Goal: Transaction & Acquisition: Obtain resource

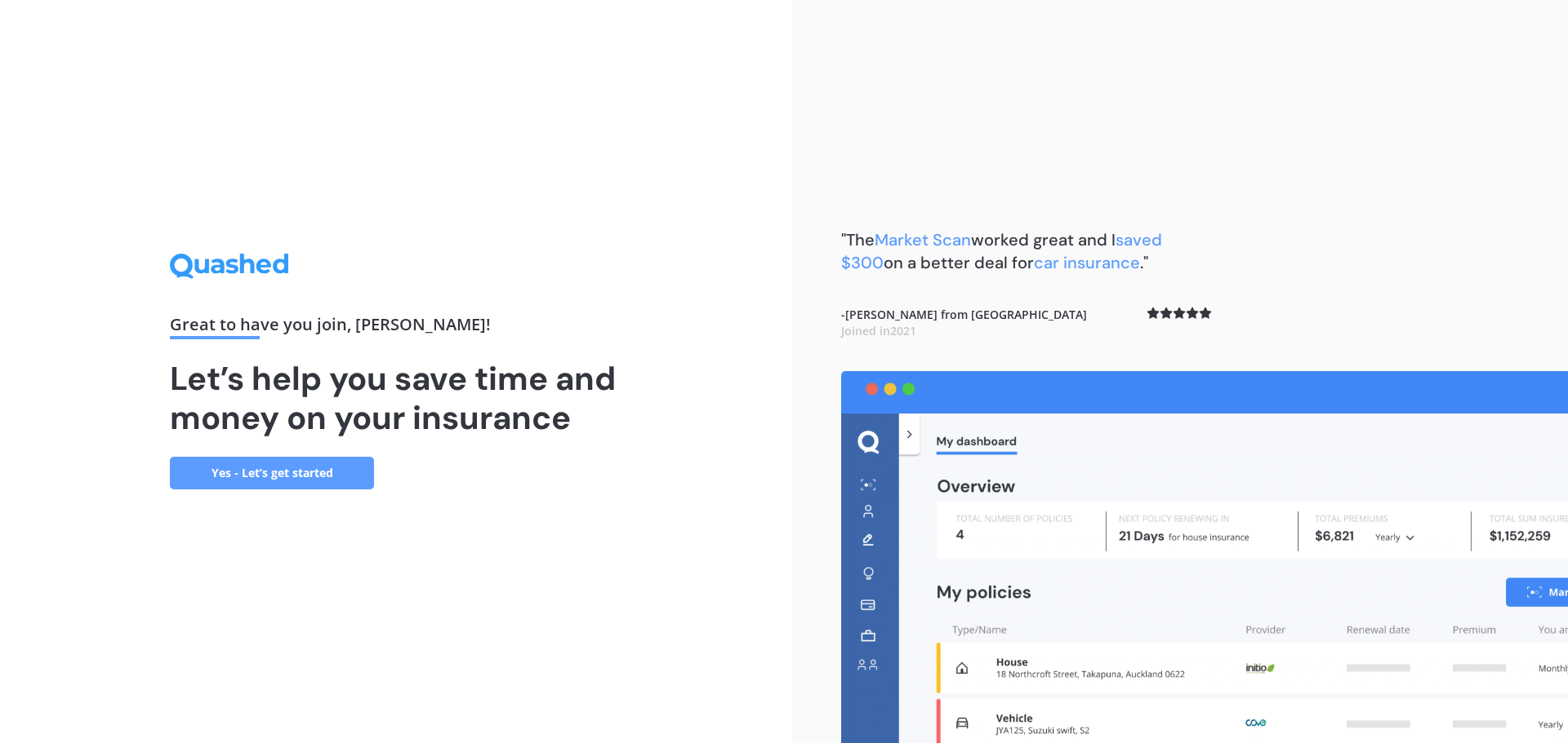
click at [295, 473] on link "Yes - Let’s get started" at bounding box center [272, 472] width 205 height 32
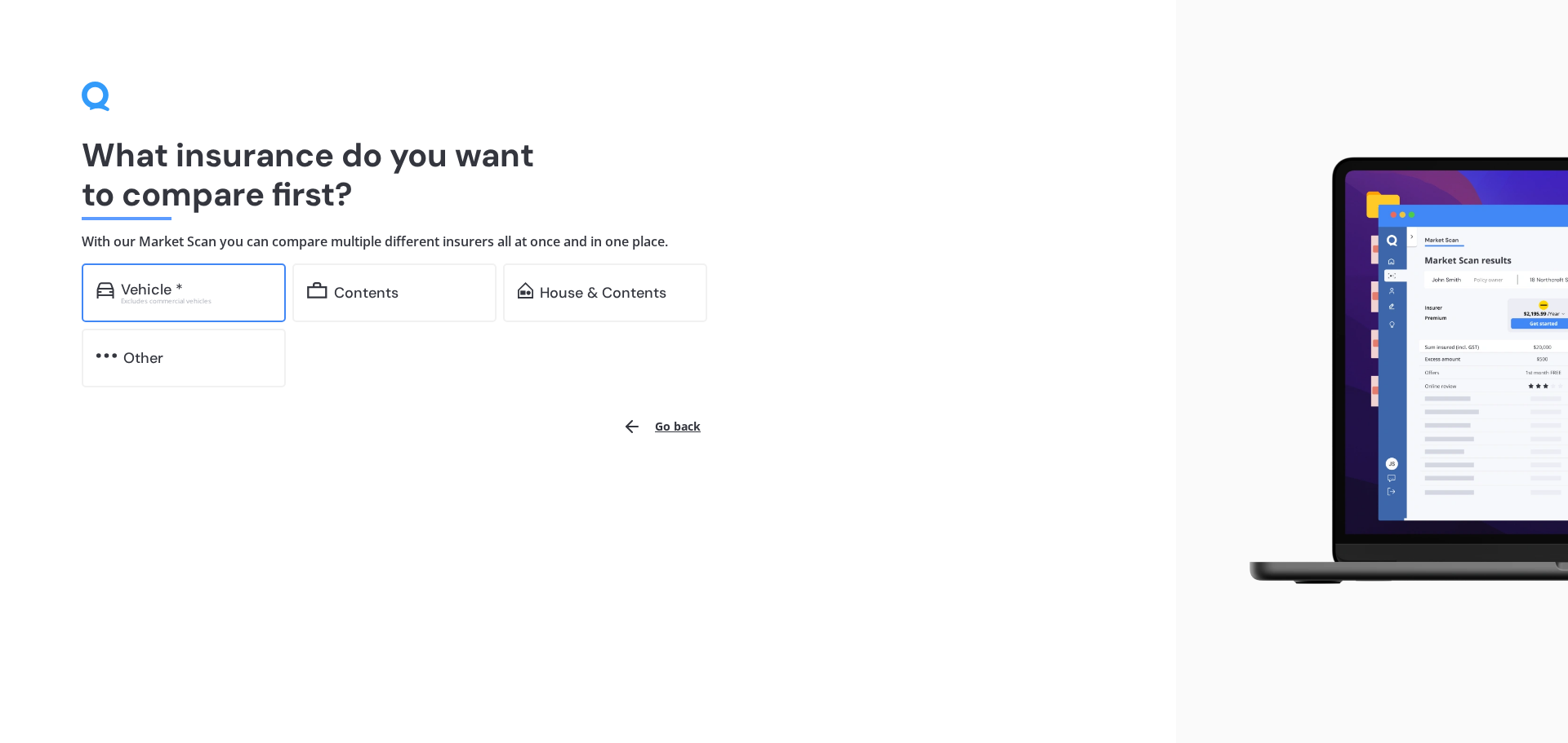
click at [237, 298] on div "Excludes commercial vehicles" at bounding box center [195, 300] width 150 height 6
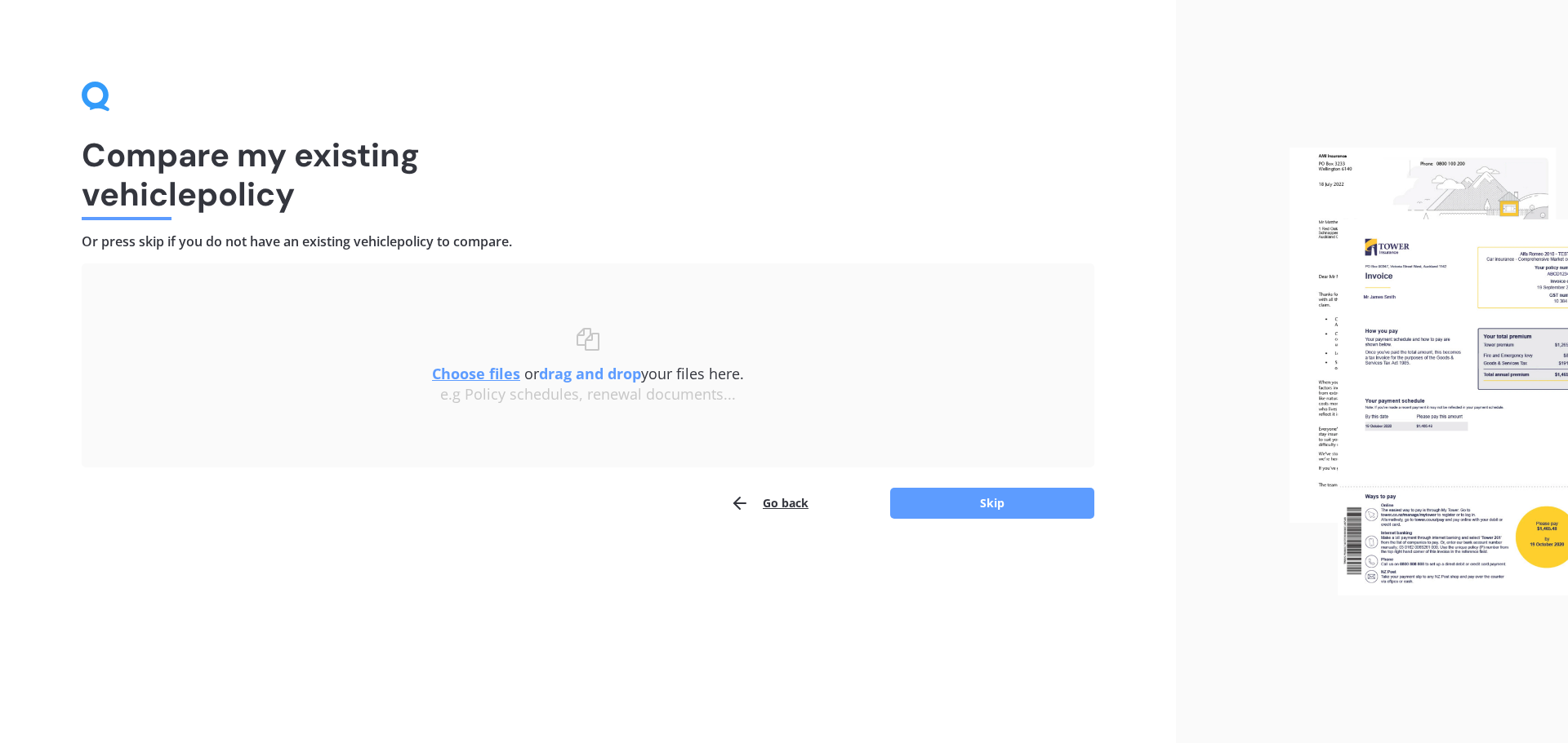
click at [465, 373] on u "Choose files" at bounding box center [476, 373] width 88 height 19
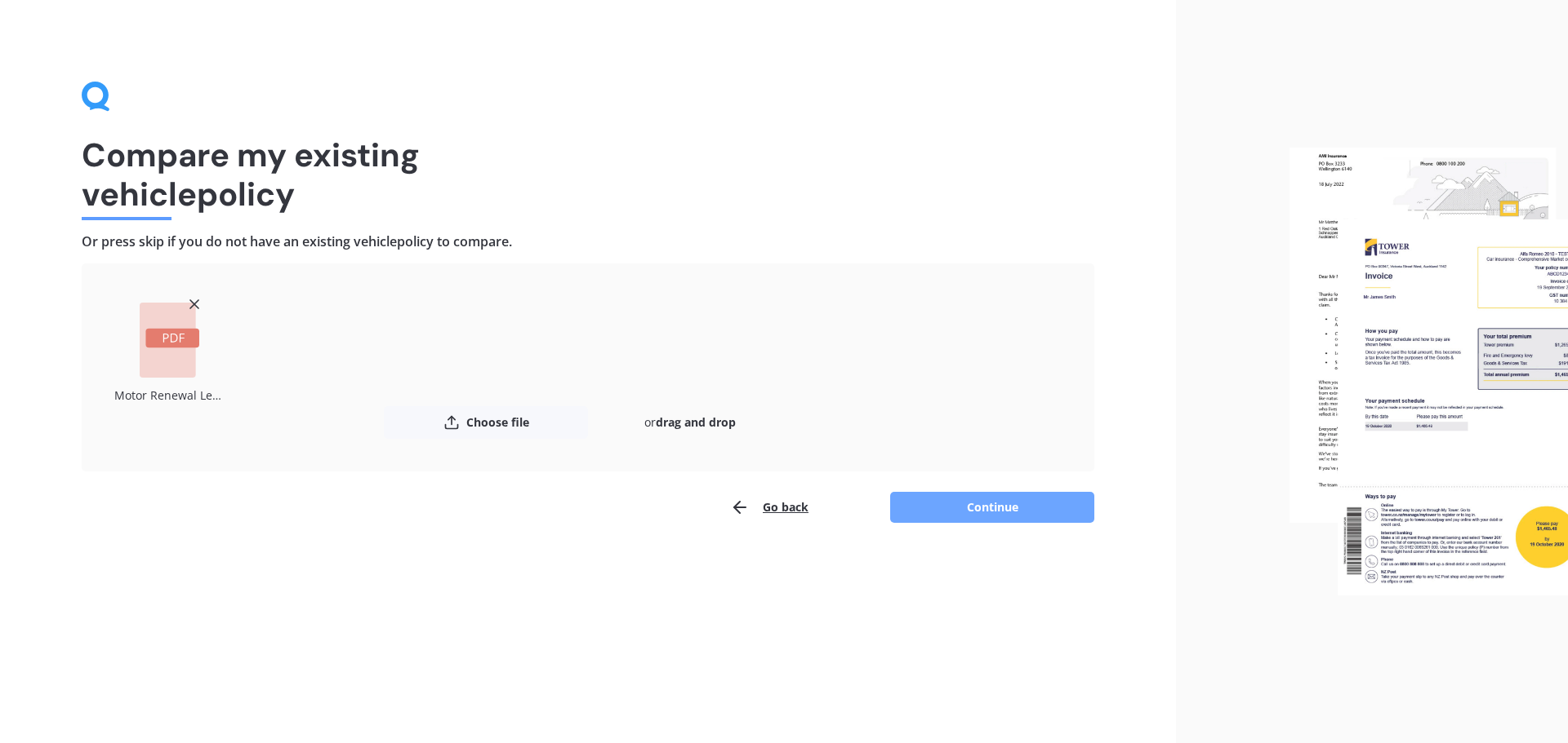
click at [978, 508] on button "Continue" at bounding box center [992, 507] width 205 height 31
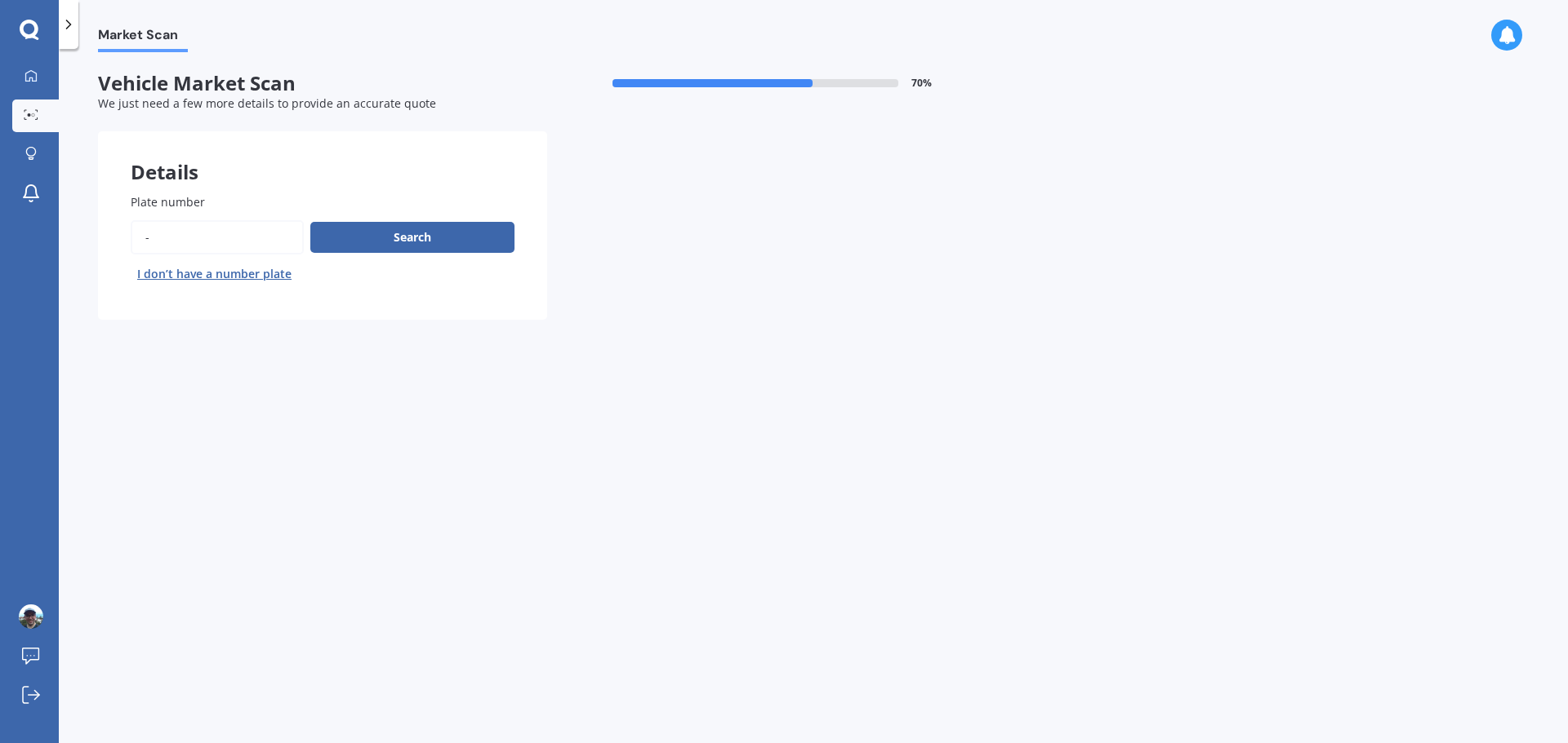
click at [253, 236] on input "Plate number" at bounding box center [217, 237] width 173 height 34
click at [157, 235] on input "Plate number" at bounding box center [217, 237] width 173 height 34
type input "pld33"
click at [351, 231] on button "Search" at bounding box center [413, 238] width 205 height 31
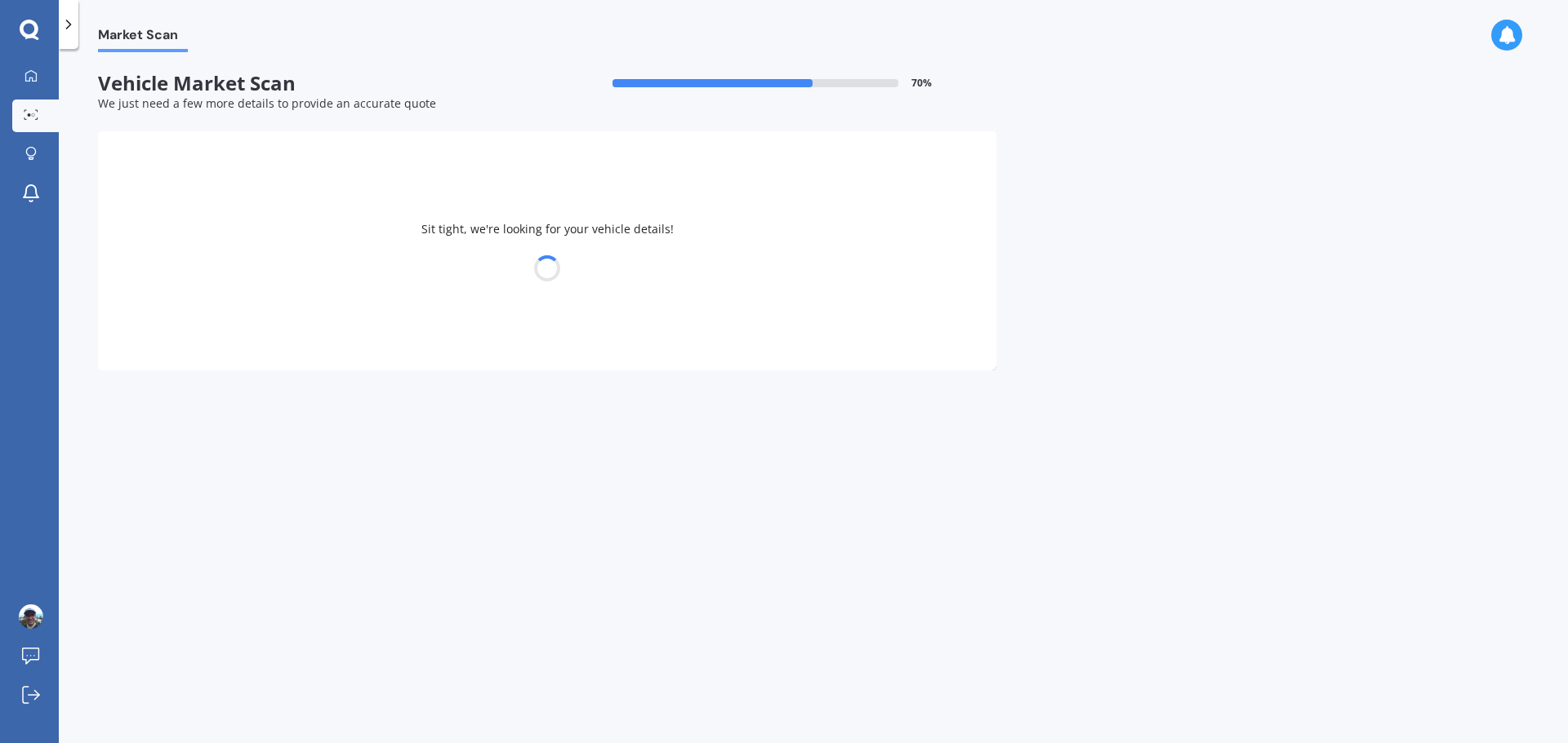
select select "HYUNDAI"
select select "SANTA FE"
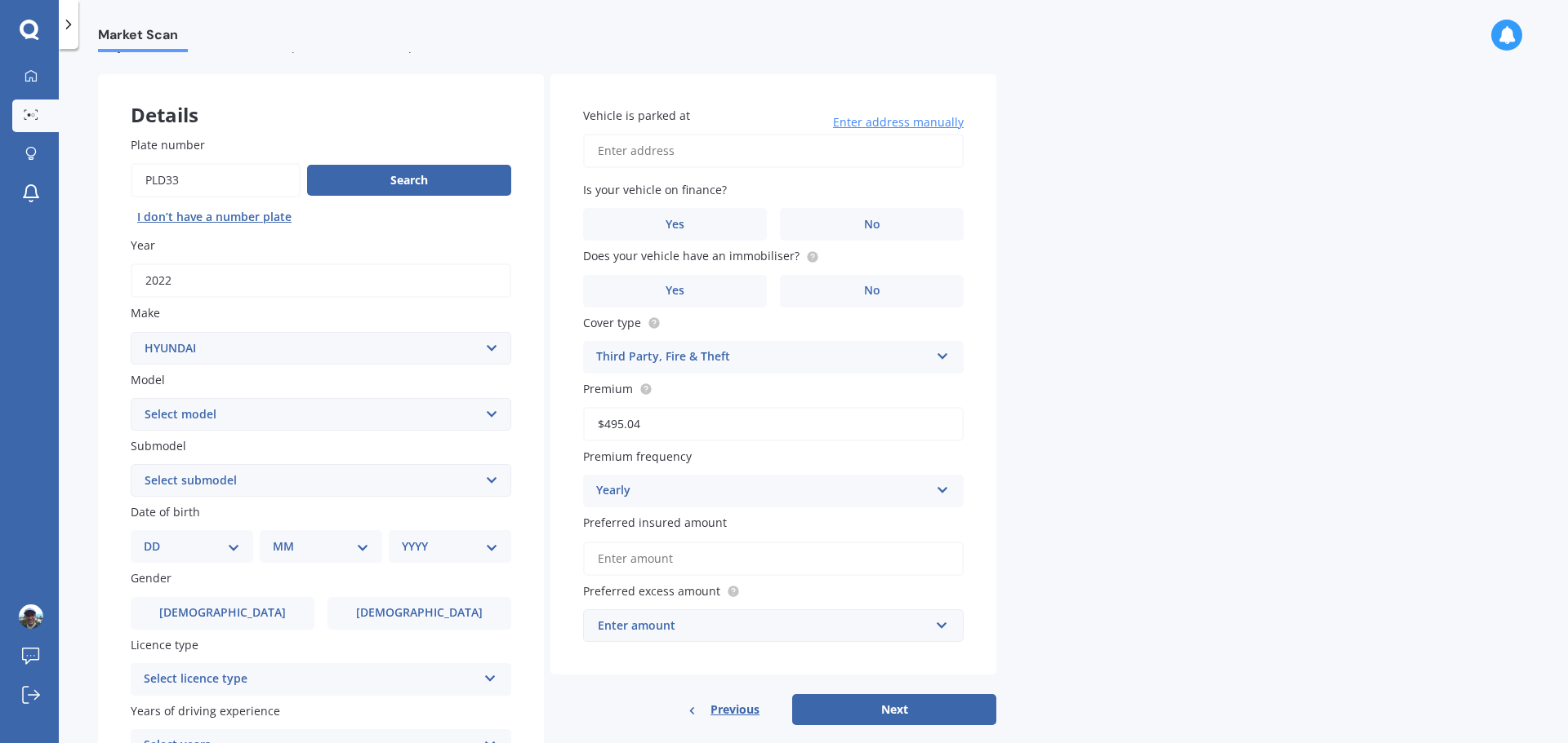
scroll to position [82, 0]
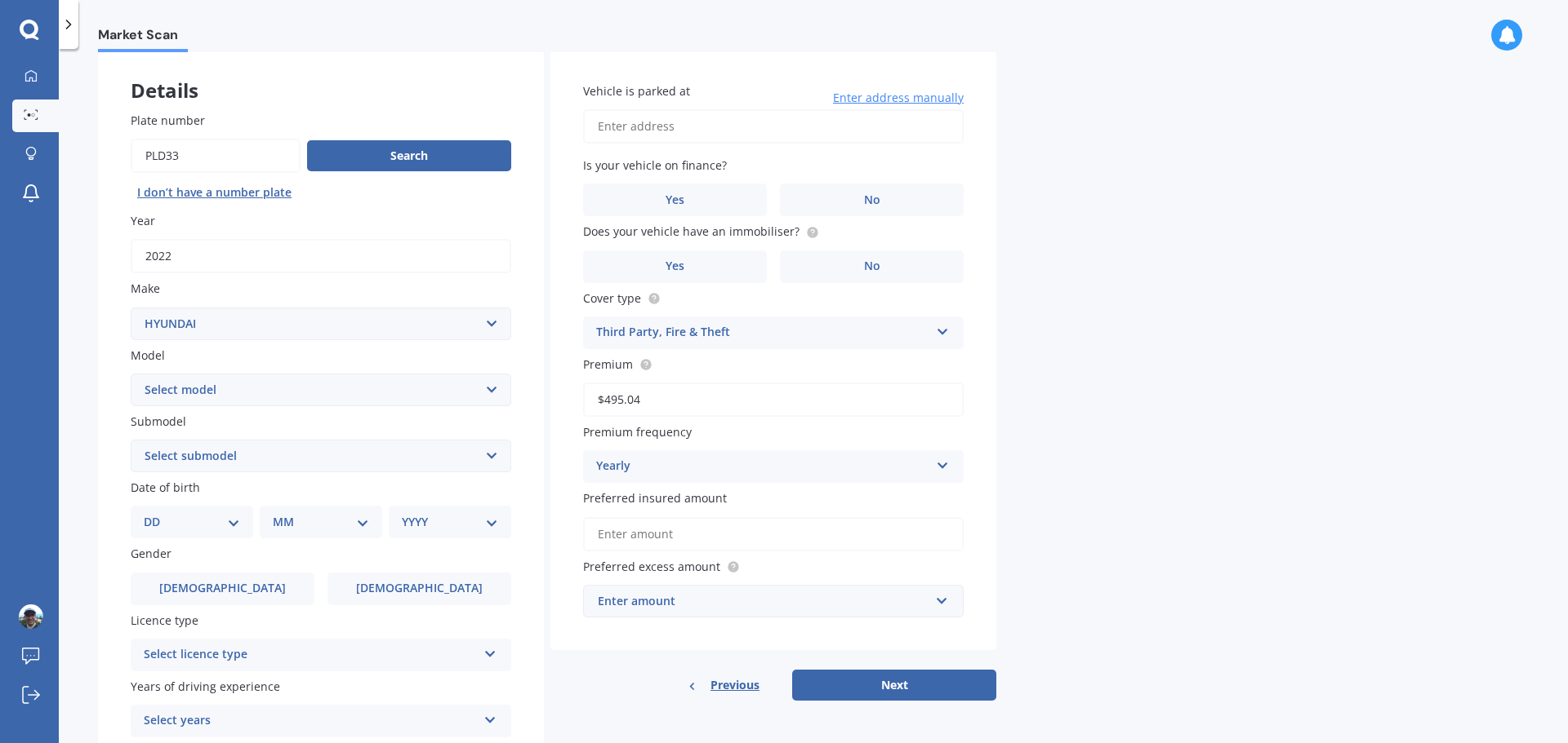
click at [490, 384] on select "Select model Accent Atoz Coupe Elantra Excel FX Coupe Getz Grandeur H1 H100 i20…" at bounding box center [321, 389] width 380 height 32
click at [1133, 245] on div "Market Scan Vehicle Market Scan 70 % We just need a few more details to provide…" at bounding box center [813, 400] width 1509 height 694
click at [185, 153] on input "Plate number" at bounding box center [216, 156] width 170 height 34
type input "pld331"
click at [362, 157] on button "Search" at bounding box center [409, 156] width 205 height 31
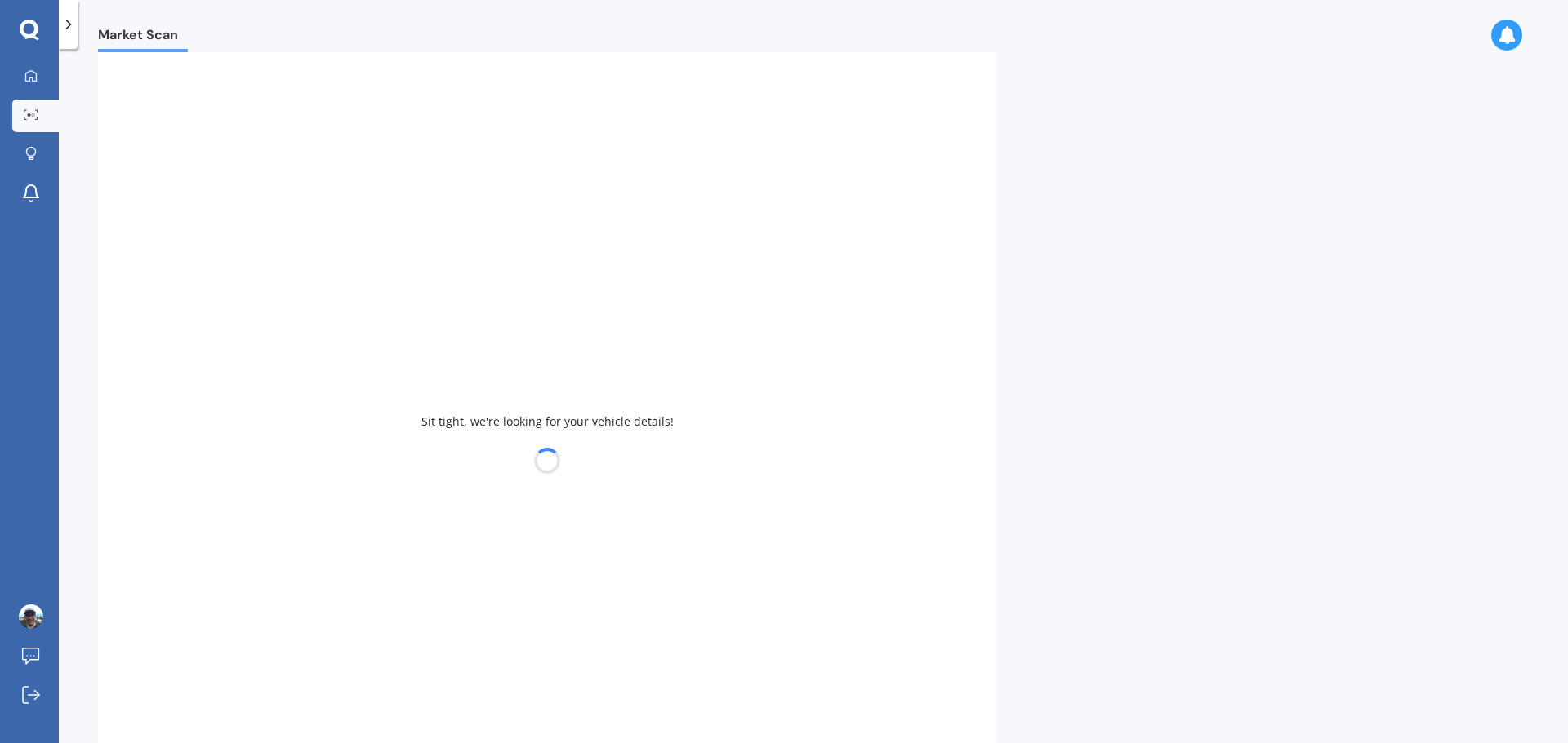
type input "2016"
select select "NISSAN"
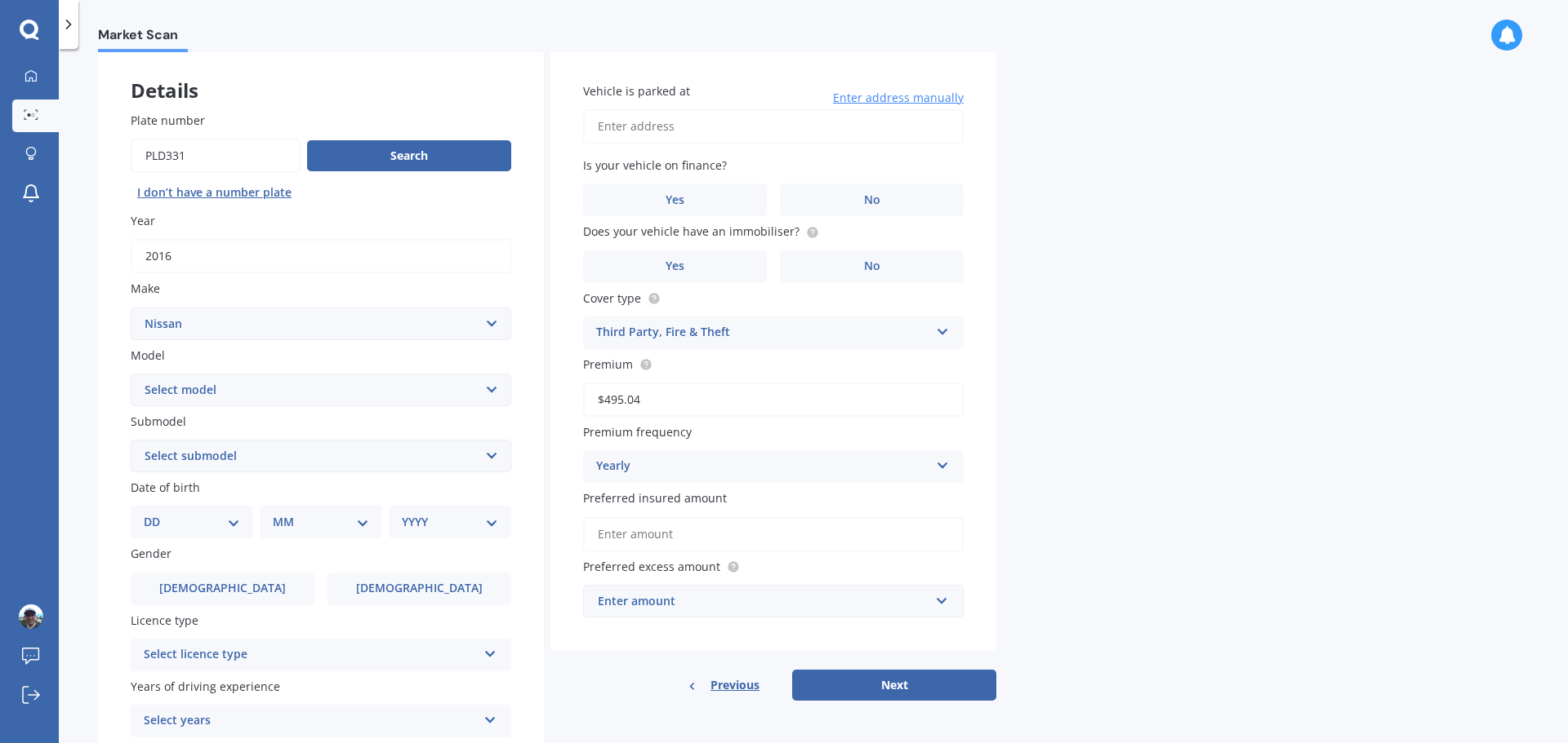
click at [491, 392] on select "Select model 1200 180SX 200SX 300ZX 350Z 370Z Ad Altima ARIYA Atlas Avenir Basa…" at bounding box center [321, 389] width 380 height 32
select select "MARCH"
click at [131, 374] on select "Select model 1200 180SX 200SX 300ZX 350Z 370Z Ad Altima ARIYA Atlas Avenir Basa…" at bounding box center [321, 389] width 380 height 32
click at [500, 468] on select "Select submodel (All)" at bounding box center [321, 456] width 380 height 32
click at [499, 464] on select "Select submodel (All)" at bounding box center [321, 456] width 380 height 32
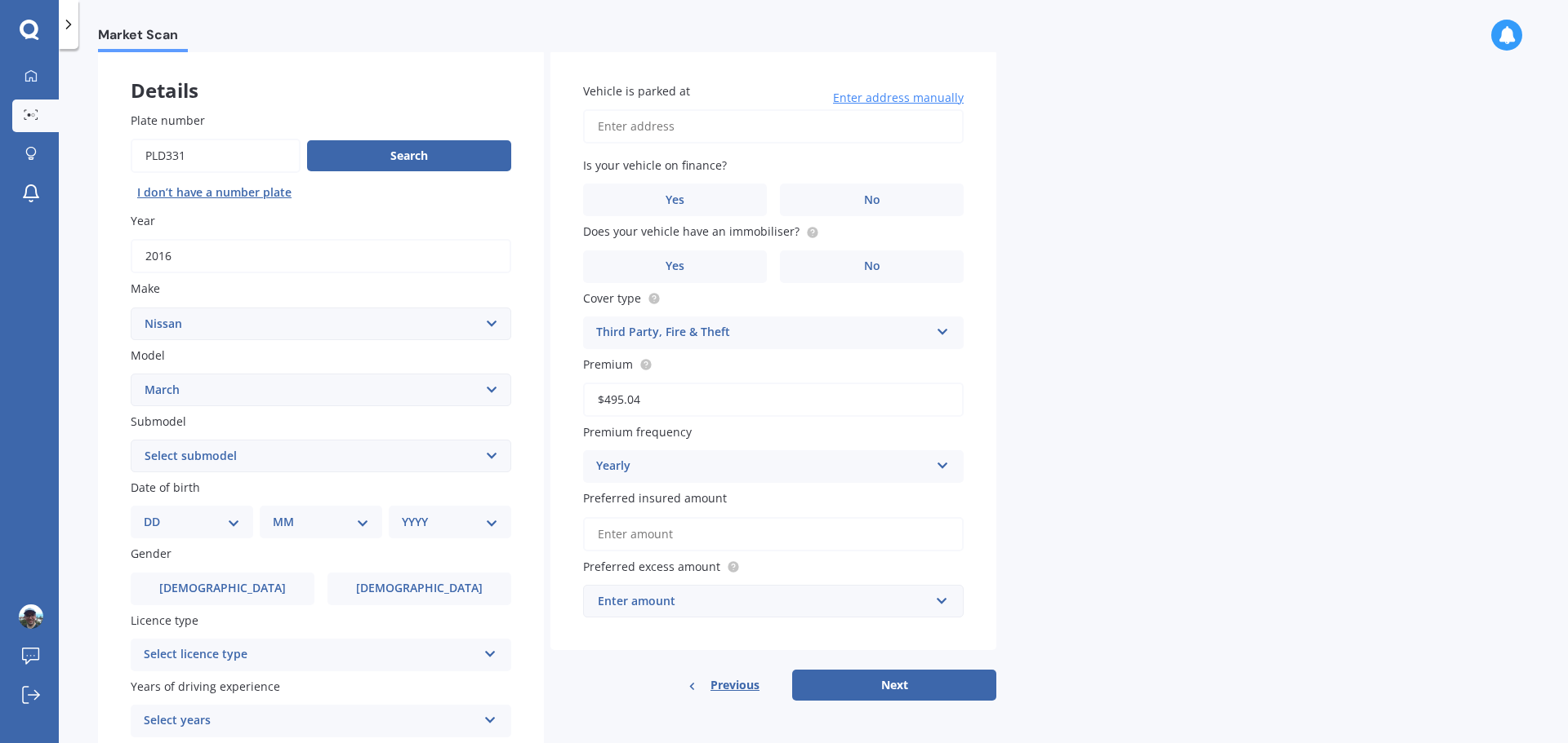
click at [233, 521] on select "DD 01 02 03 04 05 06 07 08 09 10 11 12 13 14 15 16 17 18 19 20 21 22 23 24 25 2…" at bounding box center [192, 521] width 97 height 17
select select "14"
click at [157, 513] on select "DD 01 02 03 04 05 06 07 08 09 10 11 12 13 14 15 16 17 18 19 20 21 22 23 24 25 2…" at bounding box center [192, 521] width 97 height 17
click at [345, 525] on select "MM 01 02 03 04 05 06 07 08 09 10 11 12" at bounding box center [323, 521] width 89 height 17
select select "10"
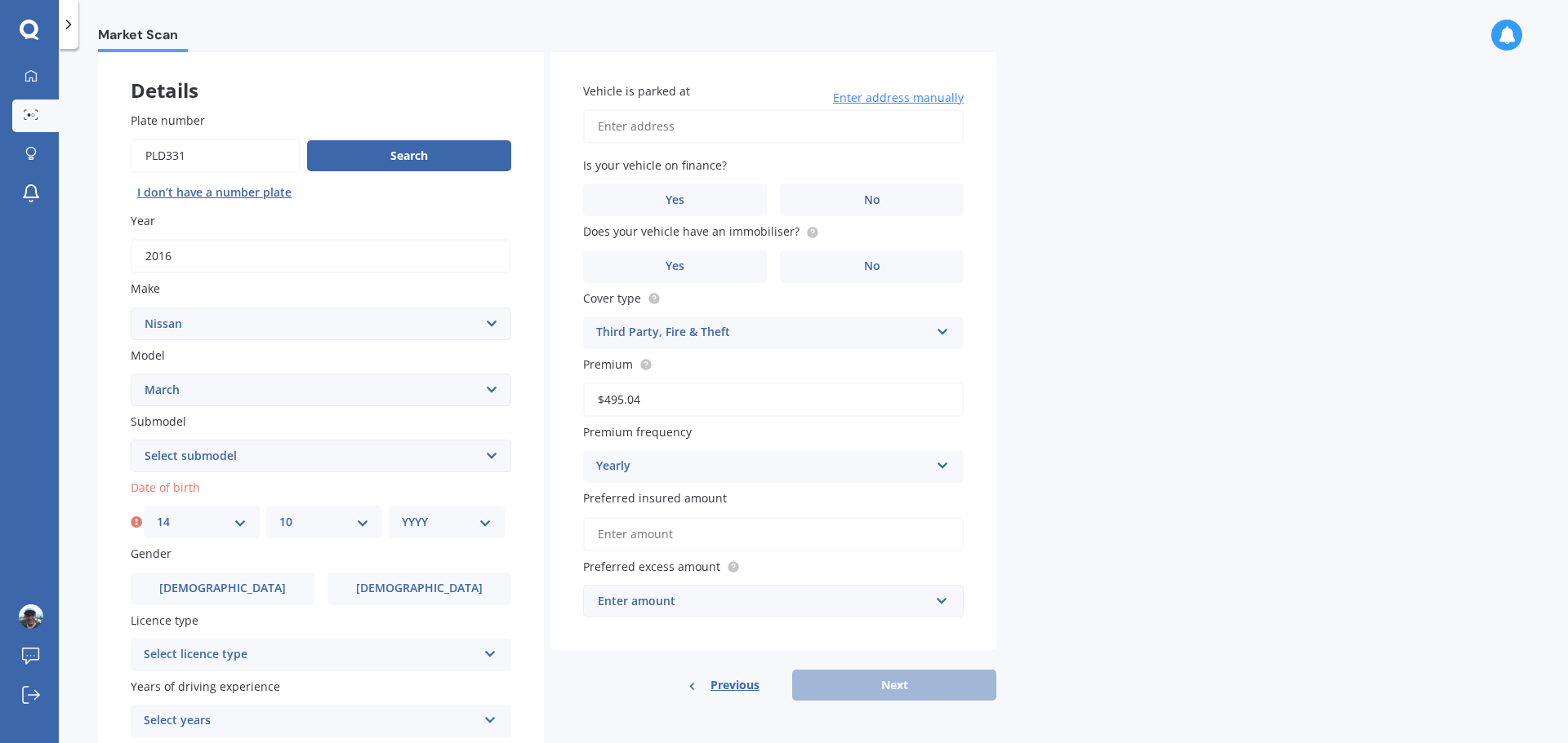
click at [279, 513] on select "MM 01 02 03 04 05 06 07 08 09 10 11 12" at bounding box center [323, 521] width 89 height 17
click at [467, 521] on select "YYYY 2025 2024 2023 2022 2021 2020 2019 2018 2017 2016 2015 2014 2013 2012 2011…" at bounding box center [446, 521] width 89 height 17
select select "1985"
click at [402, 513] on select "YYYY 2025 2024 2023 2022 2021 2020 2019 2018 2017 2016 2015 2014 2013 2012 2011…" at bounding box center [446, 521] width 89 height 17
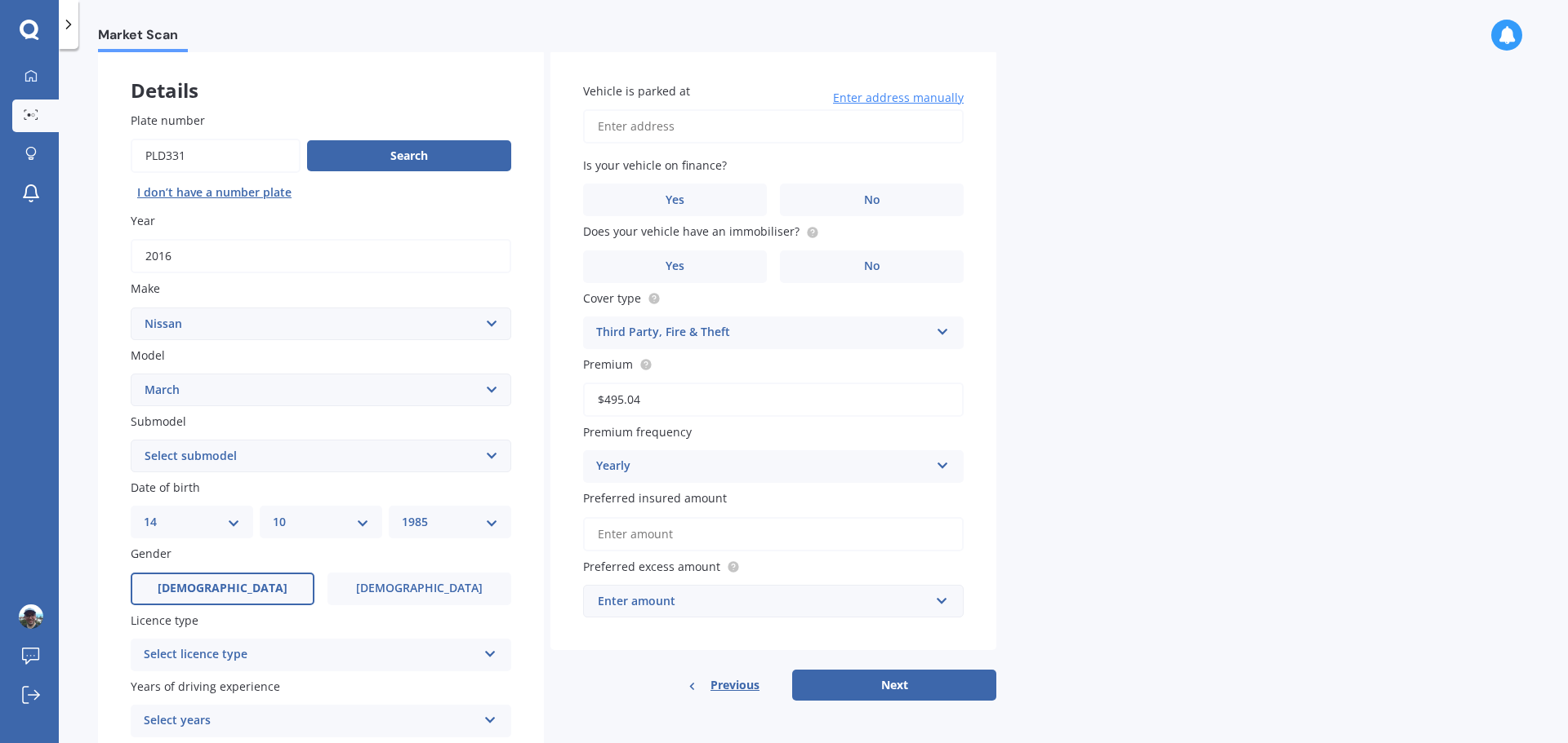
click at [241, 592] on label "Male" at bounding box center [222, 588] width 183 height 32
click at [0, 0] on input "Male" at bounding box center [0, 0] width 0 height 0
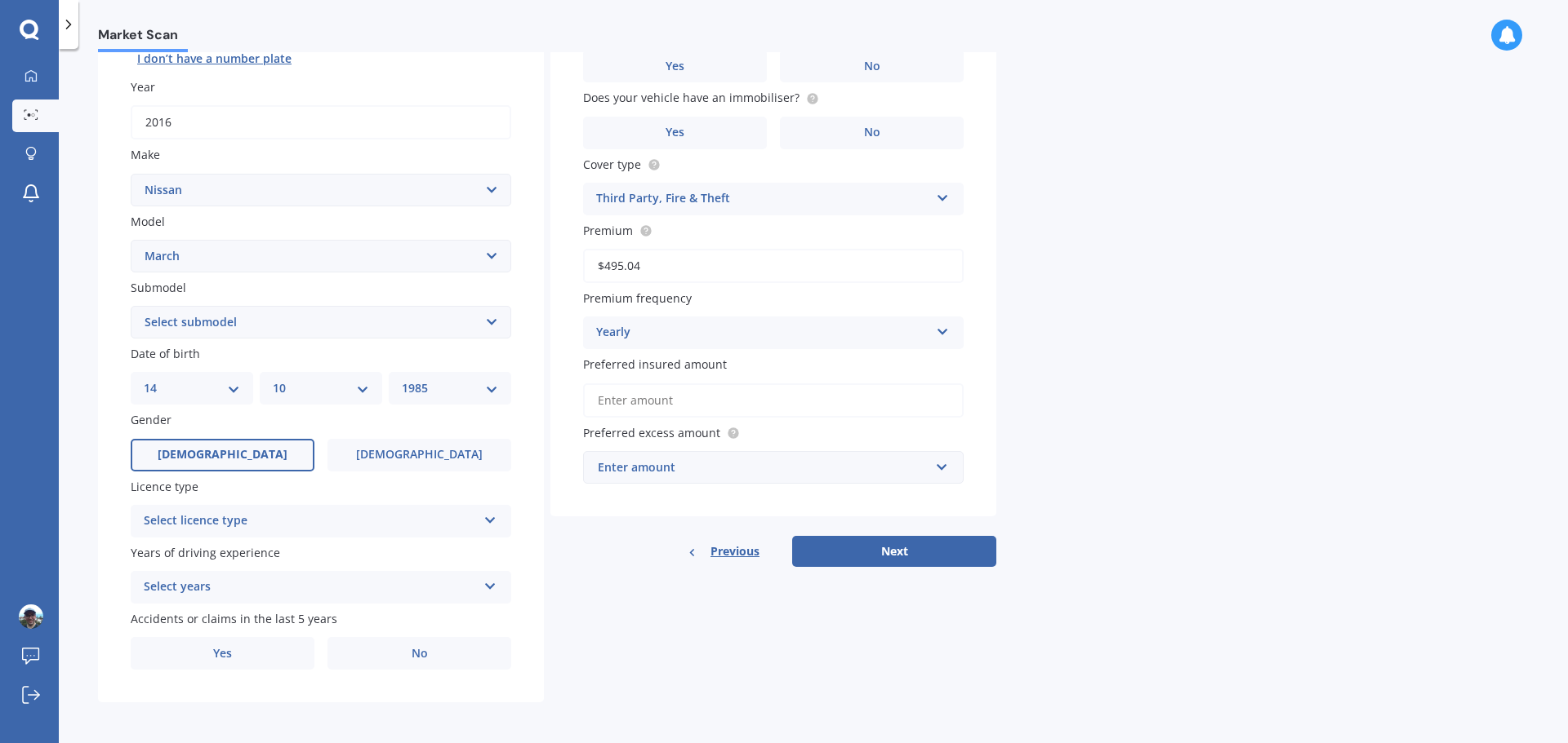
scroll to position [217, 0]
click at [464, 524] on div "Select licence type" at bounding box center [310, 519] width 333 height 19
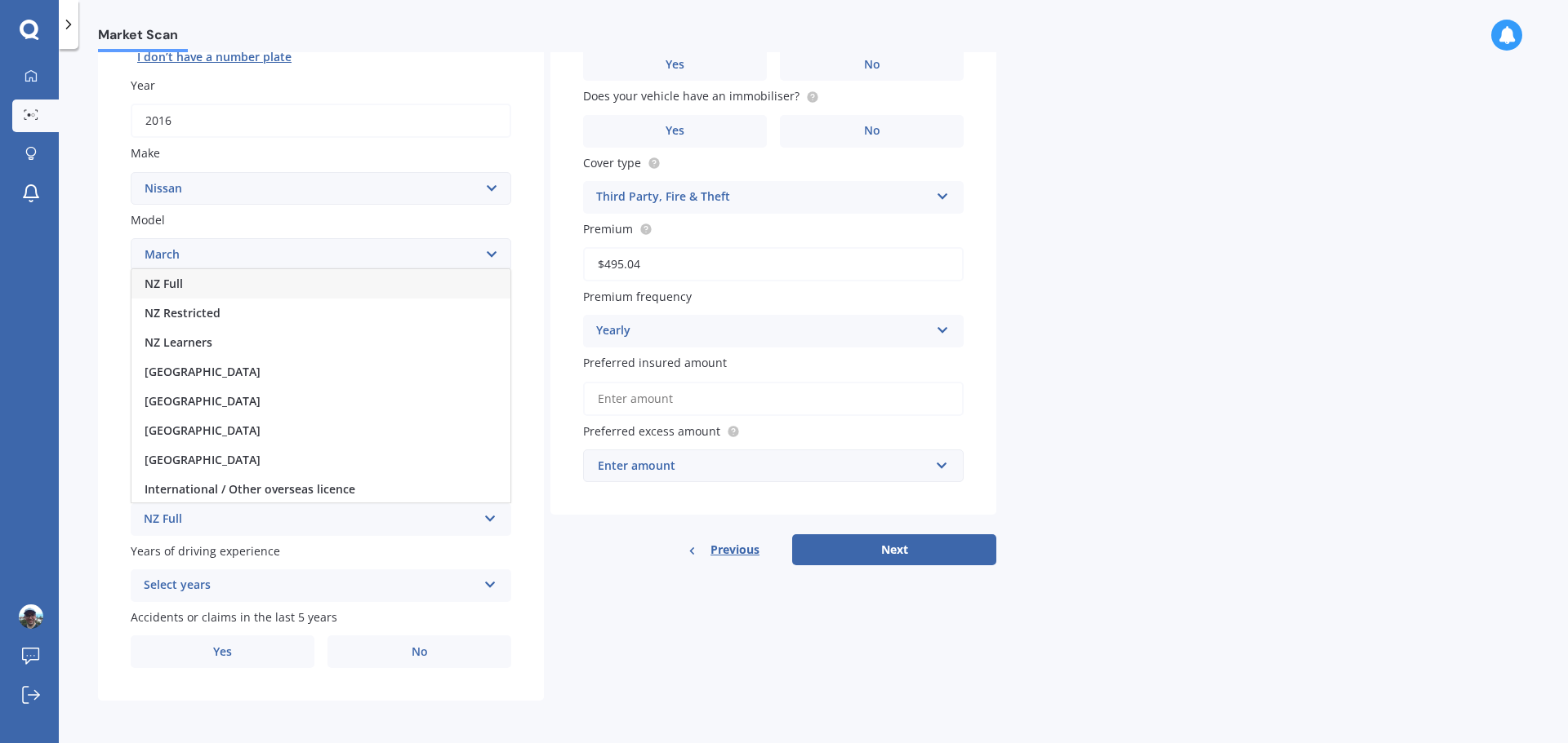
click at [206, 286] on div "NZ Full" at bounding box center [321, 284] width 379 height 29
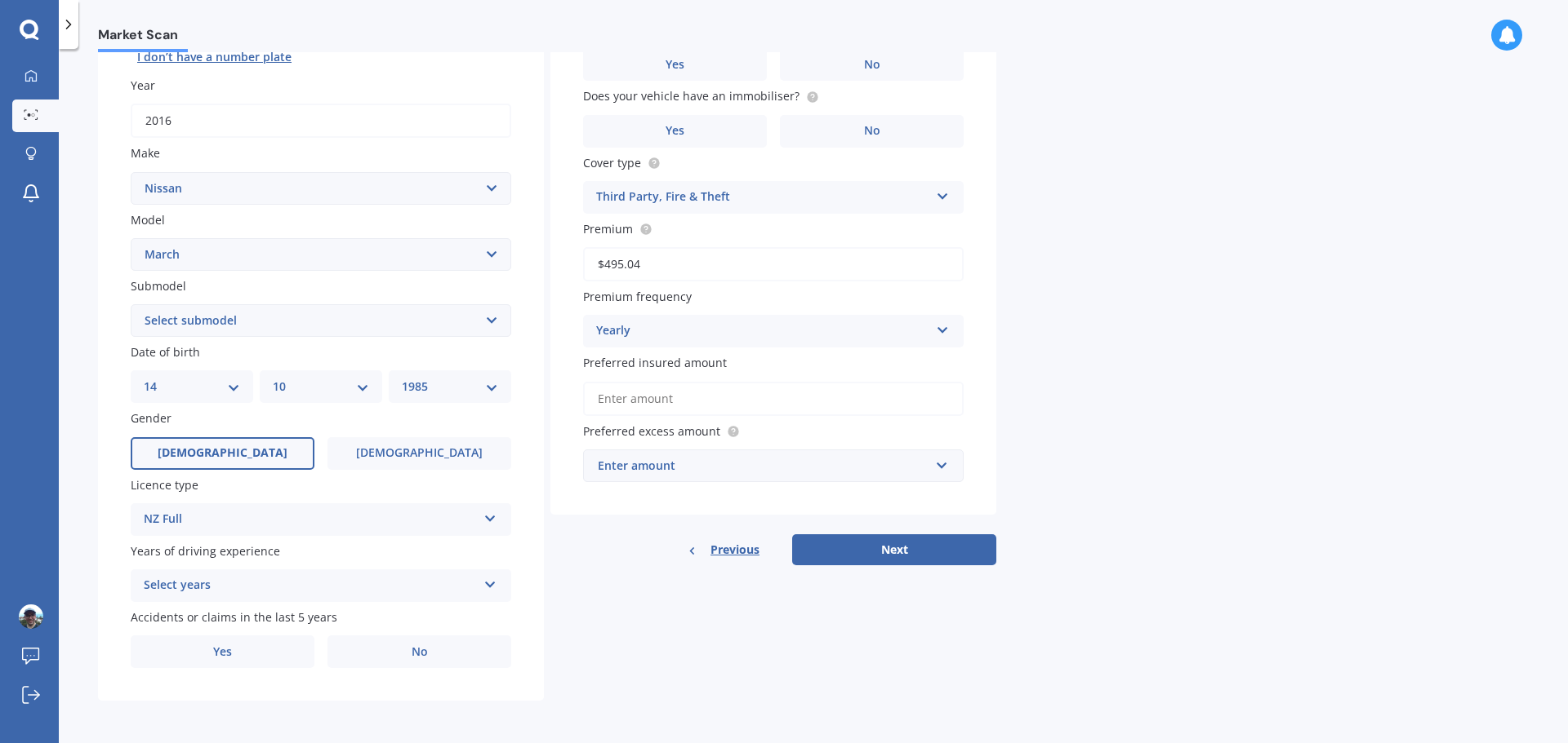
click at [435, 586] on div "Select years" at bounding box center [310, 586] width 333 height 19
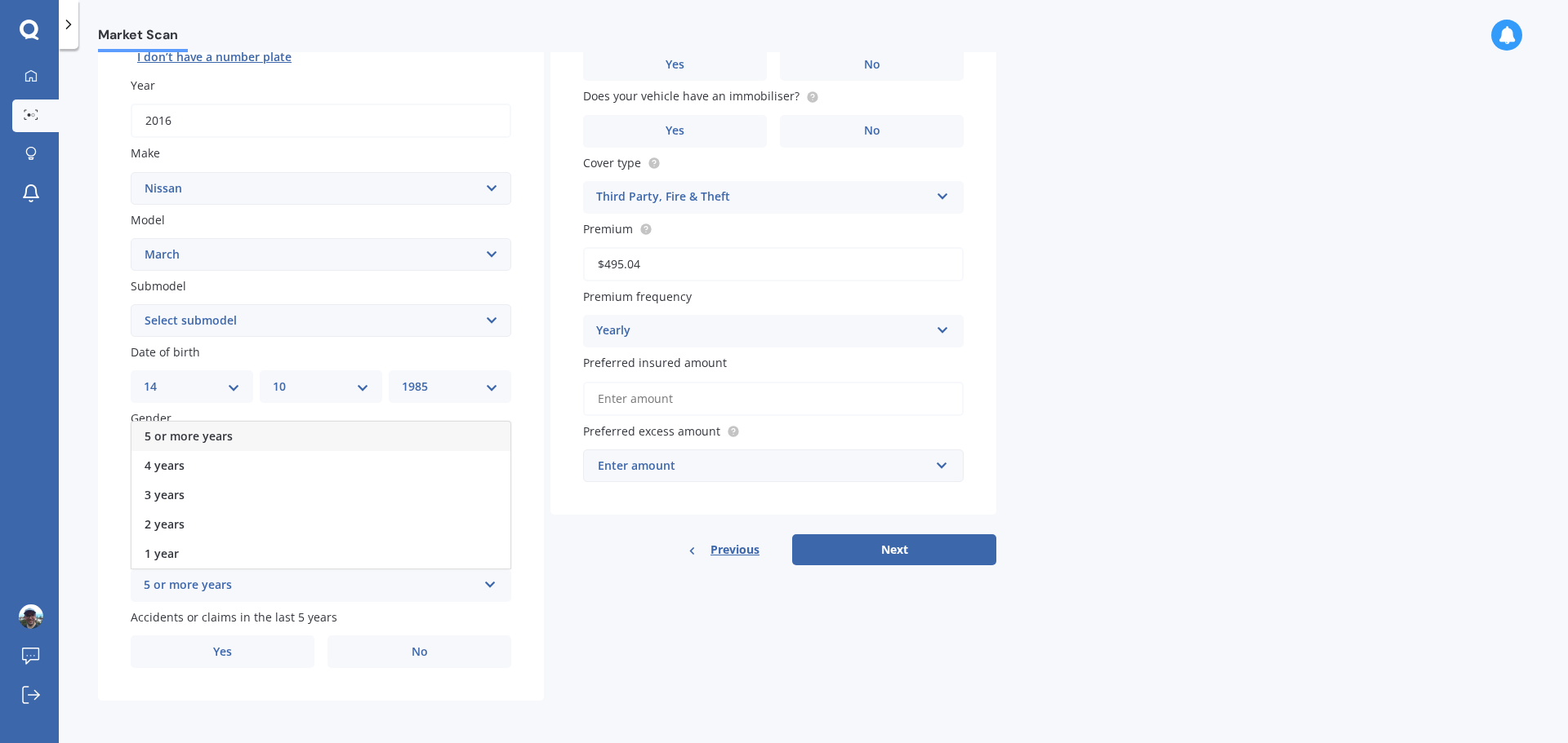
click at [251, 437] on div "5 or more years" at bounding box center [321, 436] width 379 height 29
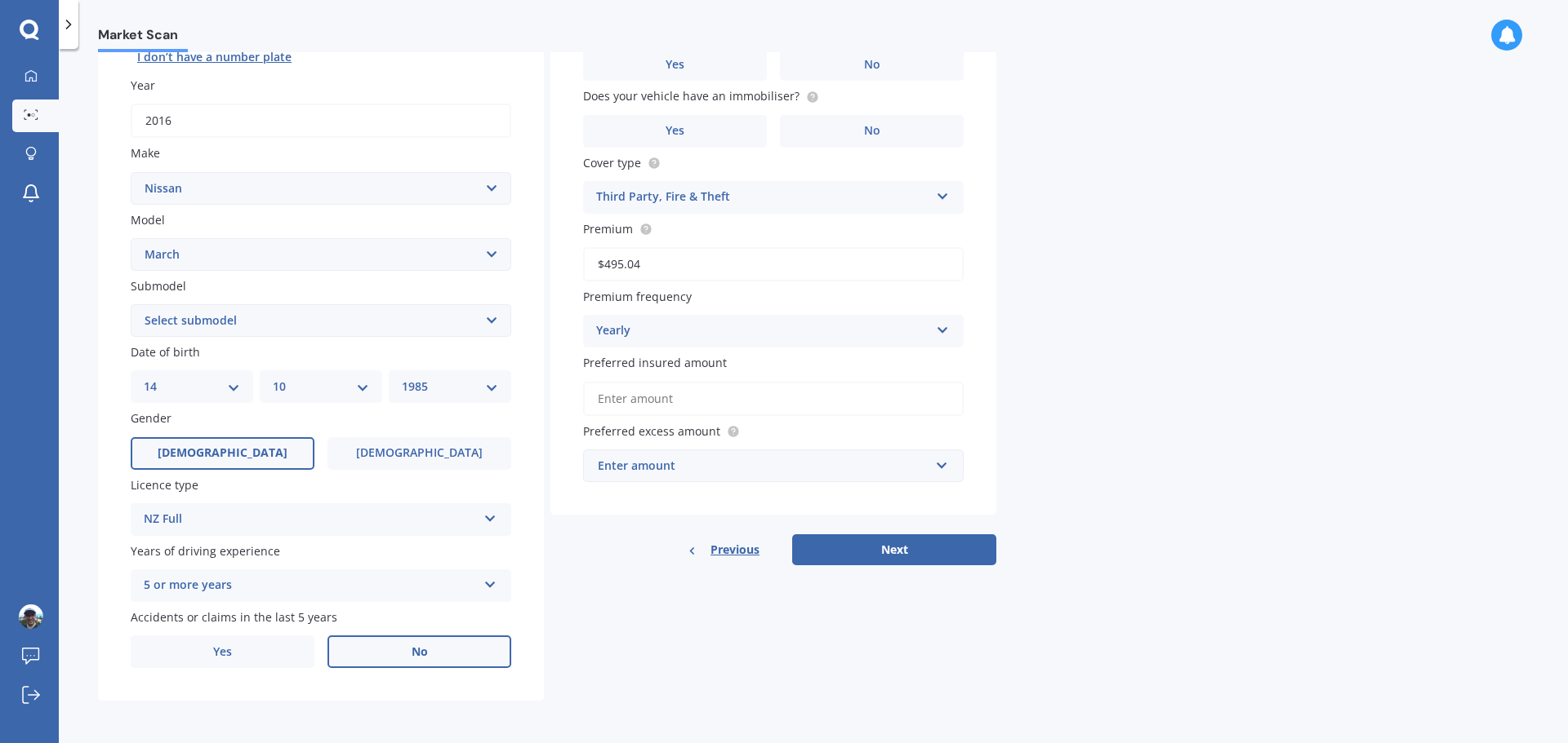
click at [380, 646] on label "No" at bounding box center [418, 651] width 183 height 32
click at [0, 0] on input "No" at bounding box center [0, 0] width 0 height 0
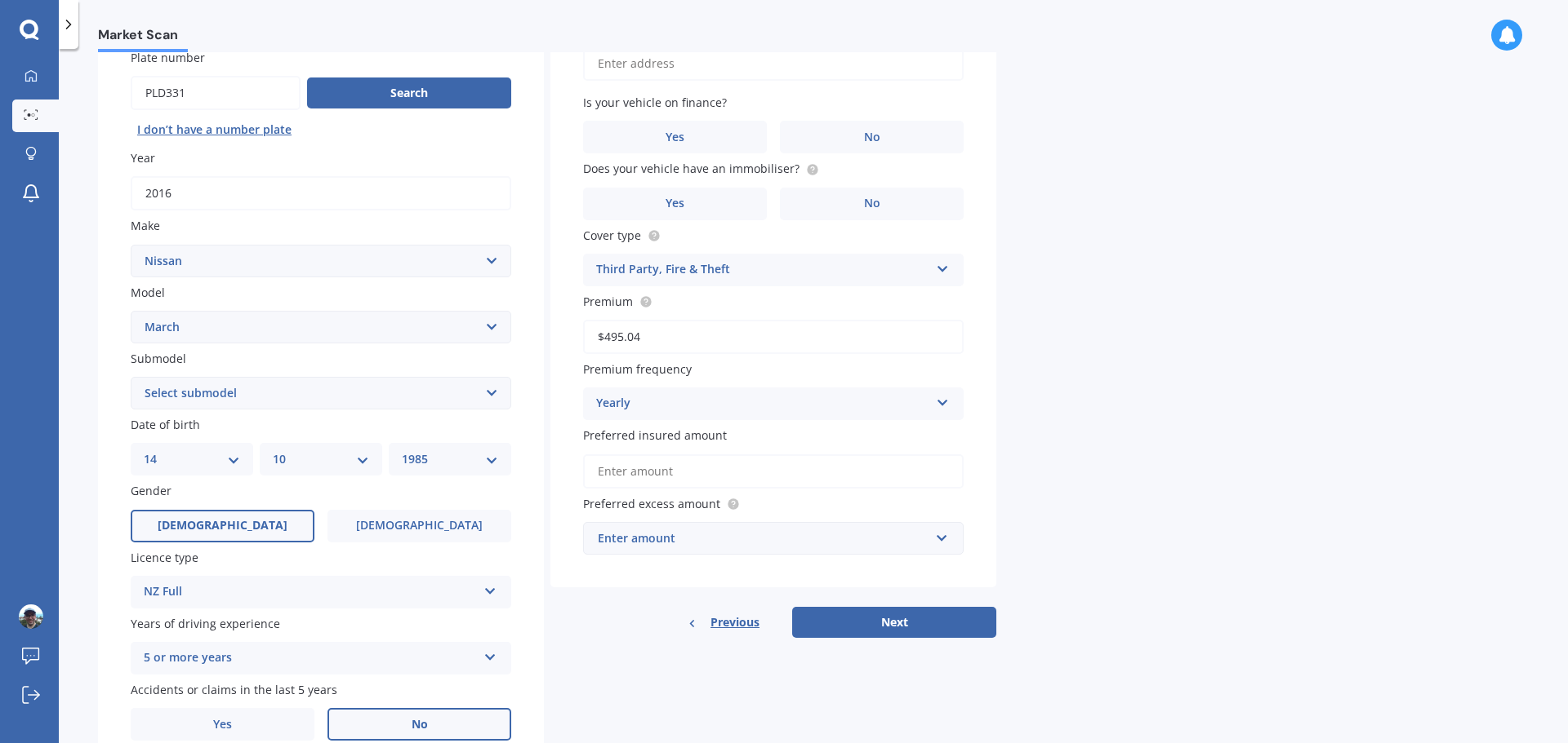
scroll to position [0, 0]
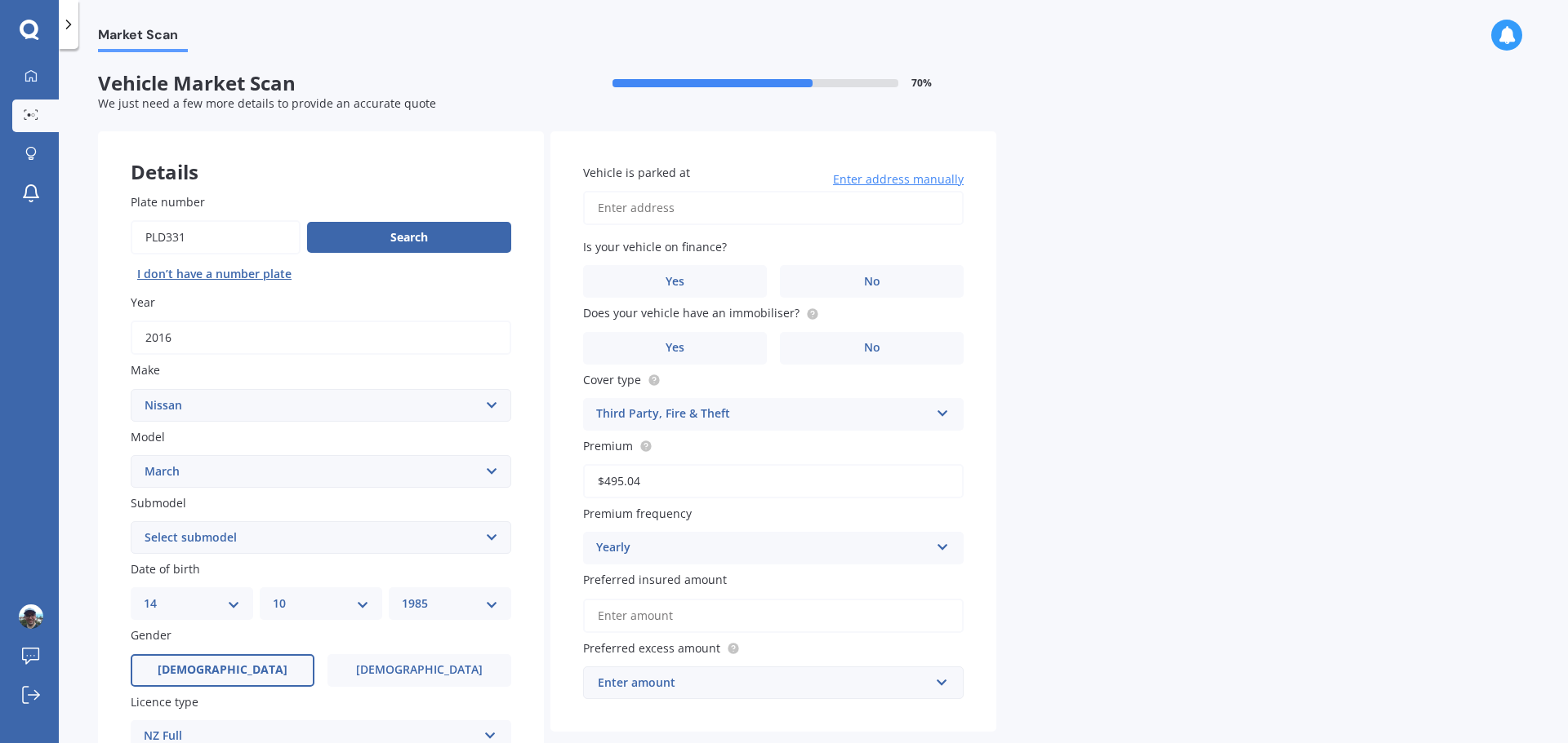
click at [785, 204] on input "Vehicle is parked at" at bounding box center [773, 207] width 380 height 34
type input "7/14 MacDonald Crescent, Te Aro, Wellington 6011"
click at [831, 281] on label "No" at bounding box center [871, 281] width 183 height 32
click at [0, 0] on input "No" at bounding box center [0, 0] width 0 height 0
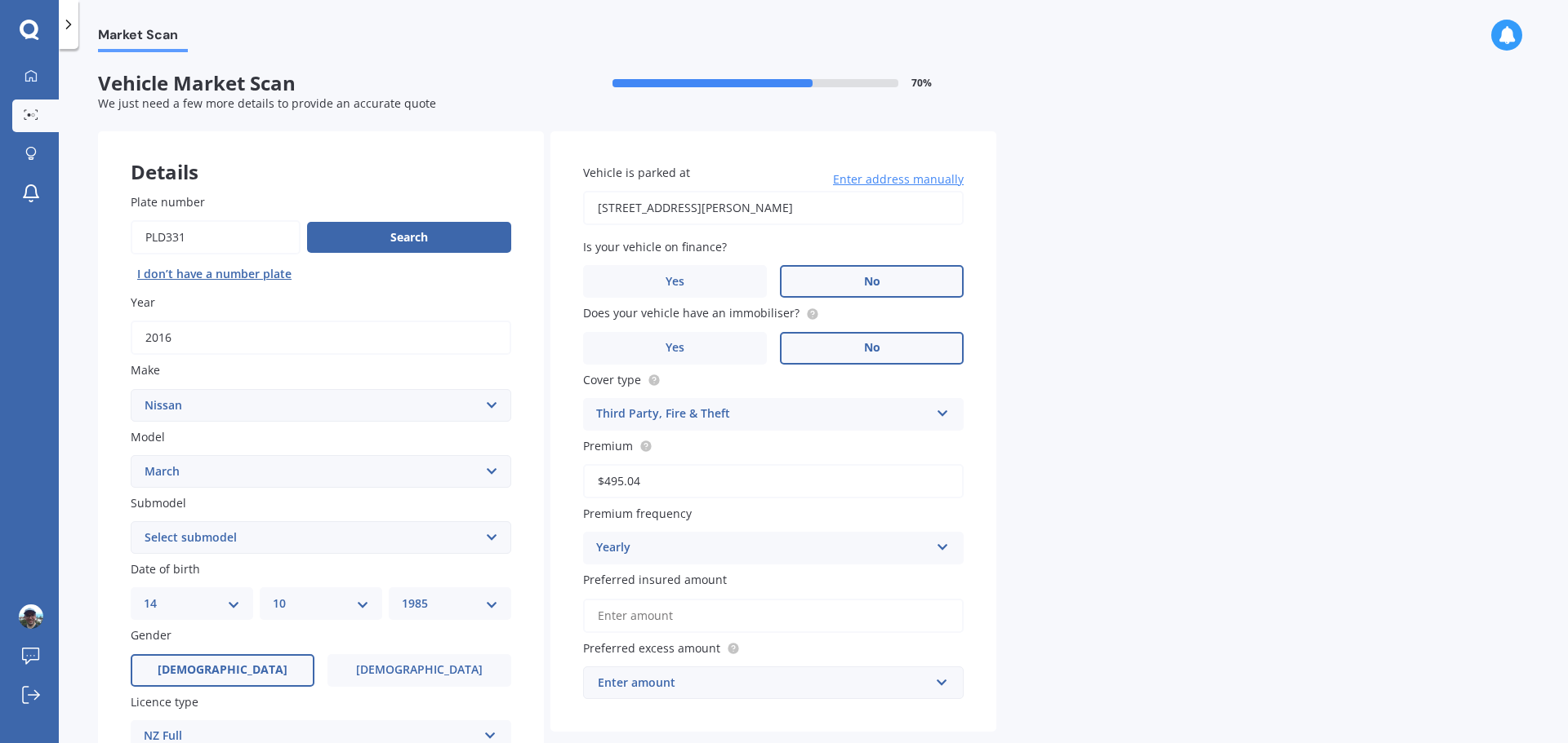
click at [851, 351] on label "No" at bounding box center [871, 348] width 183 height 32
click at [0, 0] on input "No" at bounding box center [0, 0] width 0 height 0
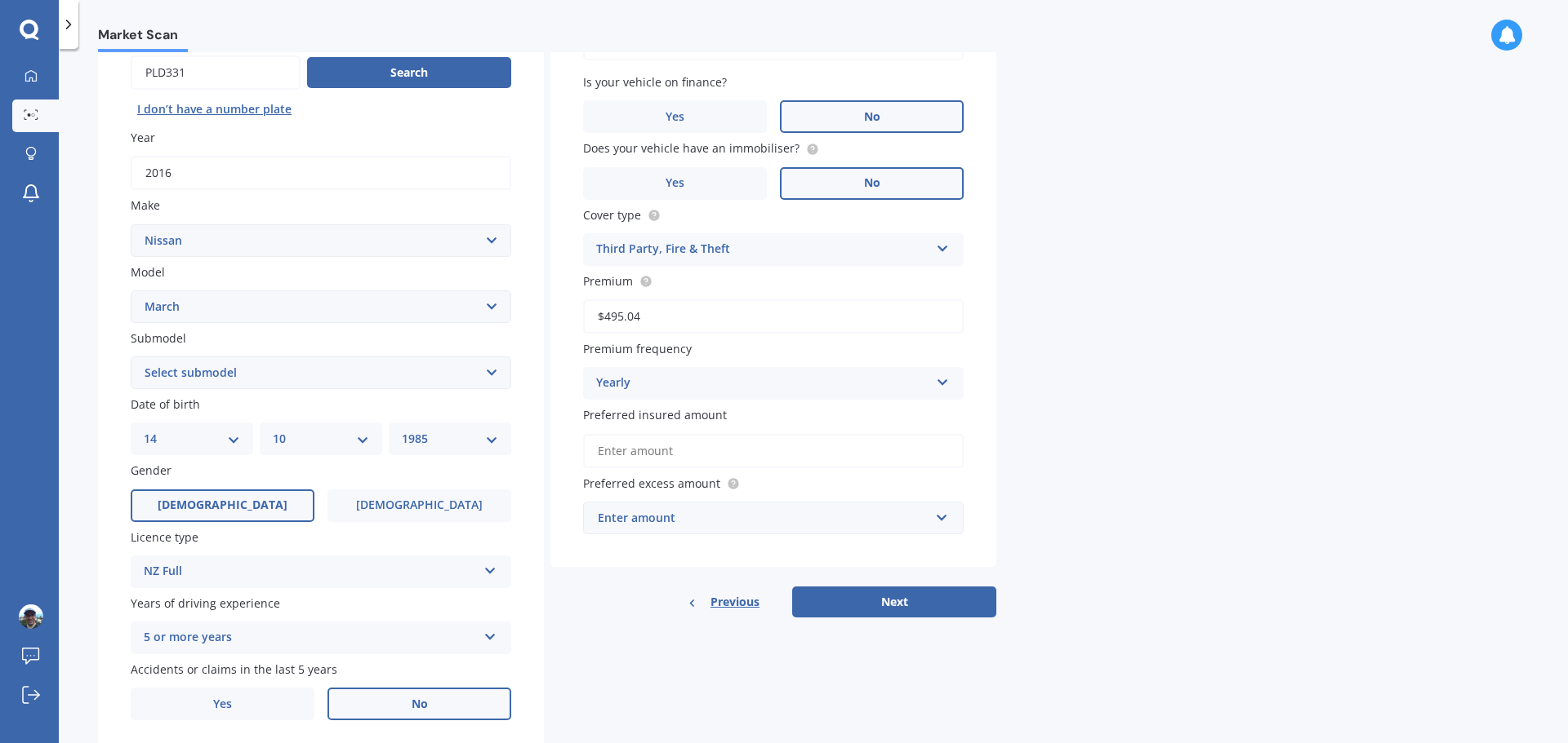
scroll to position [135, 0]
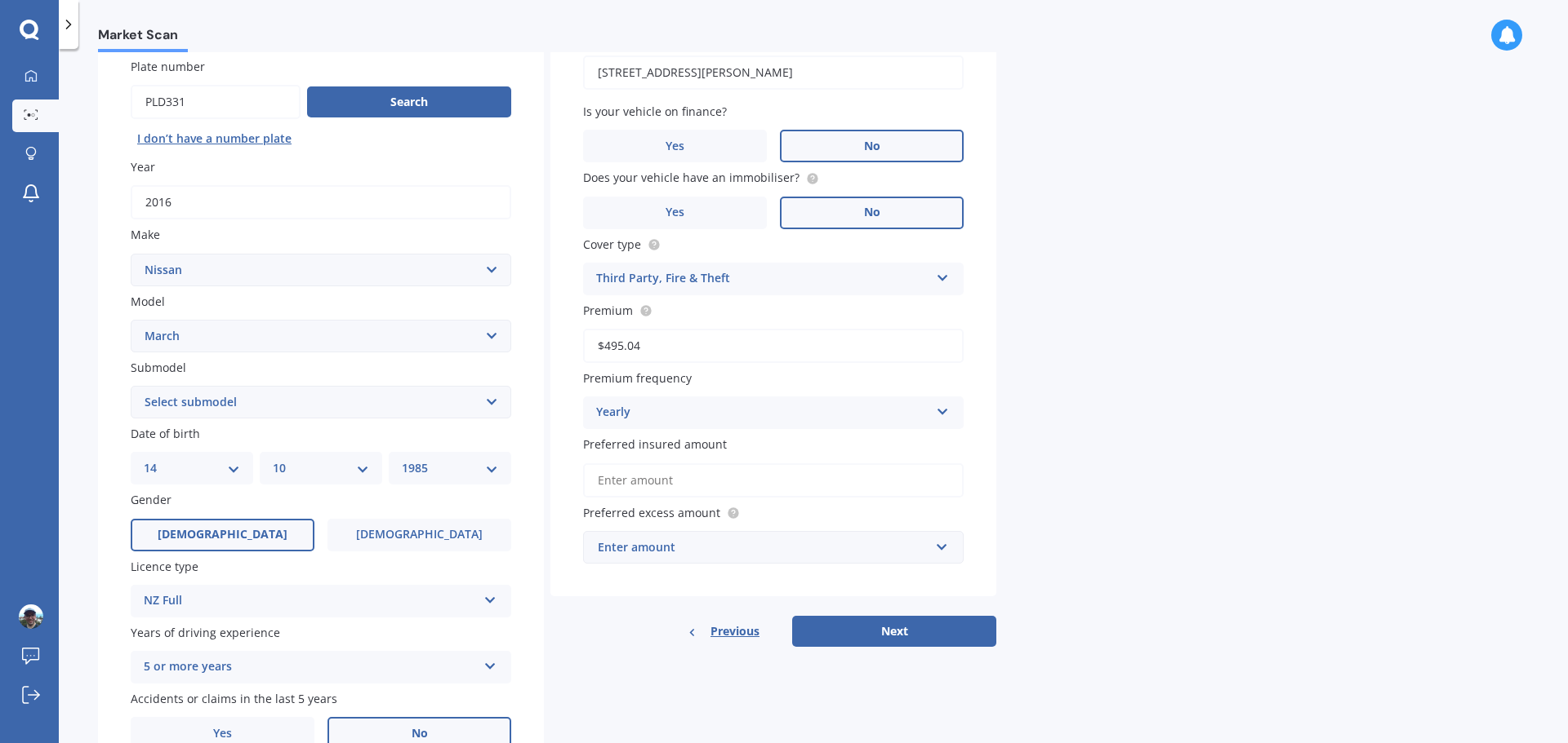
click at [870, 553] on div "Enter amount" at bounding box center [764, 547] width 332 height 17
click at [625, 335] on div "$100" at bounding box center [773, 335] width 379 height 30
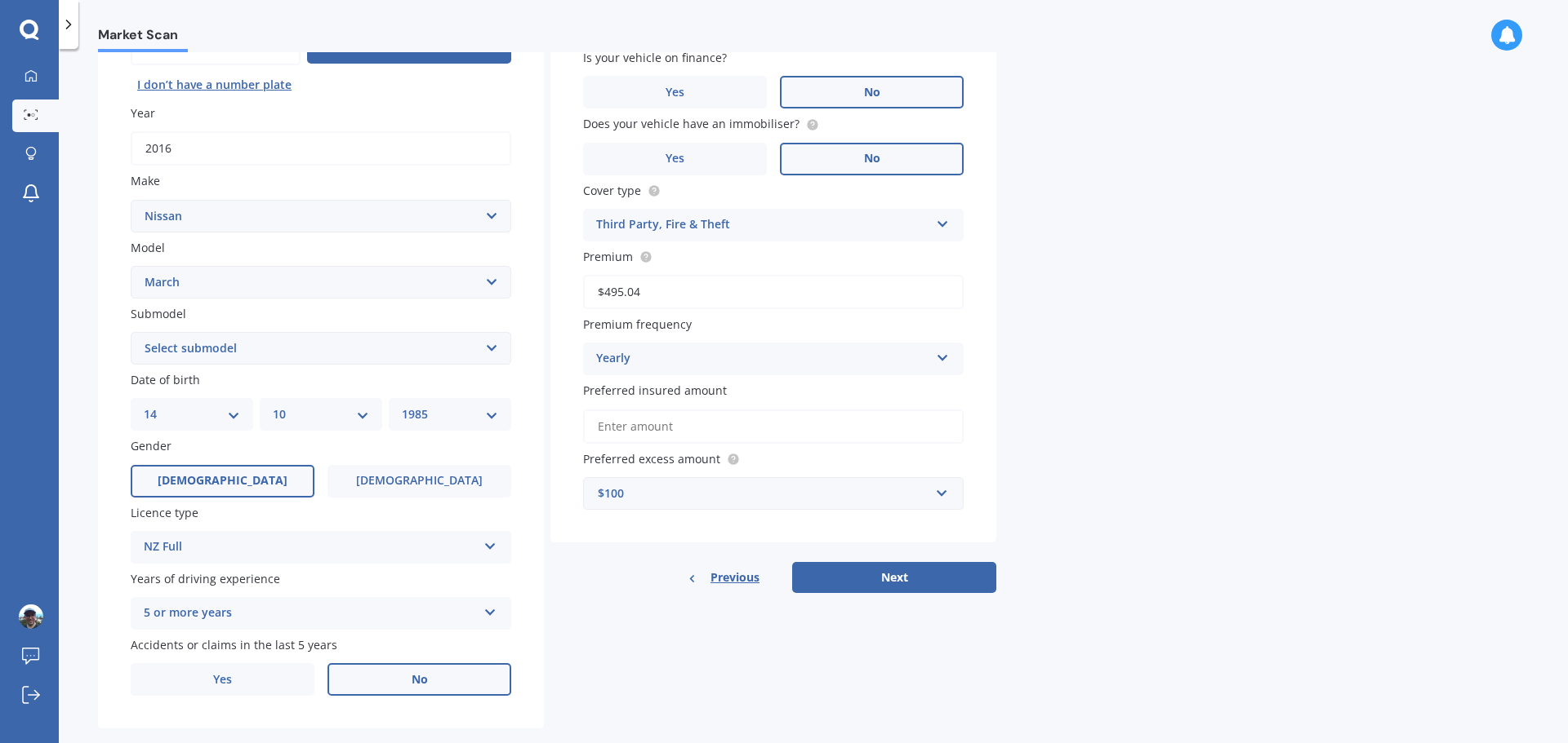
scroll to position [217, 0]
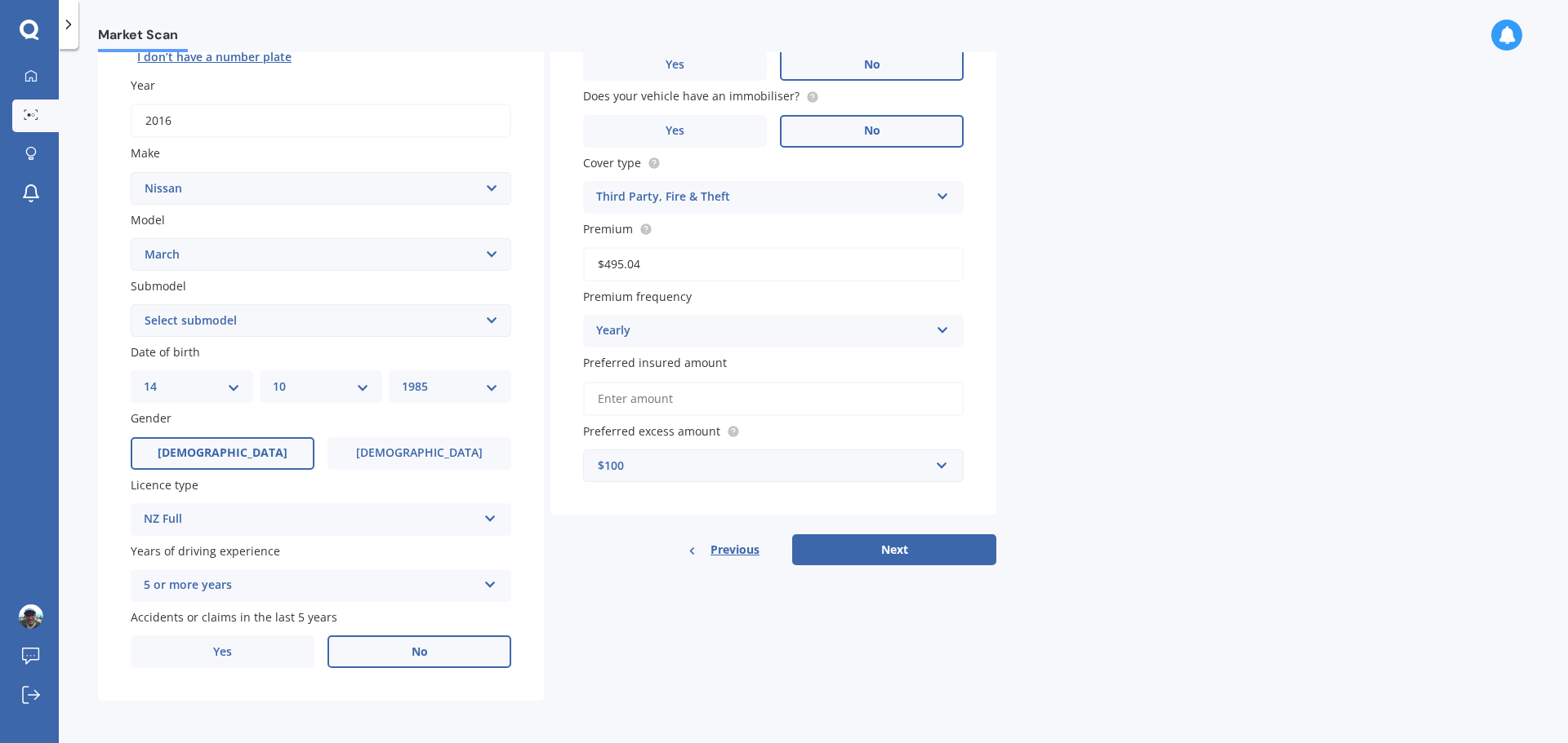
click at [693, 397] on input "Preferred insured amount" at bounding box center [773, 399] width 380 height 34
click at [875, 549] on button "Next" at bounding box center [895, 551] width 205 height 31
click at [731, 393] on input "Preferred insured amount" at bounding box center [773, 399] width 380 height 34
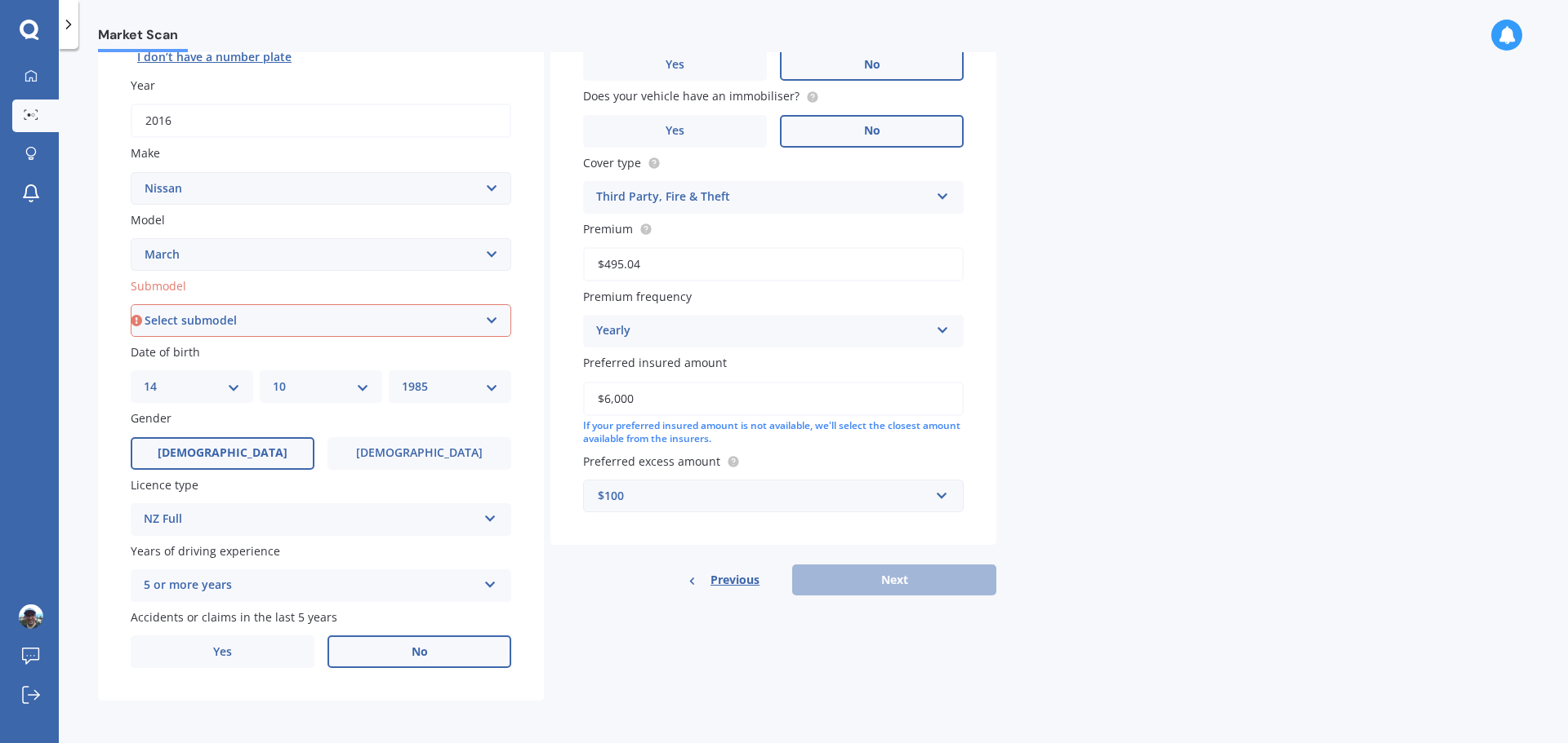
type input "$6,000"
click at [1221, 417] on div "Market Scan Vehicle Market Scan 70 % We just need a few more details to provide…" at bounding box center [813, 400] width 1509 height 694
click at [827, 637] on div "Details Plate number Search I don’t have a number plate Year 2016 Make Select m…" at bounding box center [546, 308] width 898 height 787
click at [463, 316] on select "Select submodel (All)" at bounding box center [321, 320] width 380 height 32
select select "(ALL)"
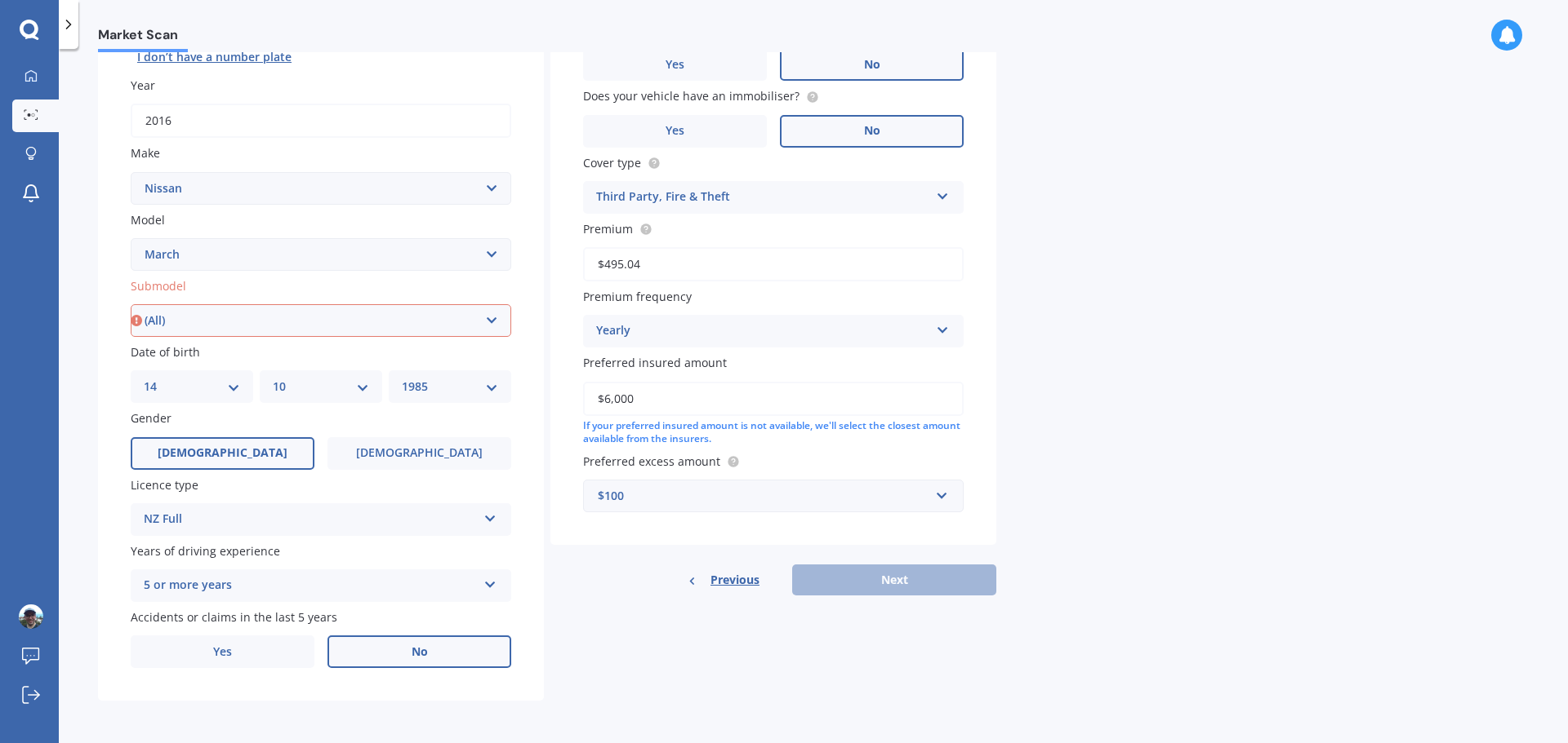
click at [131, 305] on select "Select submodel (All)" at bounding box center [321, 320] width 380 height 32
click at [760, 639] on div "Details Plate number Search I don’t have a number plate Year 2016 Make Select m…" at bounding box center [546, 308] width 898 height 787
click at [919, 583] on button "Next" at bounding box center [895, 580] width 205 height 31
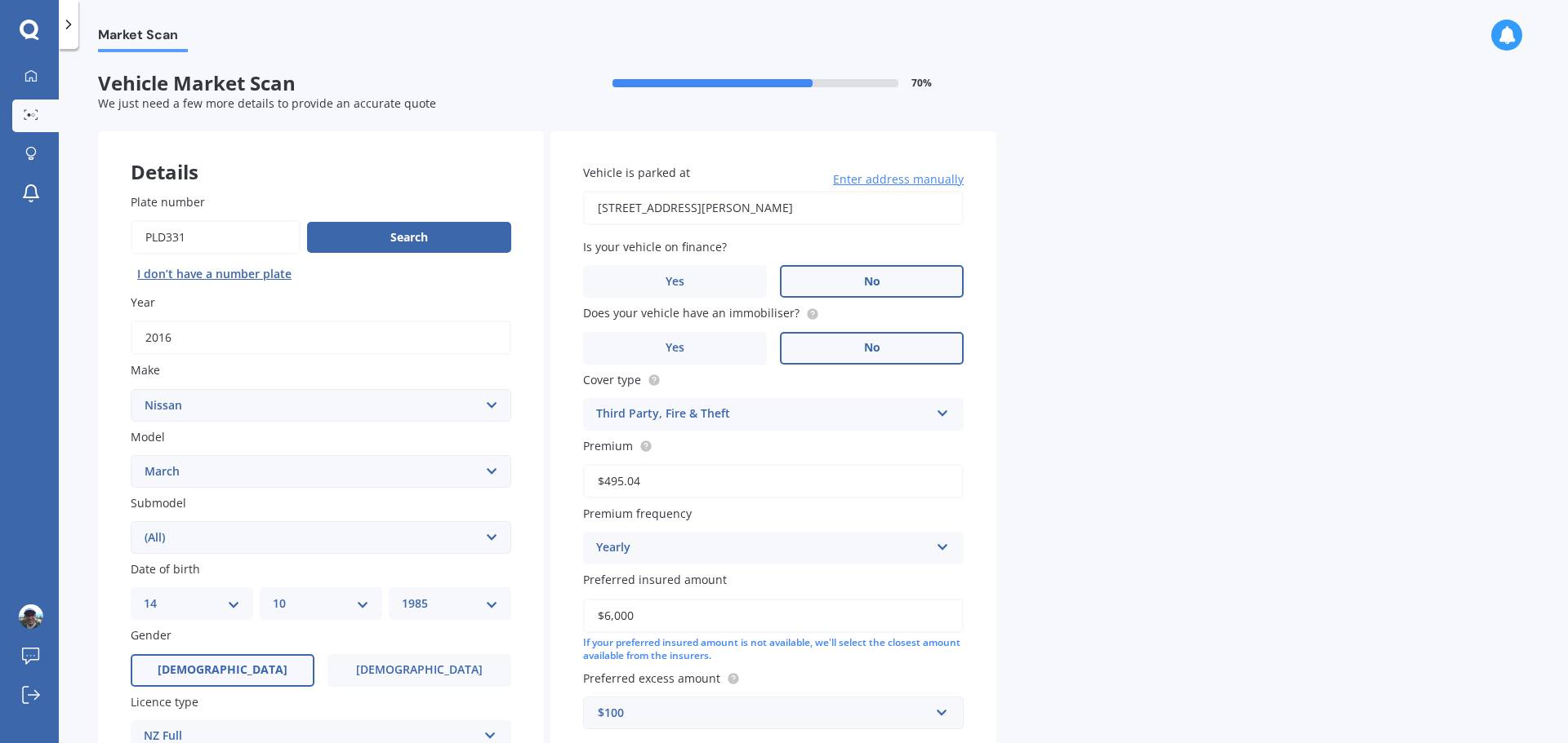
select select "14"
select select "10"
select select "1985"
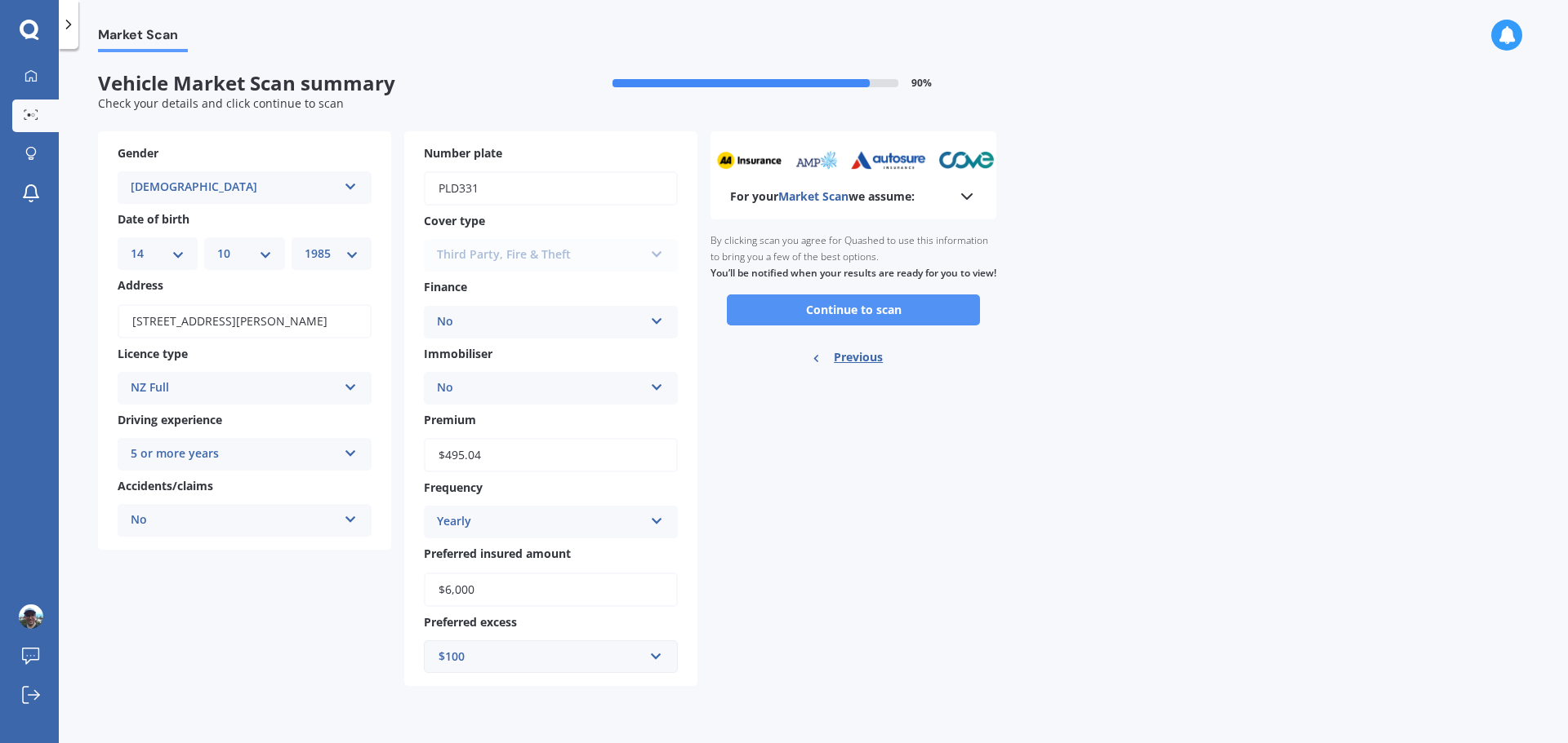
click at [904, 324] on button "Continue to scan" at bounding box center [853, 310] width 253 height 31
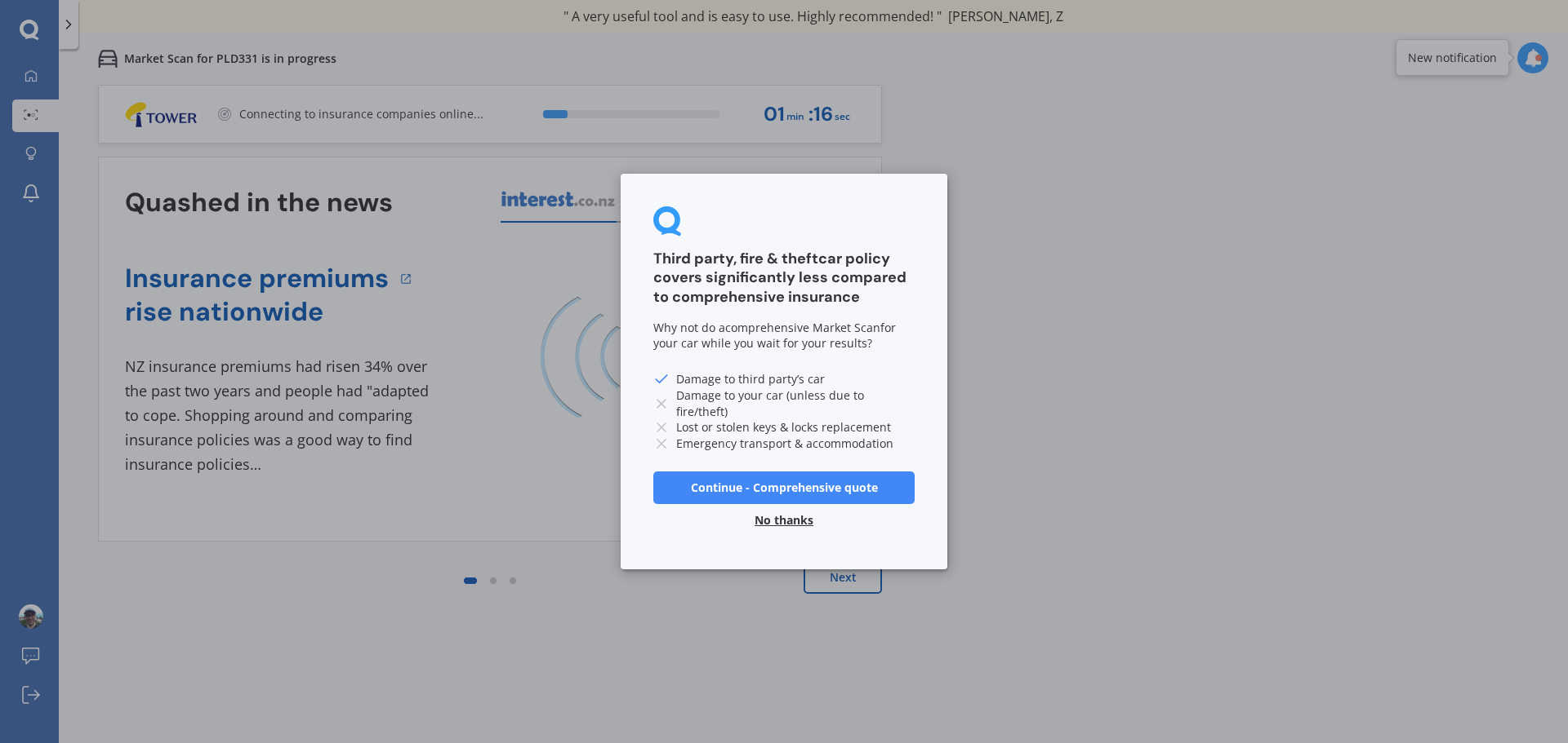
click at [780, 520] on button "No thanks" at bounding box center [783, 520] width 78 height 32
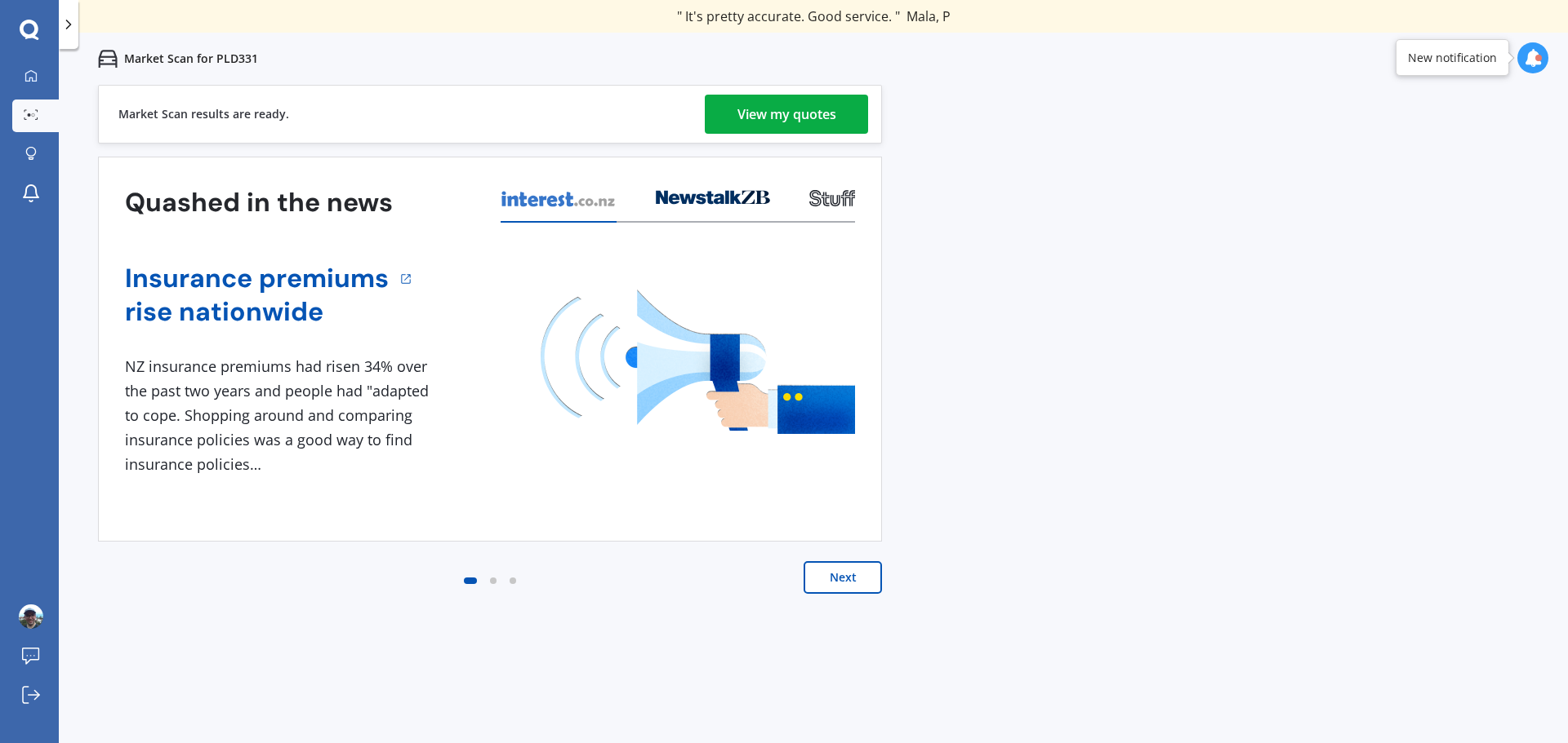
click at [837, 117] on div "View my quotes" at bounding box center [786, 114] width 99 height 40
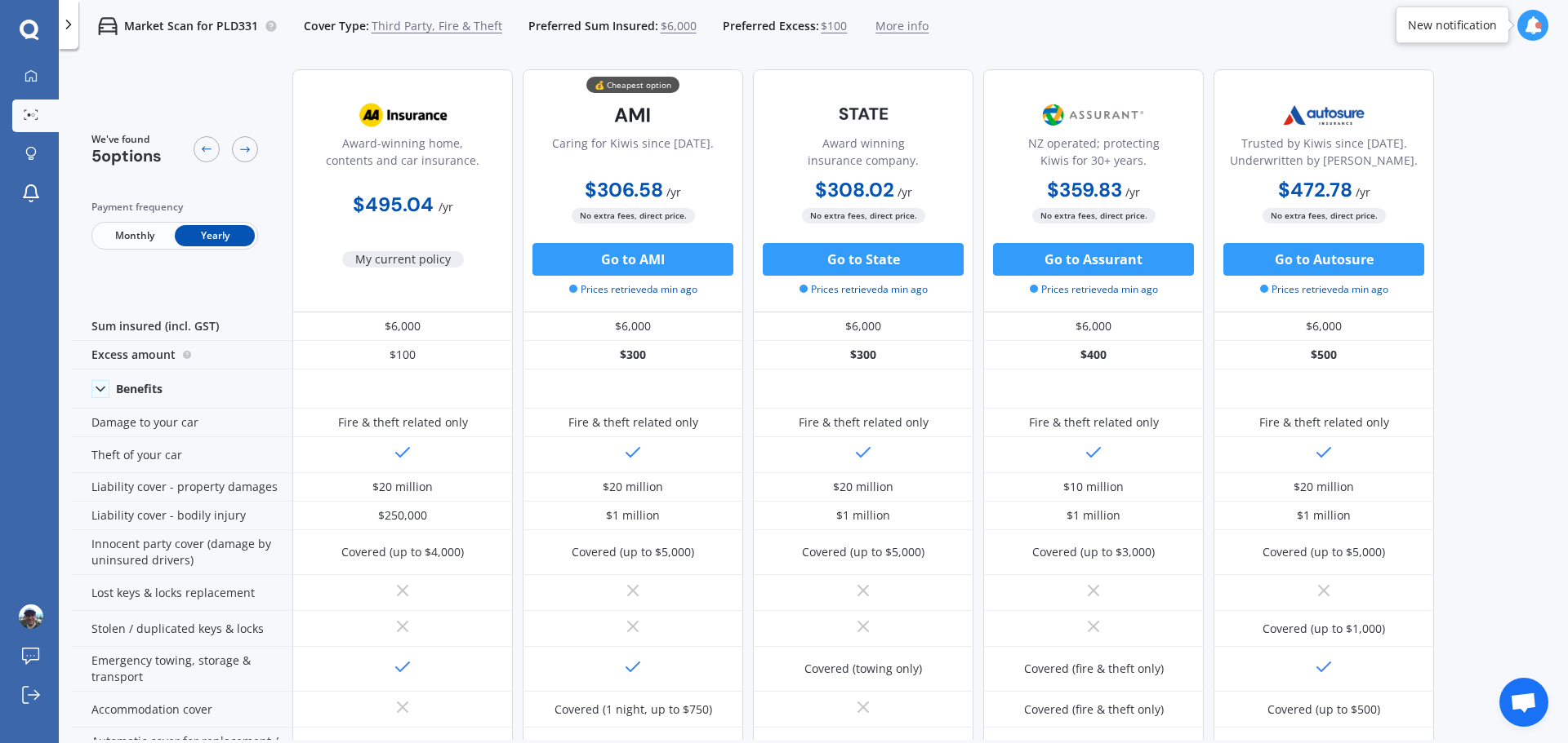
click at [829, 24] on span "$100" at bounding box center [834, 26] width 26 height 17
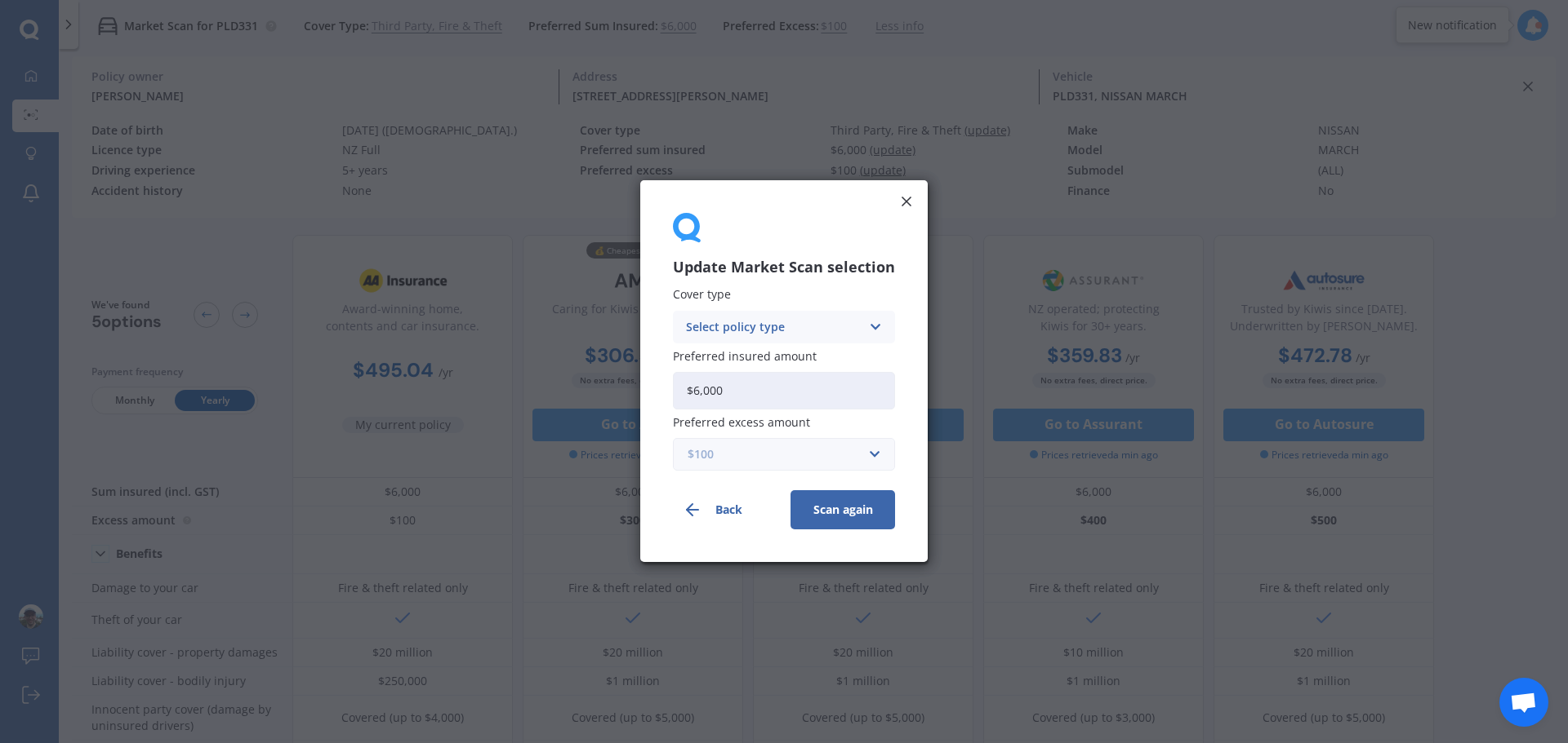
click at [872, 452] on input "text" at bounding box center [778, 456] width 207 height 31
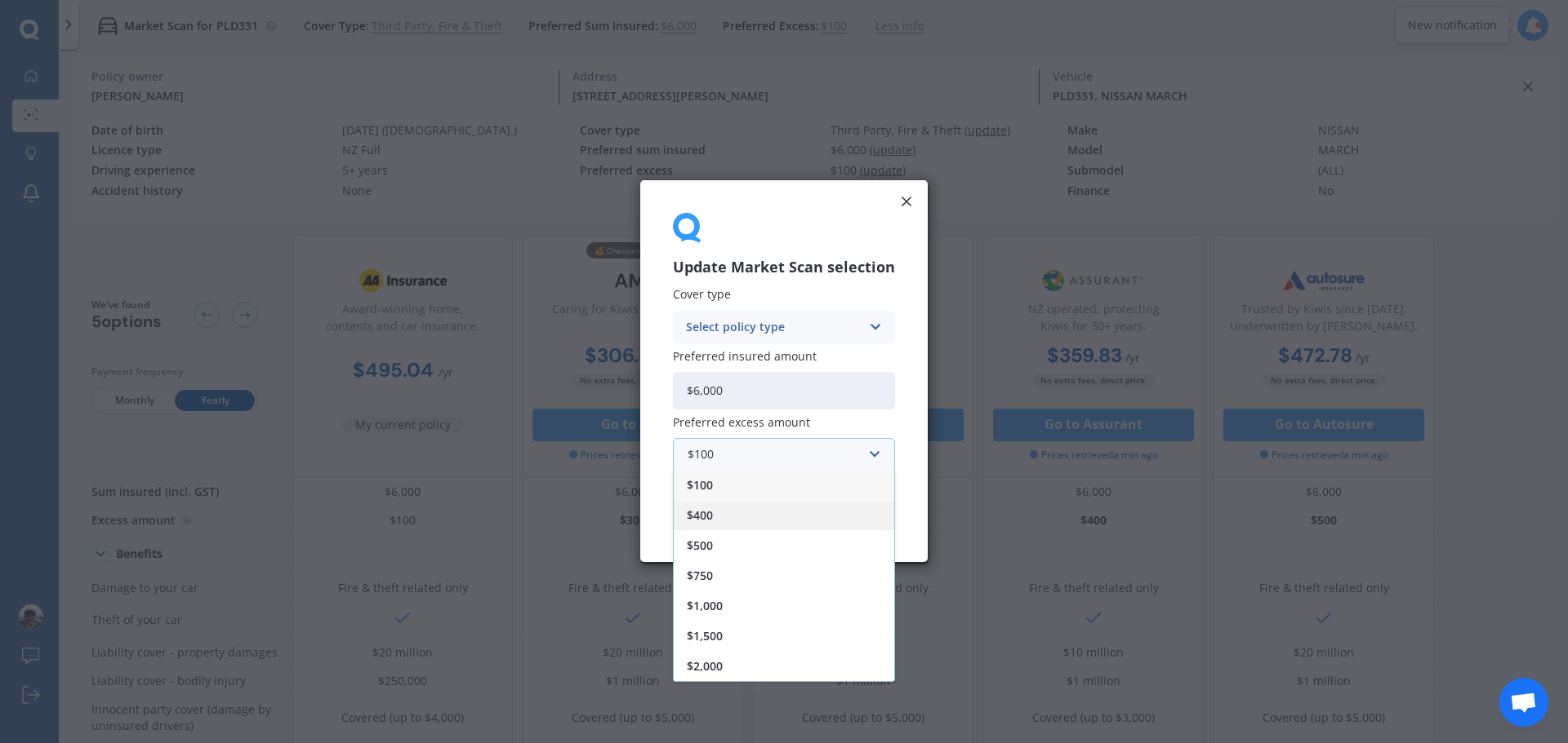
click at [752, 517] on div "$400" at bounding box center [783, 516] width 220 height 30
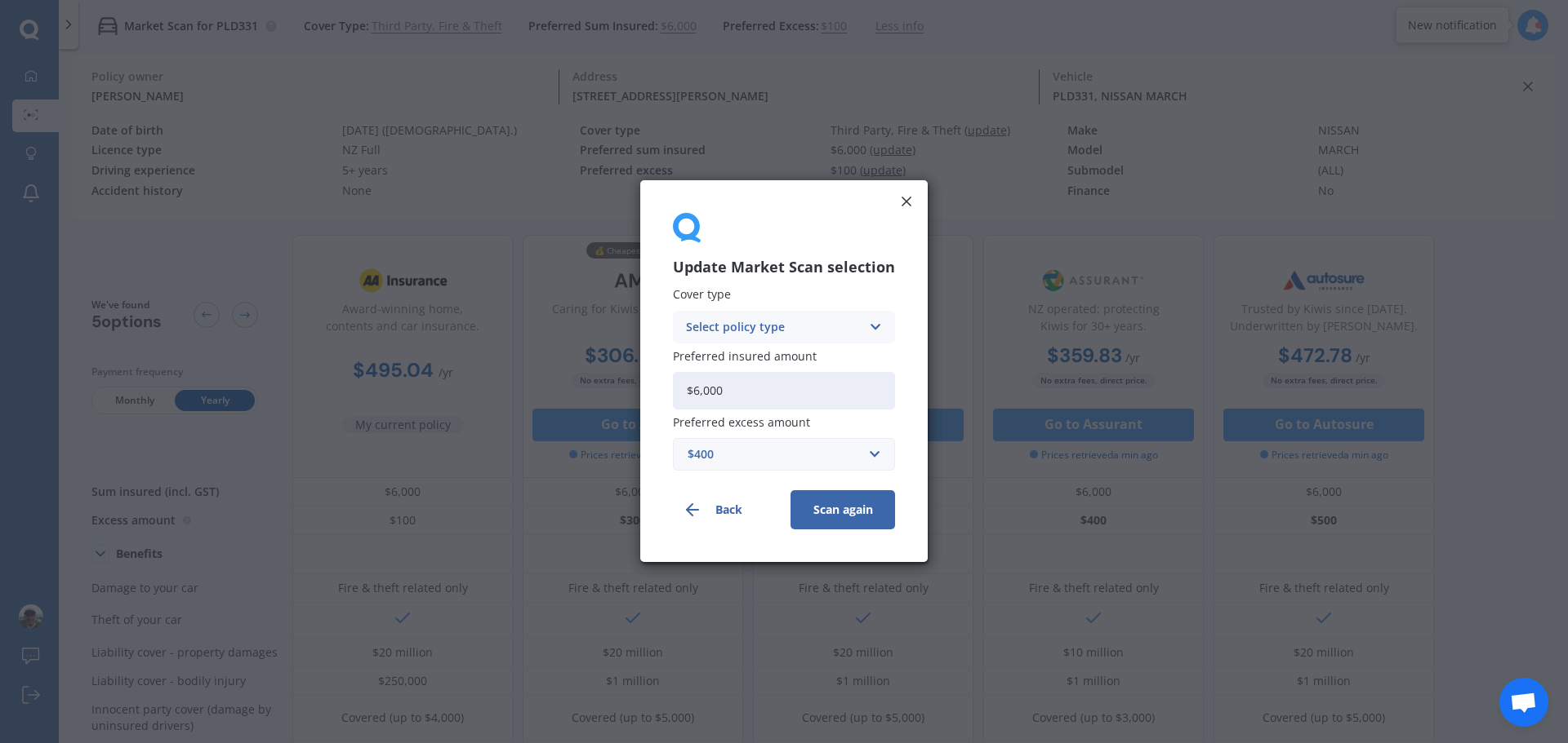
click at [827, 505] on button "Scan again" at bounding box center [842, 511] width 104 height 40
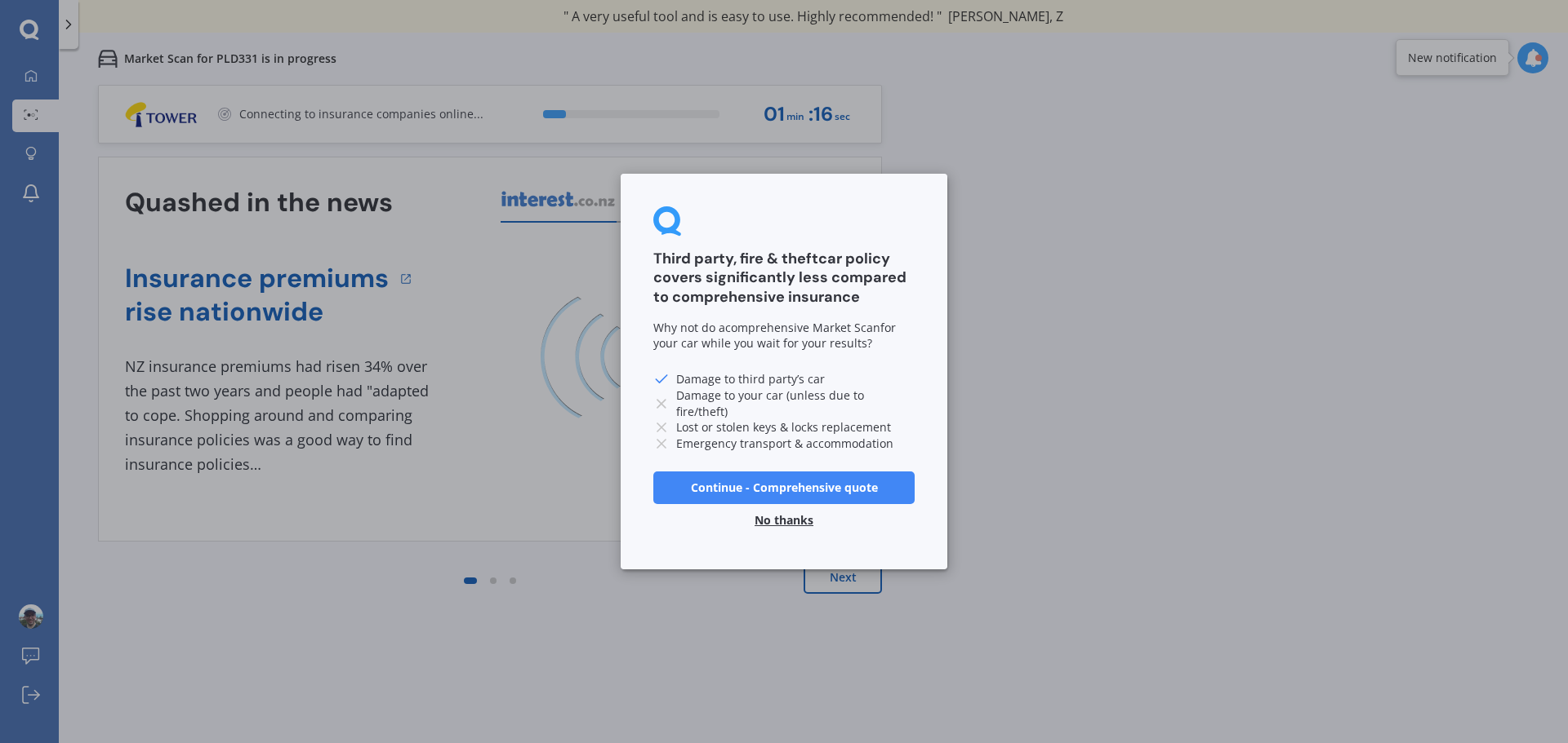
click at [792, 521] on button "No thanks" at bounding box center [783, 520] width 78 height 32
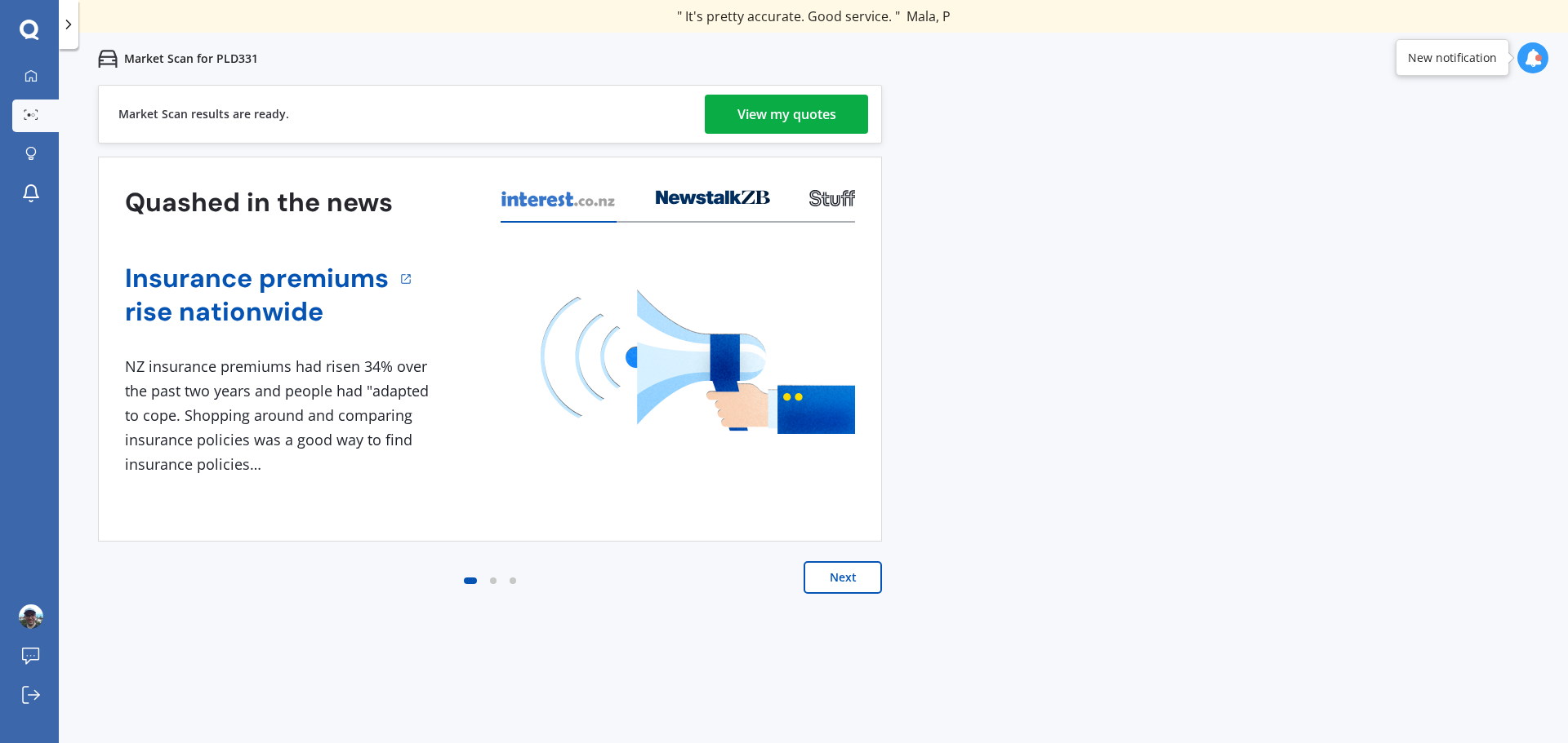
click at [826, 110] on div "View my quotes" at bounding box center [786, 114] width 99 height 40
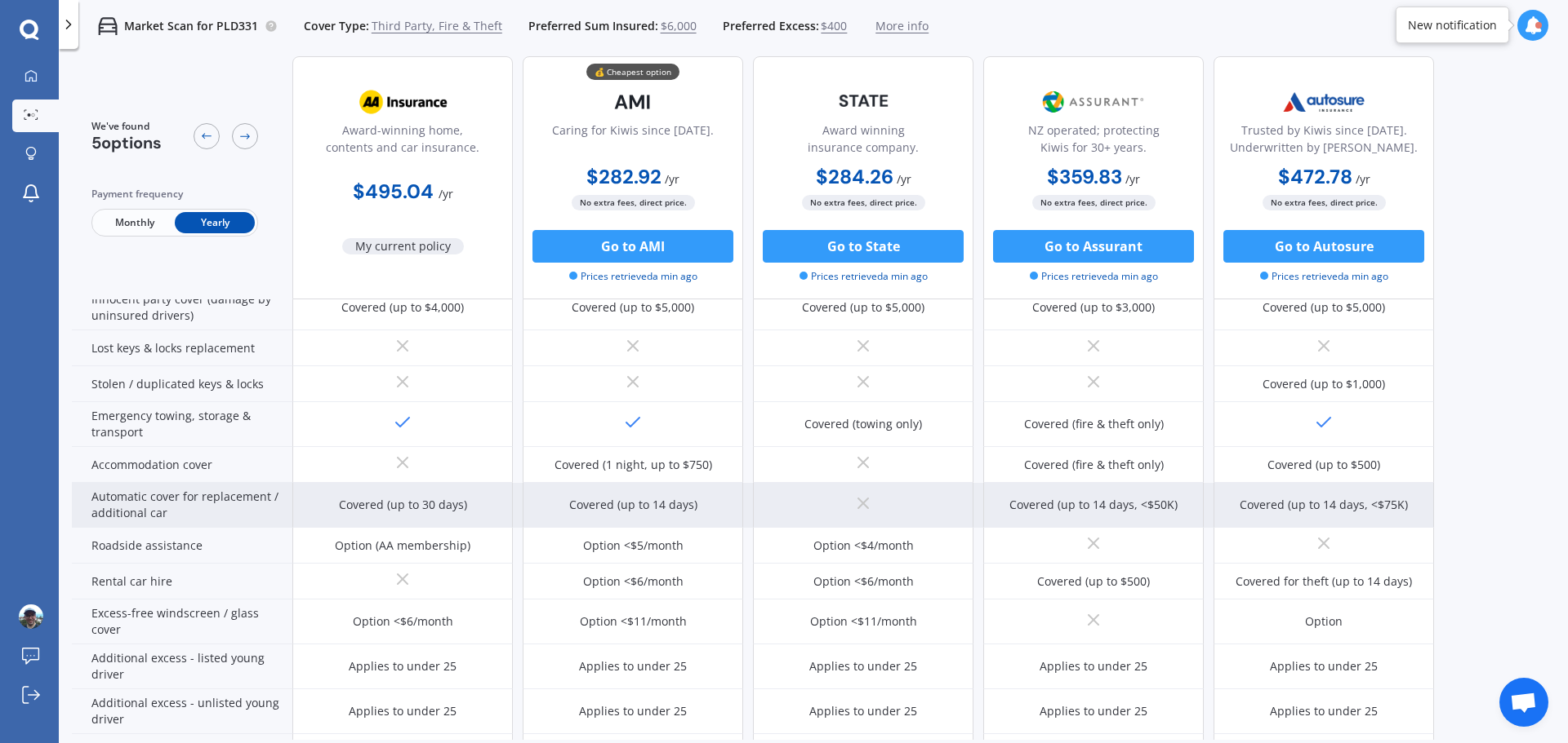
scroll to position [163, 0]
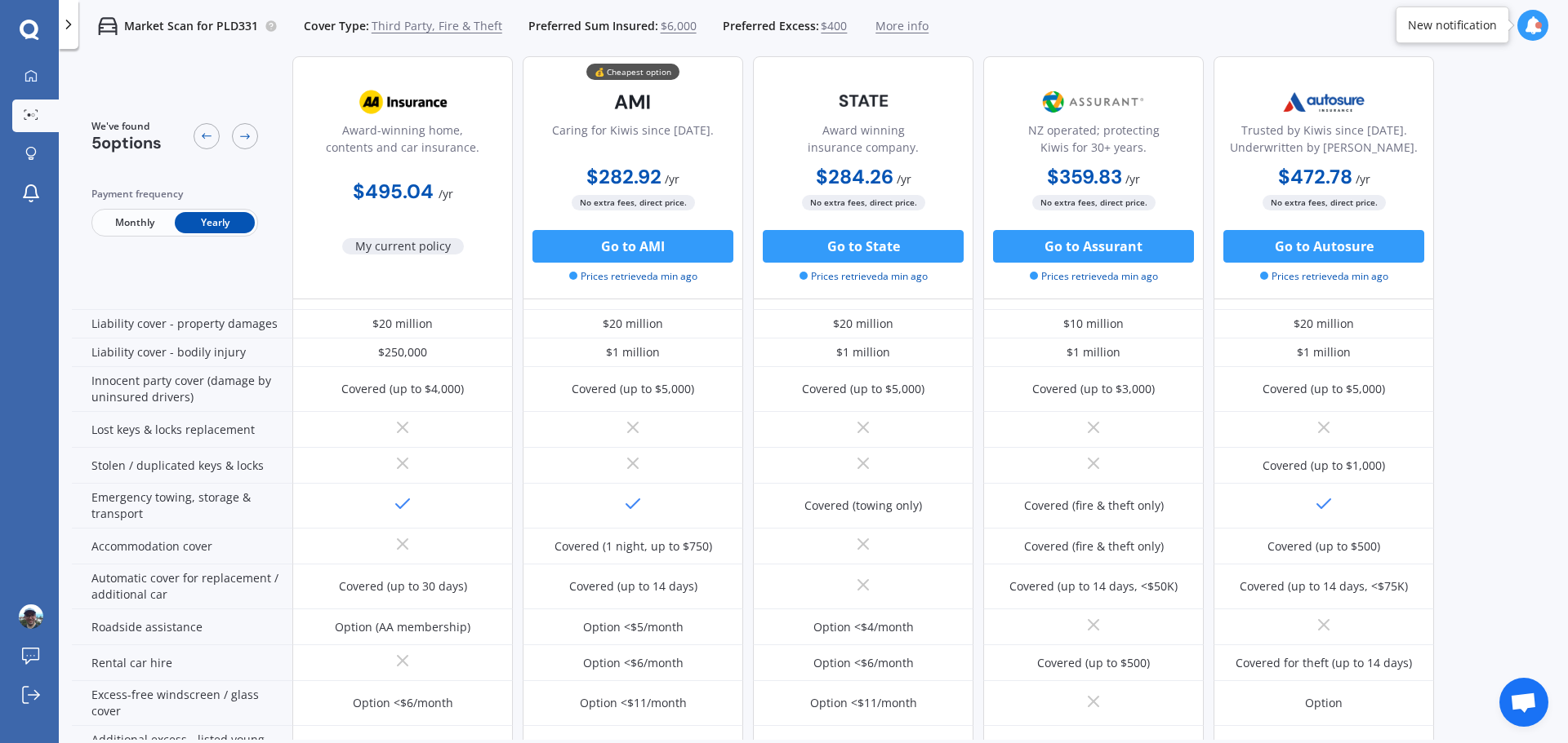
click at [449, 25] on span "Third Party, Fire & Theft" at bounding box center [437, 26] width 131 height 17
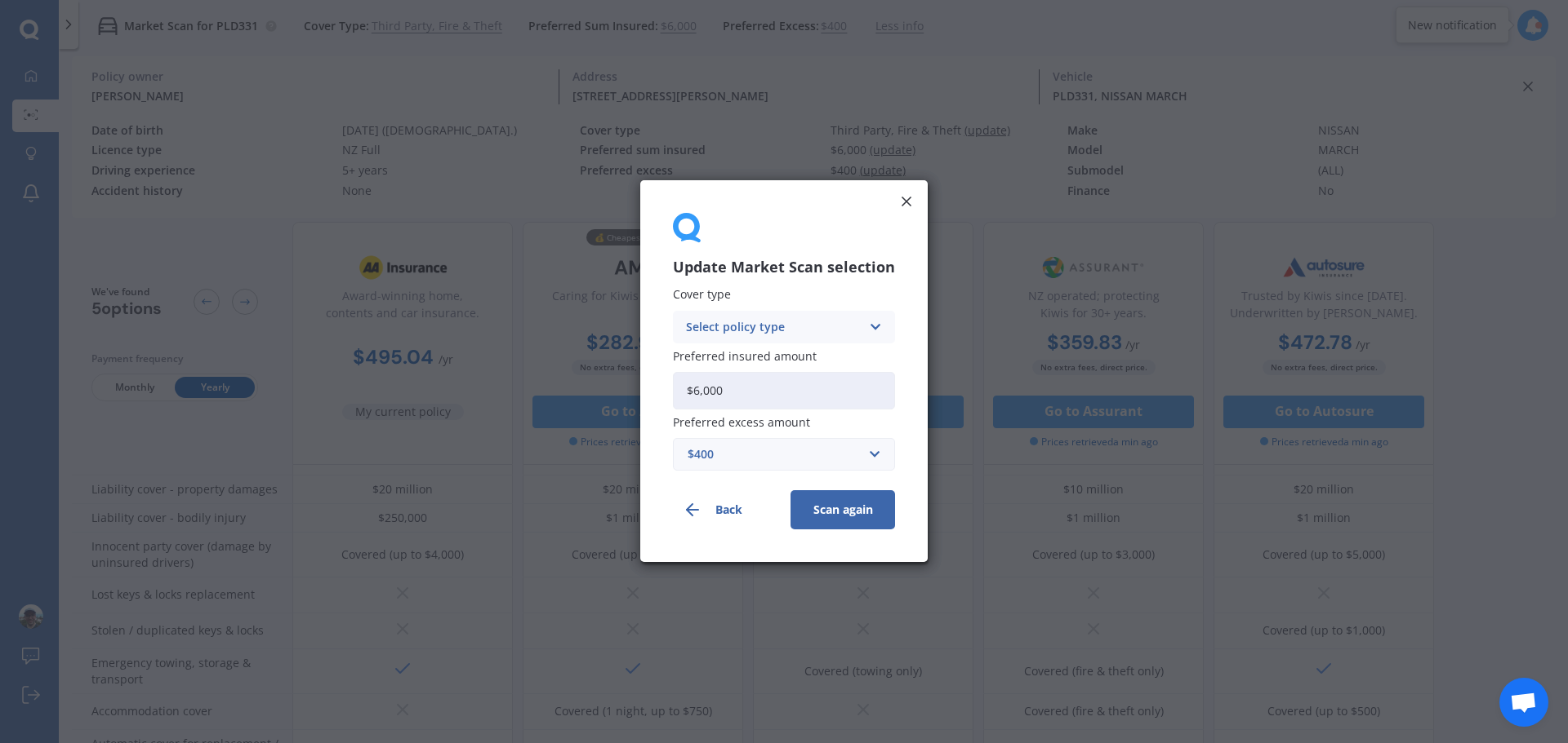
click at [876, 323] on icon at bounding box center [874, 327] width 14 height 17
click at [784, 360] on div "Comprehensive" at bounding box center [783, 359] width 220 height 29
click at [828, 511] on button "Scan again" at bounding box center [842, 511] width 104 height 40
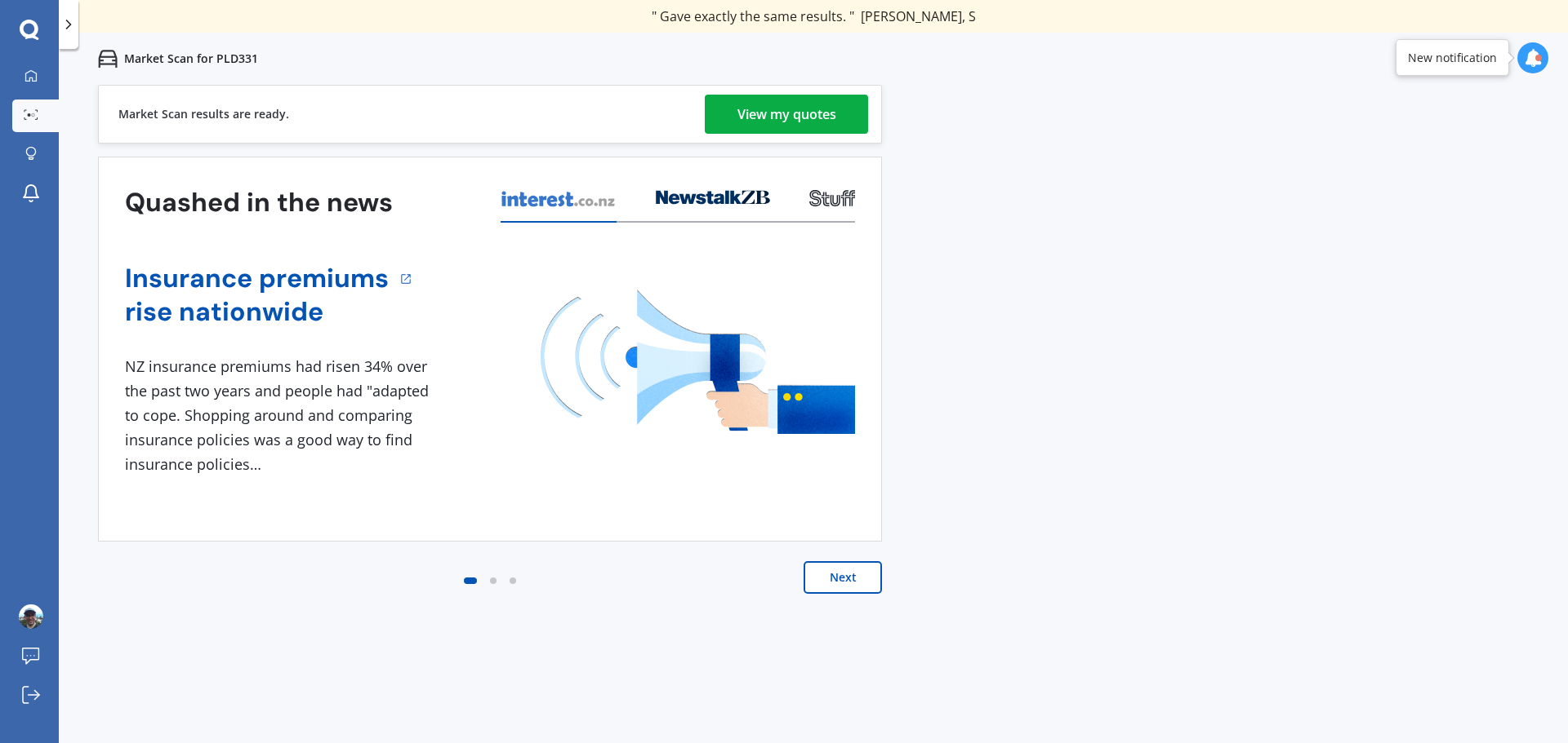
click at [777, 99] on div "View my quotes" at bounding box center [786, 114] width 99 height 40
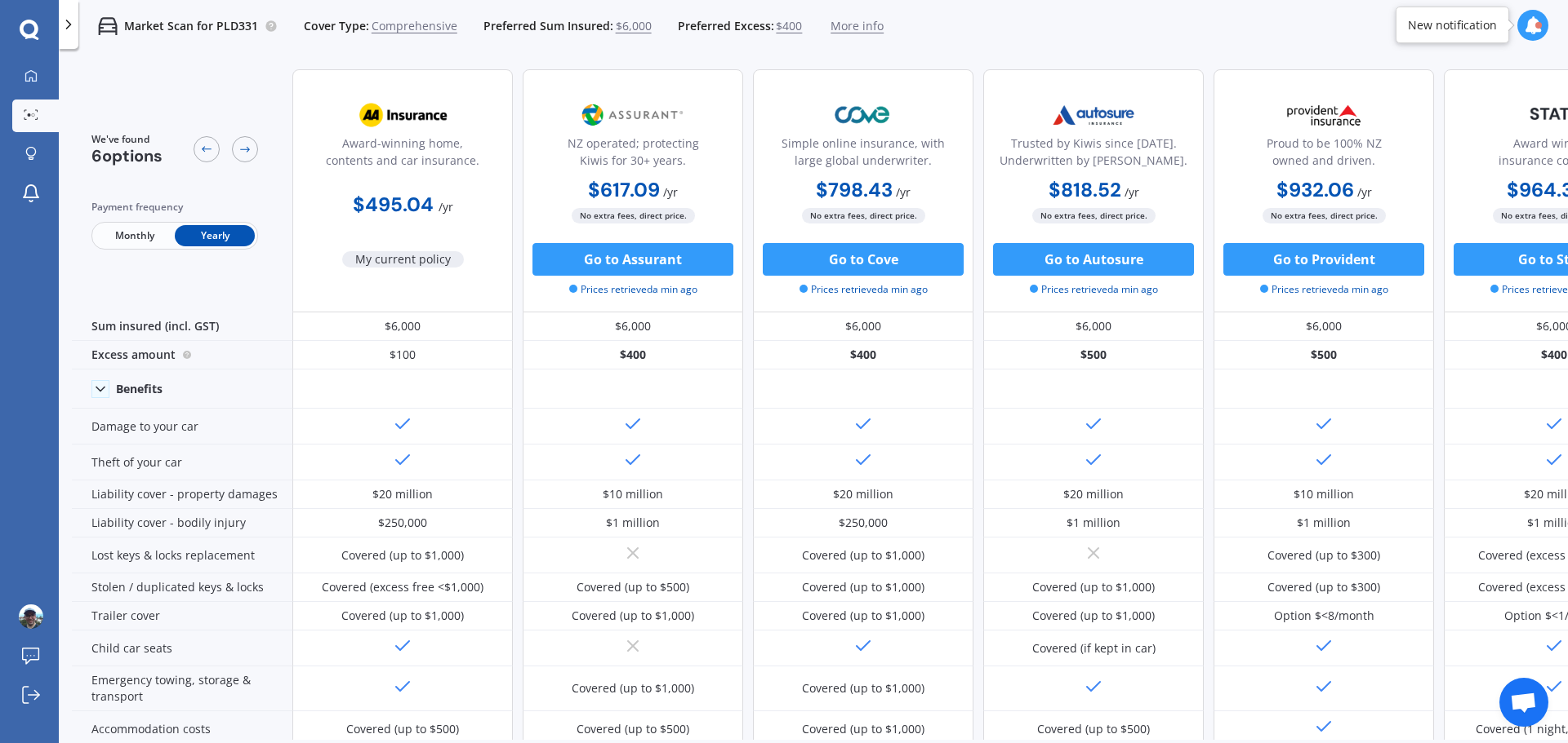
click at [869, 20] on span "More info" at bounding box center [857, 26] width 53 height 17
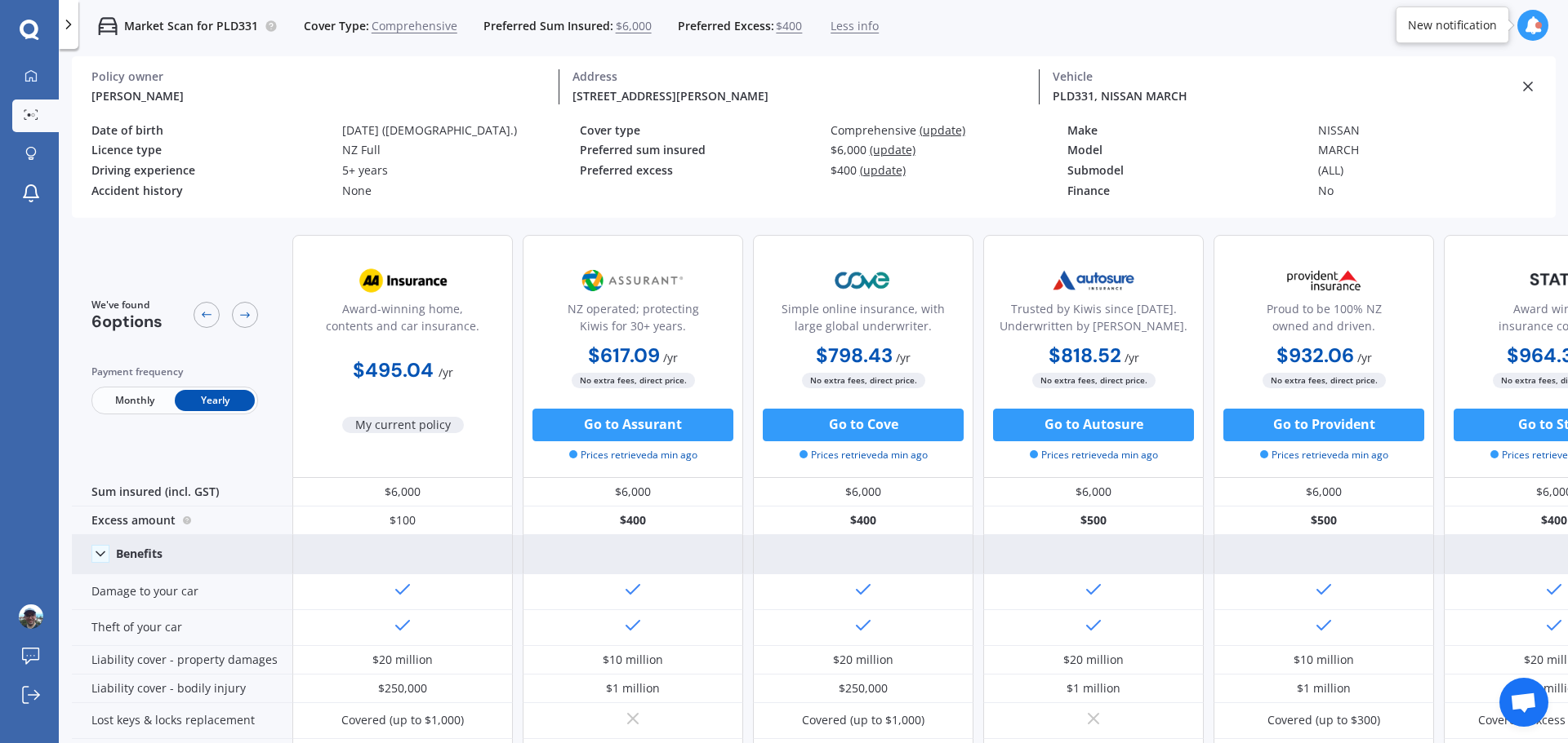
click at [101, 551] on icon at bounding box center [100, 554] width 17 height 17
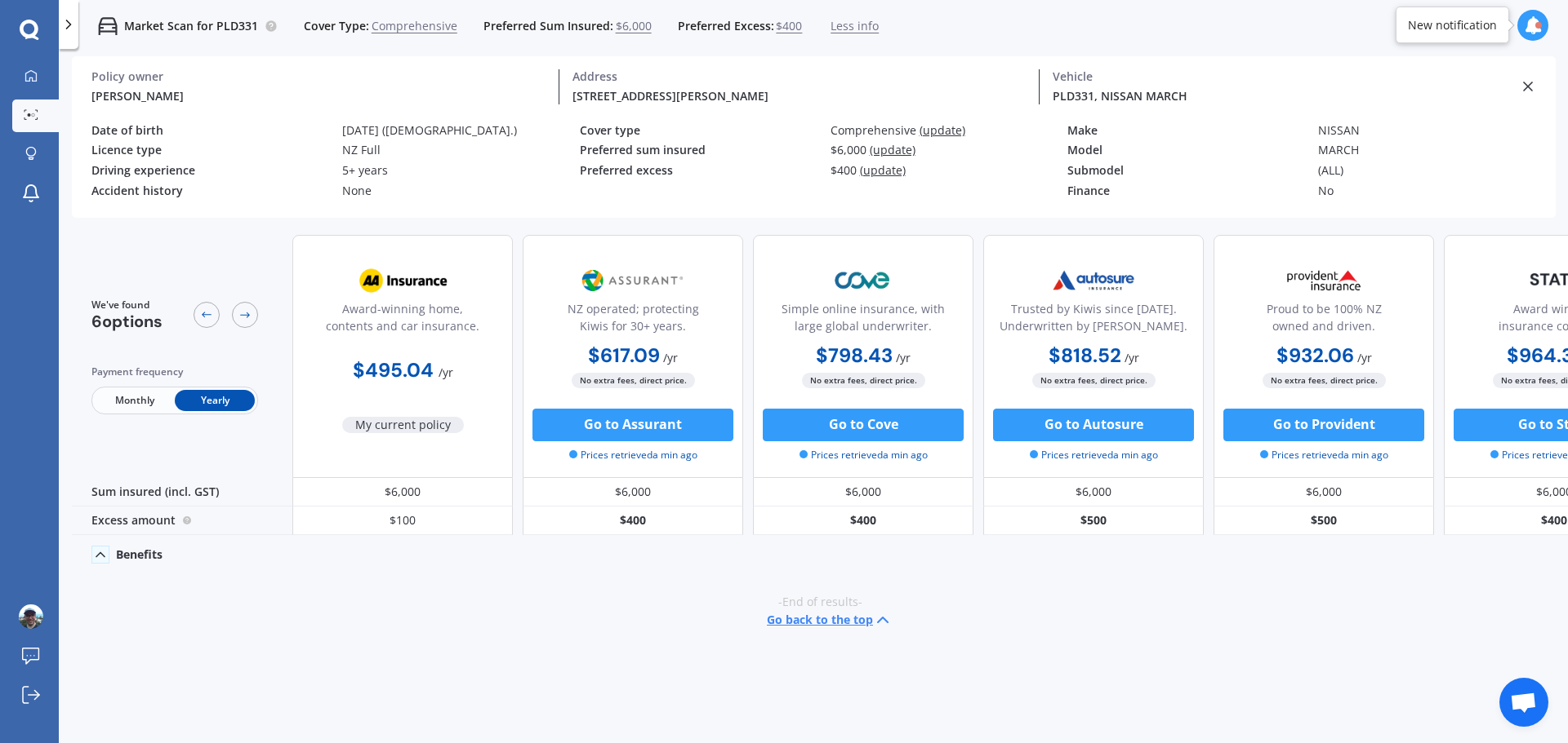
click at [99, 562] on icon at bounding box center [100, 555] width 17 height 17
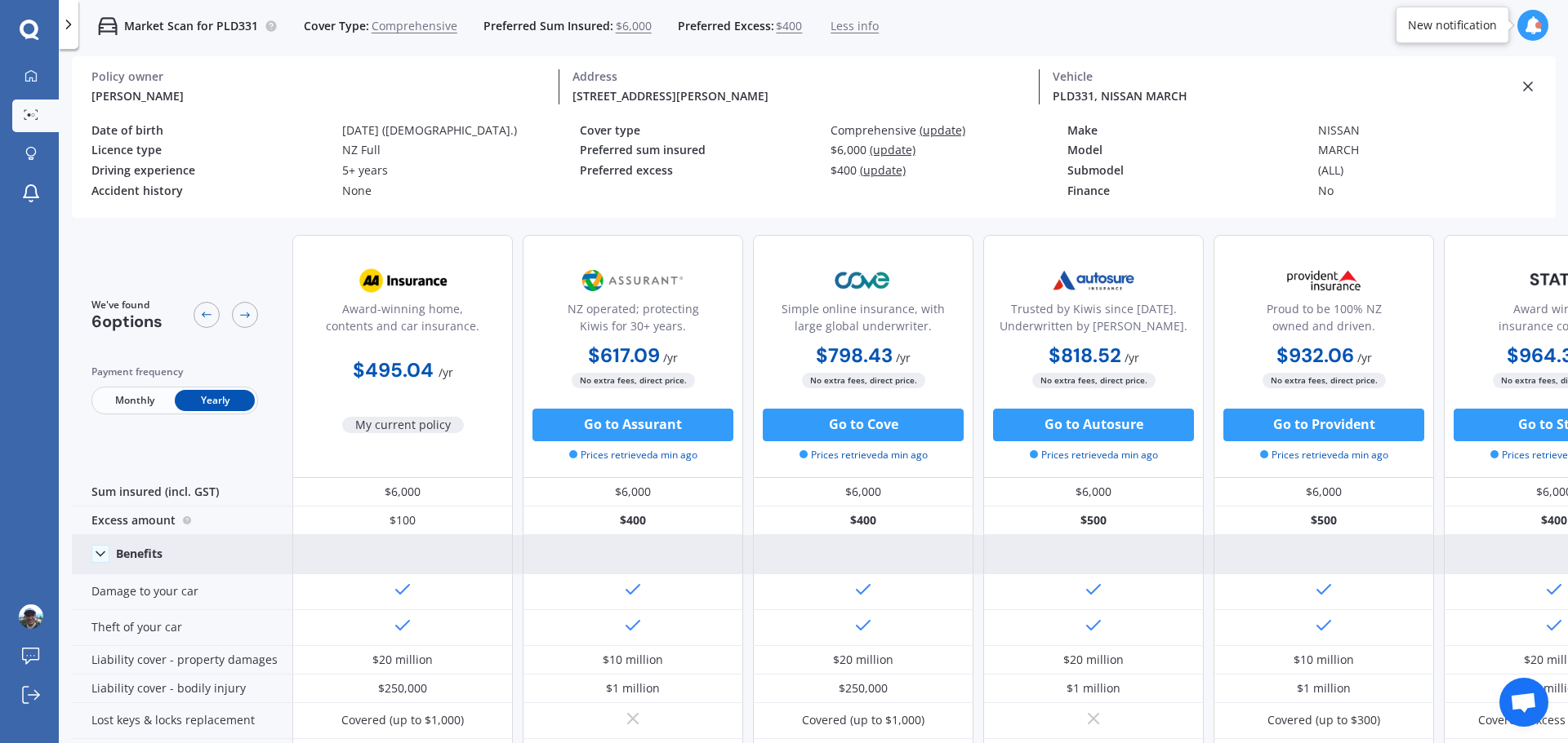
click at [392, 24] on span "Comprehensive" at bounding box center [414, 26] width 86 height 17
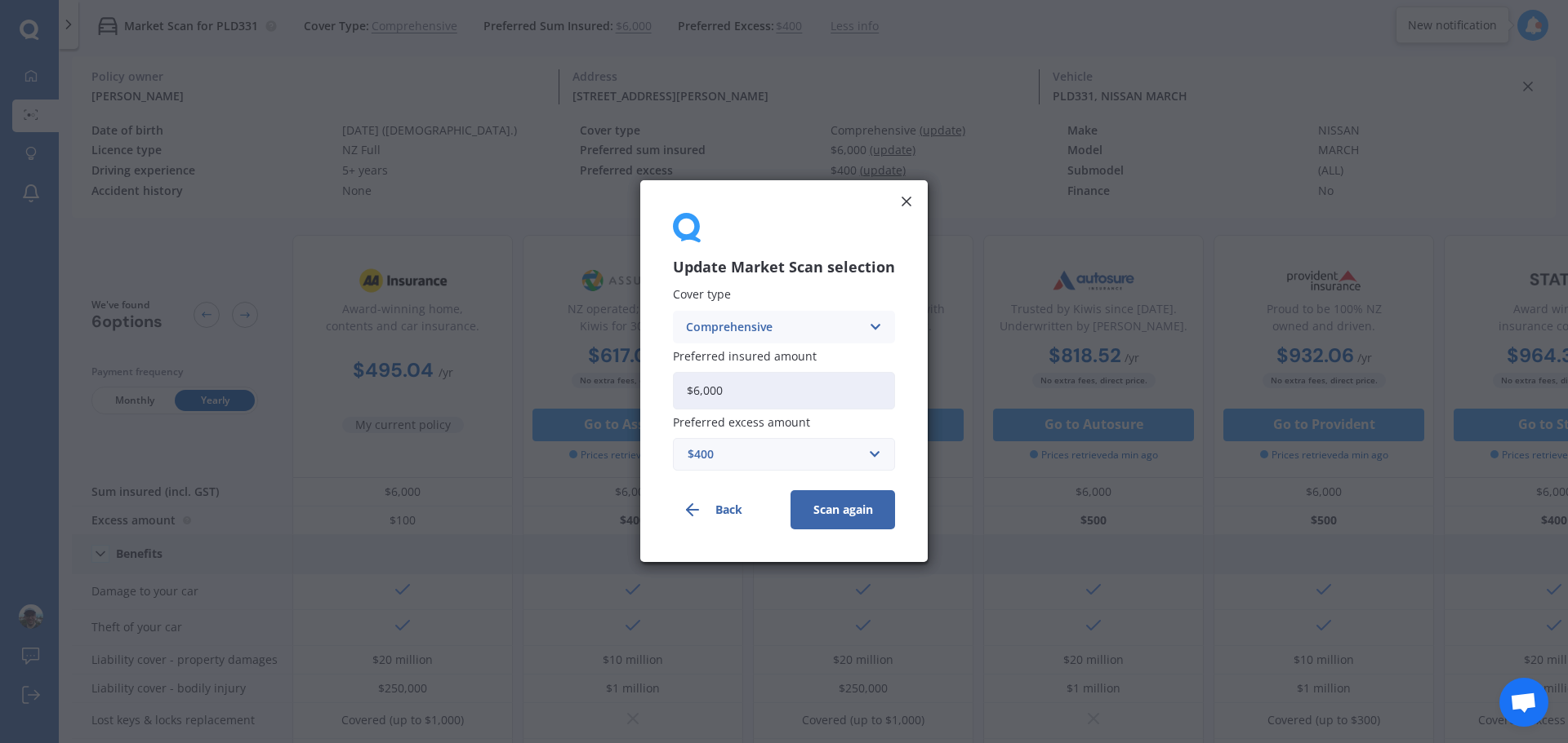
click at [861, 333] on div "Comprehensive Comprehensive Third Party, Fire & Theft Third Party" at bounding box center [783, 327] width 222 height 32
click at [810, 386] on span "Third Party, Fire & Theft" at bounding box center [753, 389] width 134 height 11
click at [838, 511] on button "Scan again" at bounding box center [842, 511] width 104 height 40
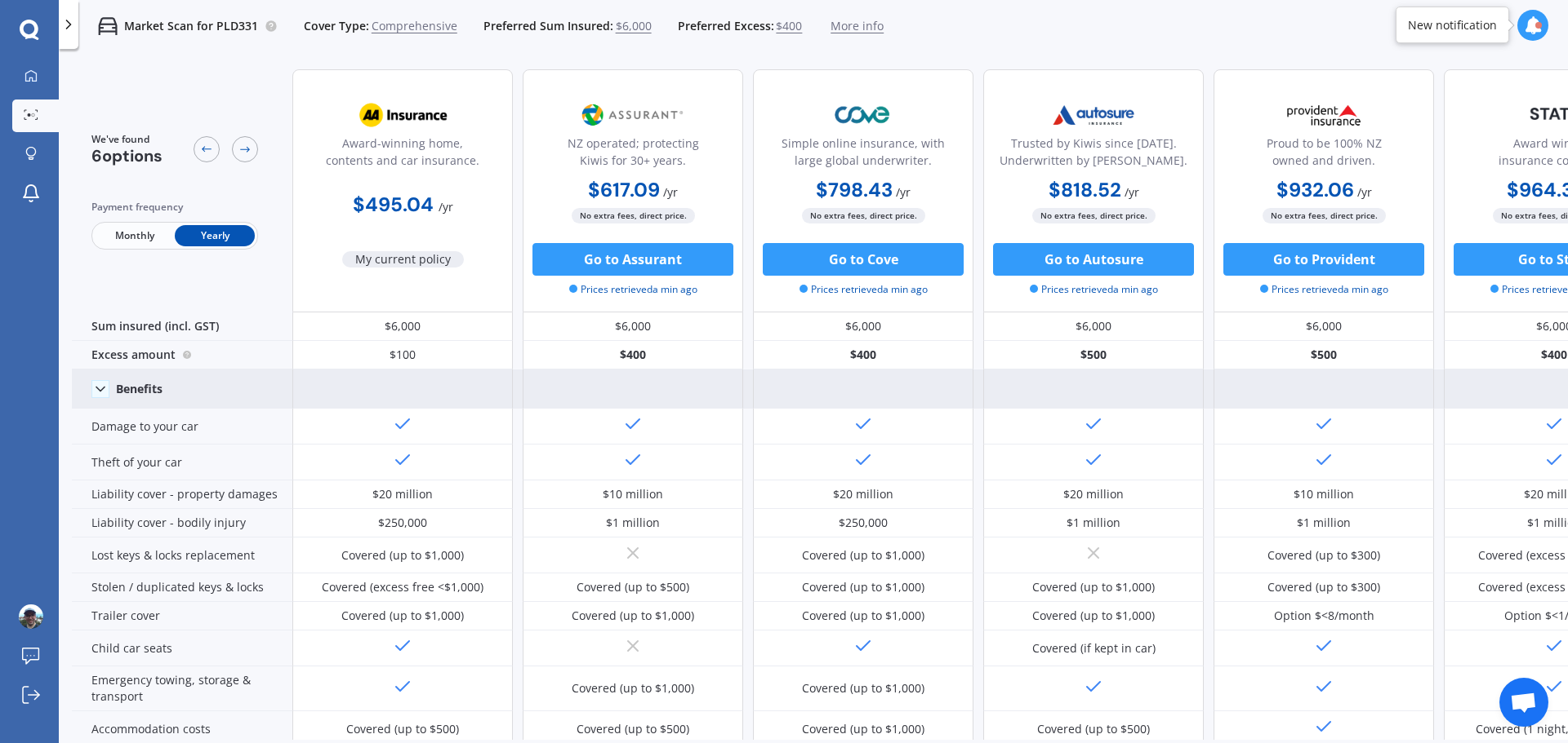
click at [857, 27] on span "More info" at bounding box center [857, 26] width 53 height 17
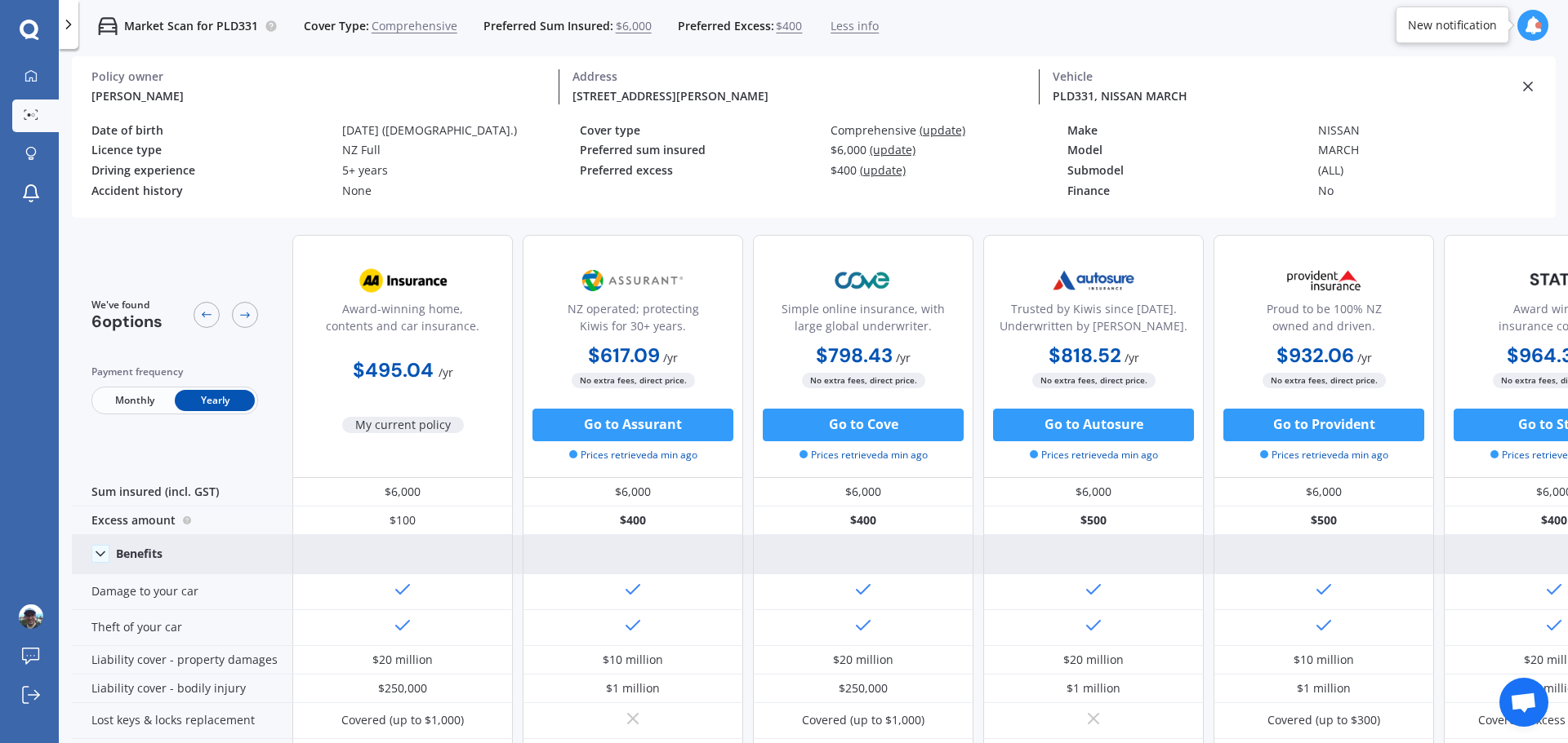
click at [801, 85] on div "7/14 MacDonald Crescent, Te Aro, Wellington 6011 Address" at bounding box center [800, 87] width 481 height 35
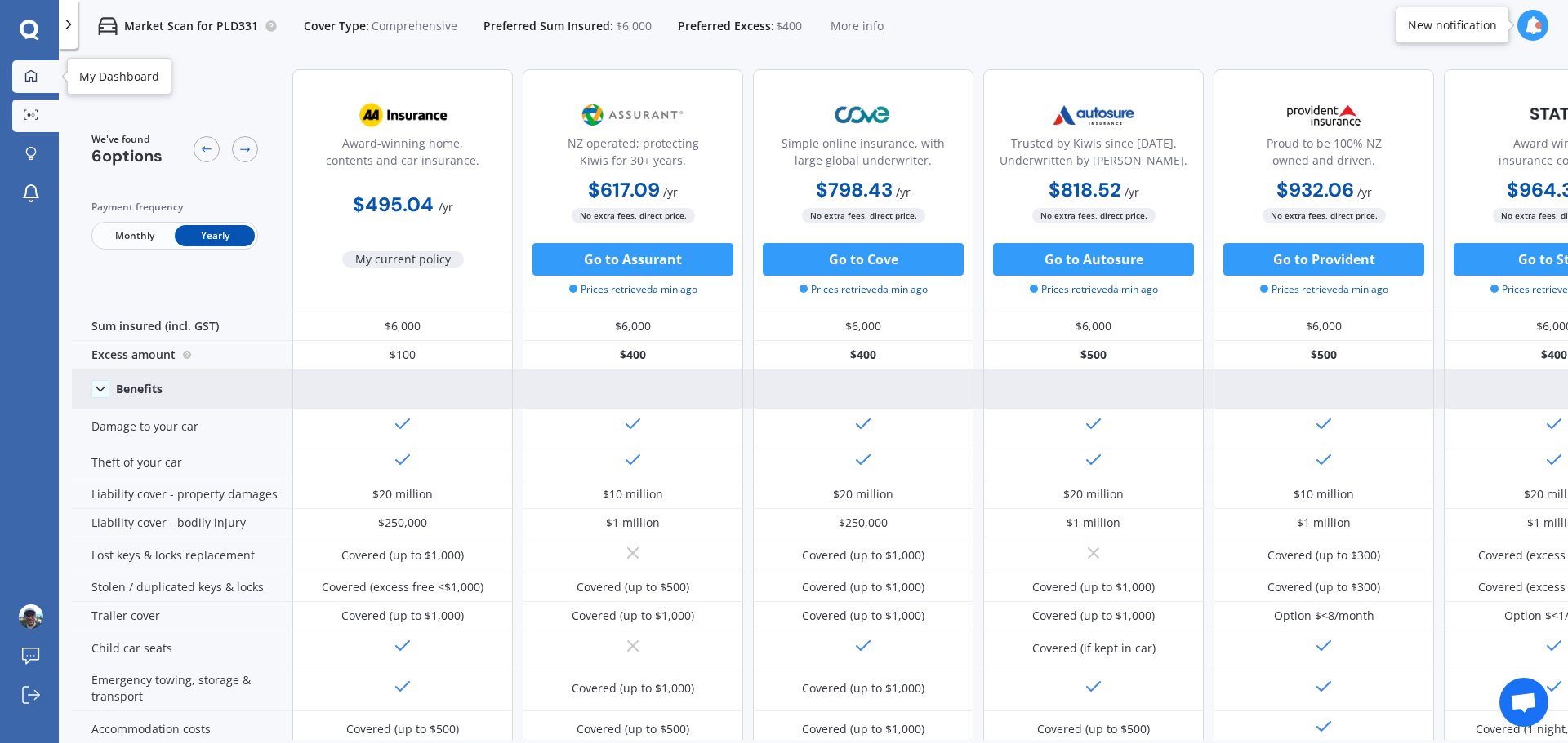
click at [28, 75] on icon at bounding box center [31, 75] width 13 height 13
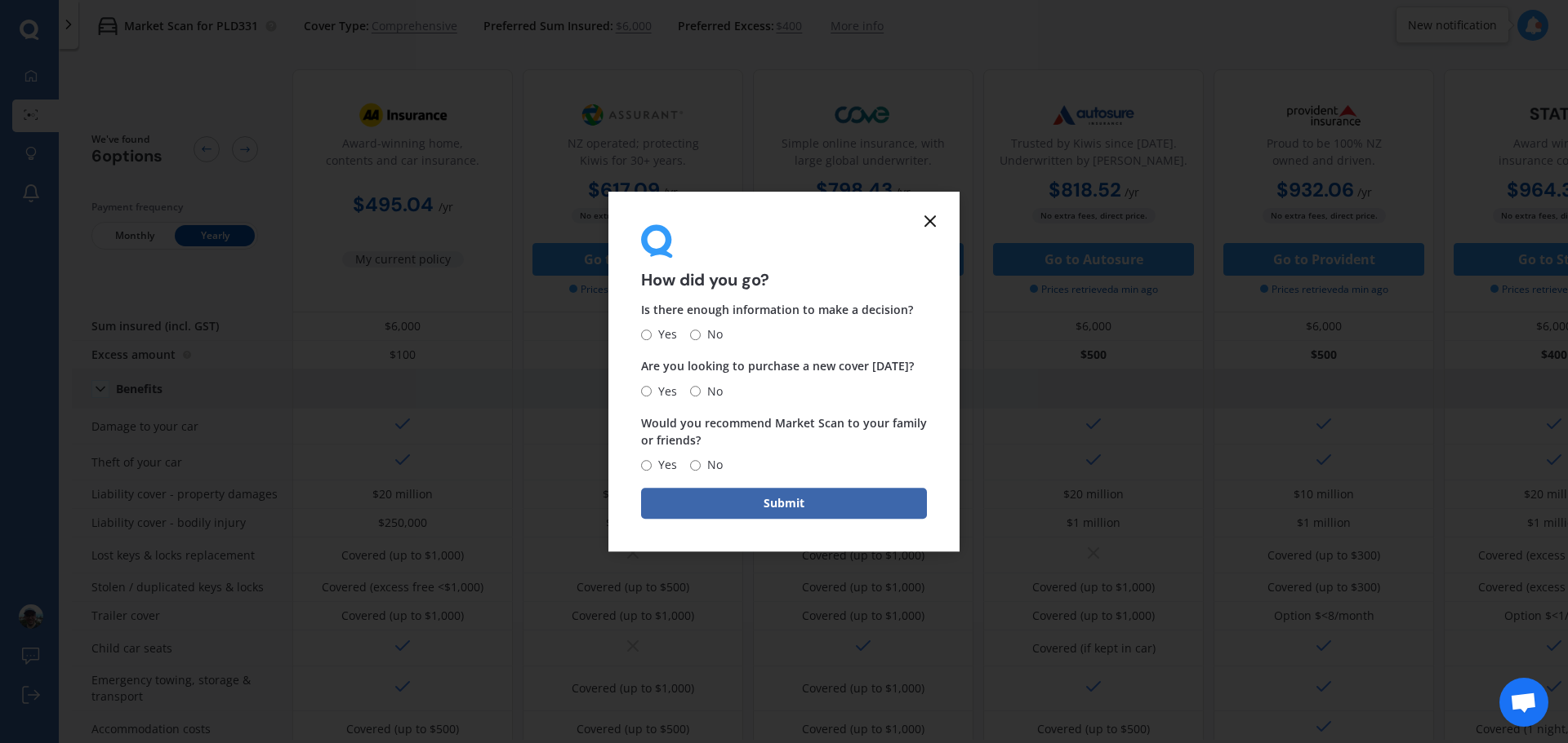
click at [931, 219] on line at bounding box center [930, 221] width 10 height 10
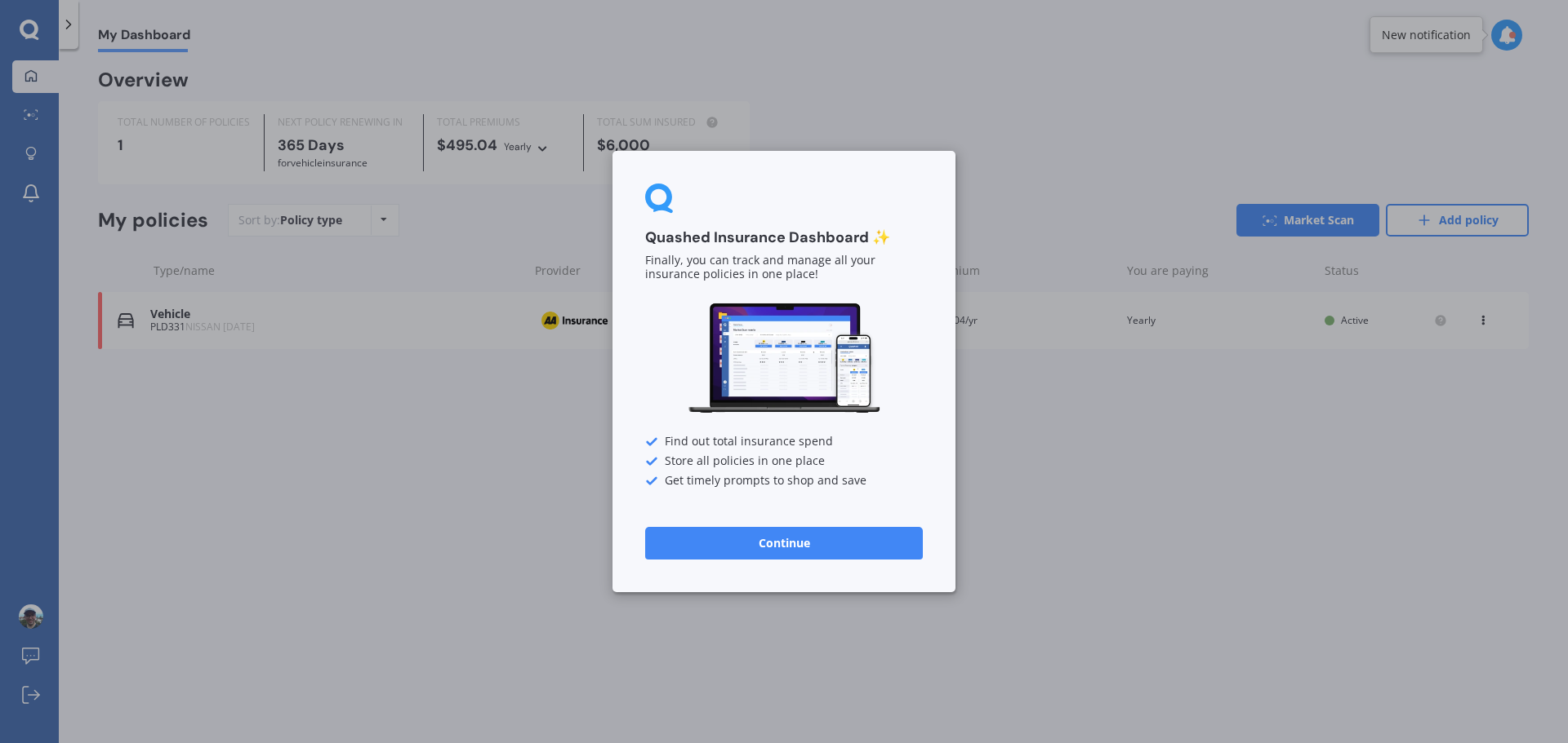
click at [357, 465] on div "Quashed Insurance Dashboard ✨ Finally, you can track and manage all your insura…" at bounding box center [784, 371] width 1568 height 743
click at [808, 557] on button "Continue" at bounding box center [783, 543] width 277 height 32
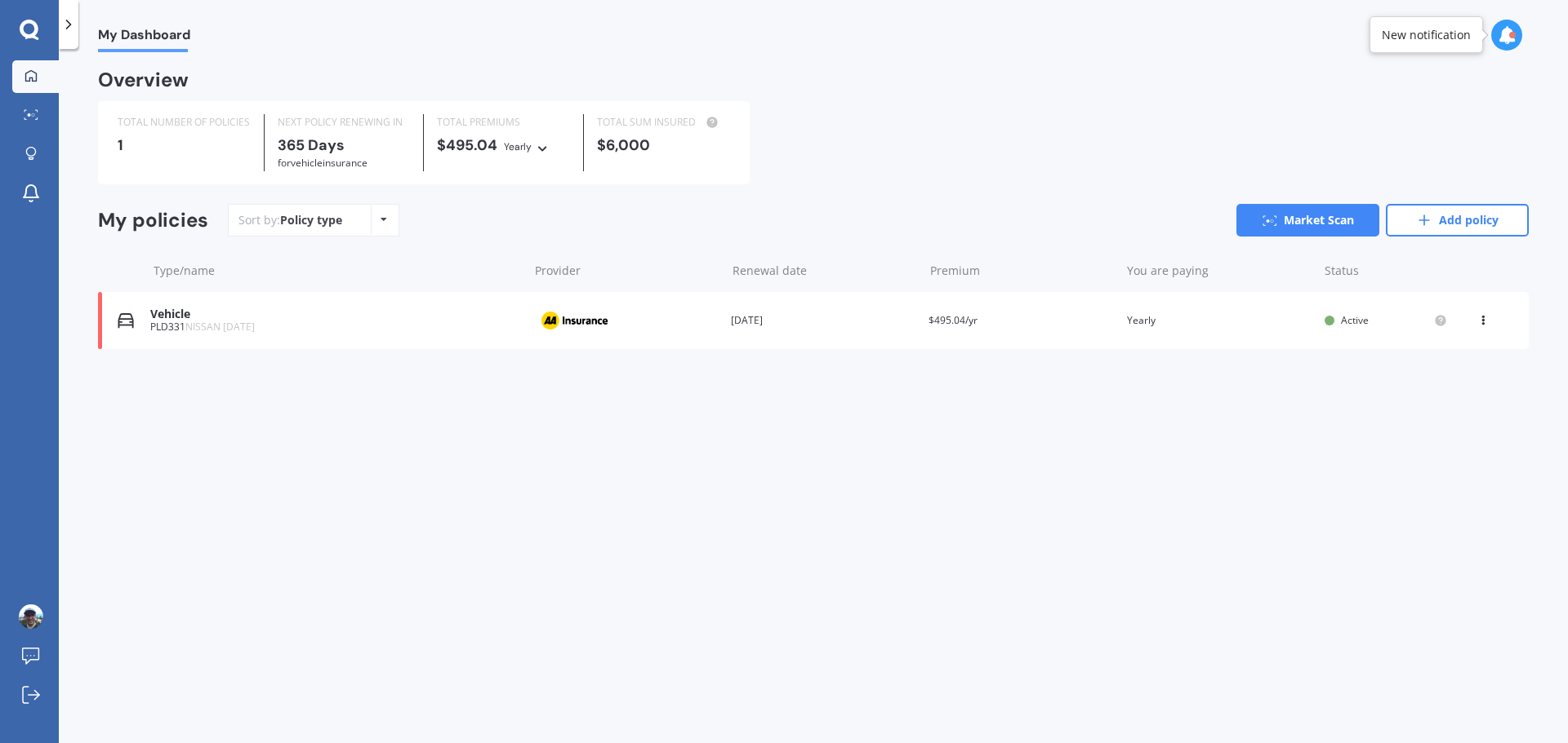
click at [223, 333] on span "NISSAN MARCH 2016" at bounding box center [219, 326] width 69 height 14
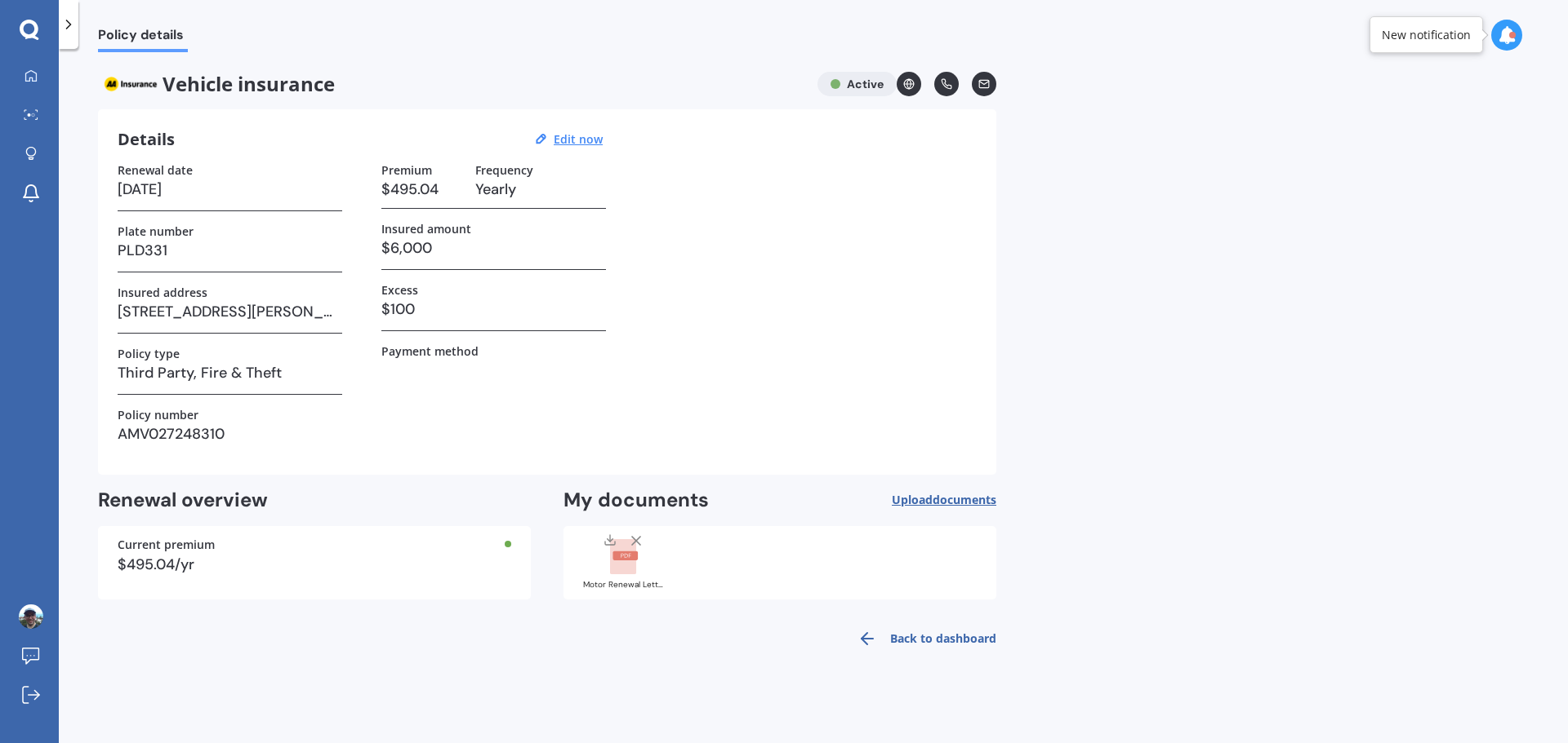
click at [245, 309] on h3 "7/14 MacDonald Crescent, Te Aro, Wellington 6011" at bounding box center [230, 311] width 225 height 25
click at [563, 141] on u "Edit now" at bounding box center [578, 139] width 49 height 16
select select "01"
select select "09"
select select "2026"
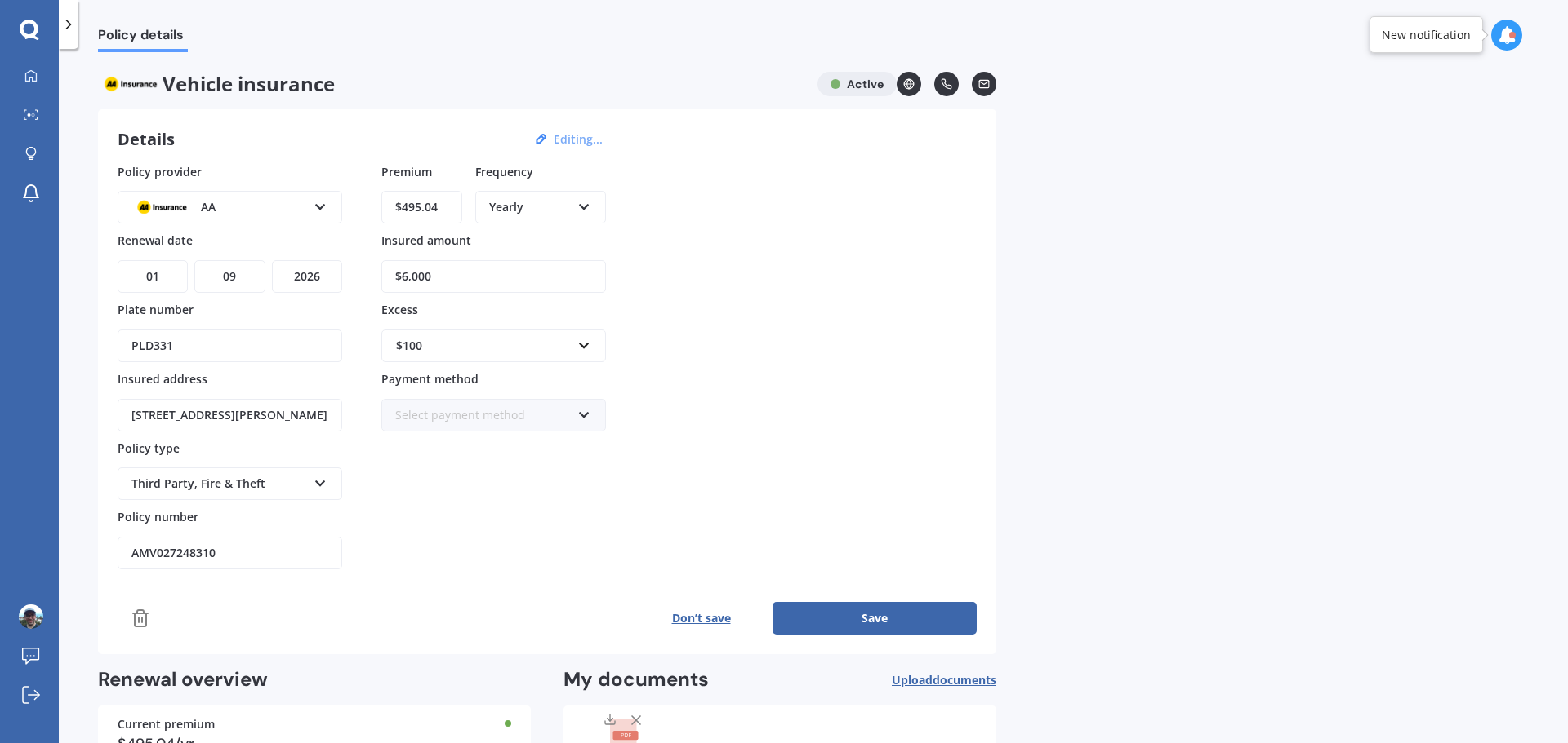
click at [274, 413] on input "7/14 MacDonald Crescent, Te Aro, Wellington 6011" at bounding box center [230, 414] width 225 height 32
drag, startPoint x: 276, startPoint y: 417, endPoint x: 409, endPoint y: 416, distance: 133.0
click at [409, 416] on div "Policy provider AA AA AMI AMP ANZ ASB Aioi Nissay Dowa Ando Assurant Autosure B…" at bounding box center [547, 366] width 859 height 407
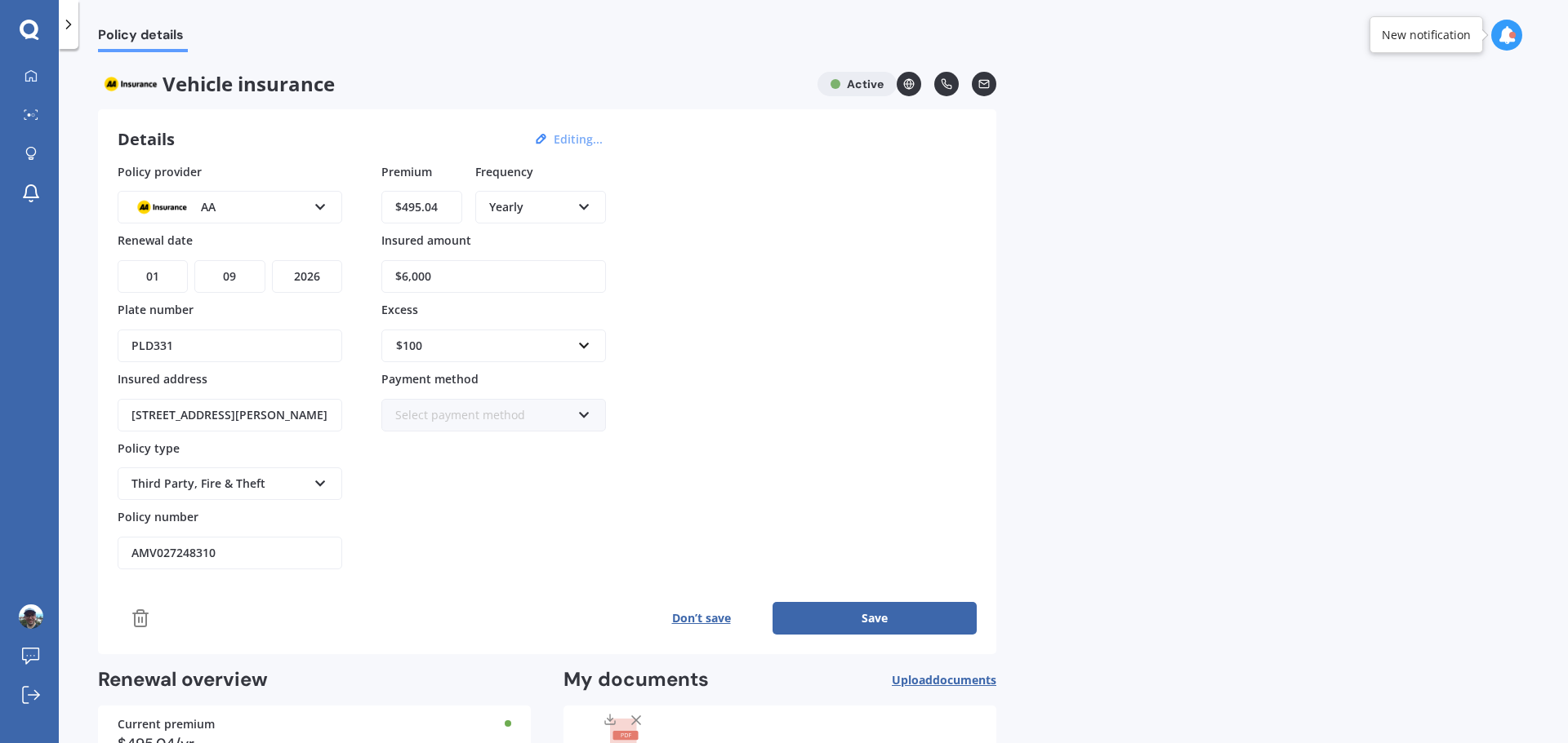
type input "7/14 McDonald Crescent, Mount Wellington, Auckland 1060"
click at [587, 350] on input "text" at bounding box center [488, 346] width 210 height 31
click at [497, 414] on div "$400" at bounding box center [494, 406] width 223 height 30
click at [586, 418] on icon at bounding box center [584, 412] width 14 height 11
click at [717, 385] on div "Policy provider AA AA AMI AMP ANZ ASB Aioi Nissay Dowa Ando Assurant Autosure B…" at bounding box center [547, 366] width 859 height 407
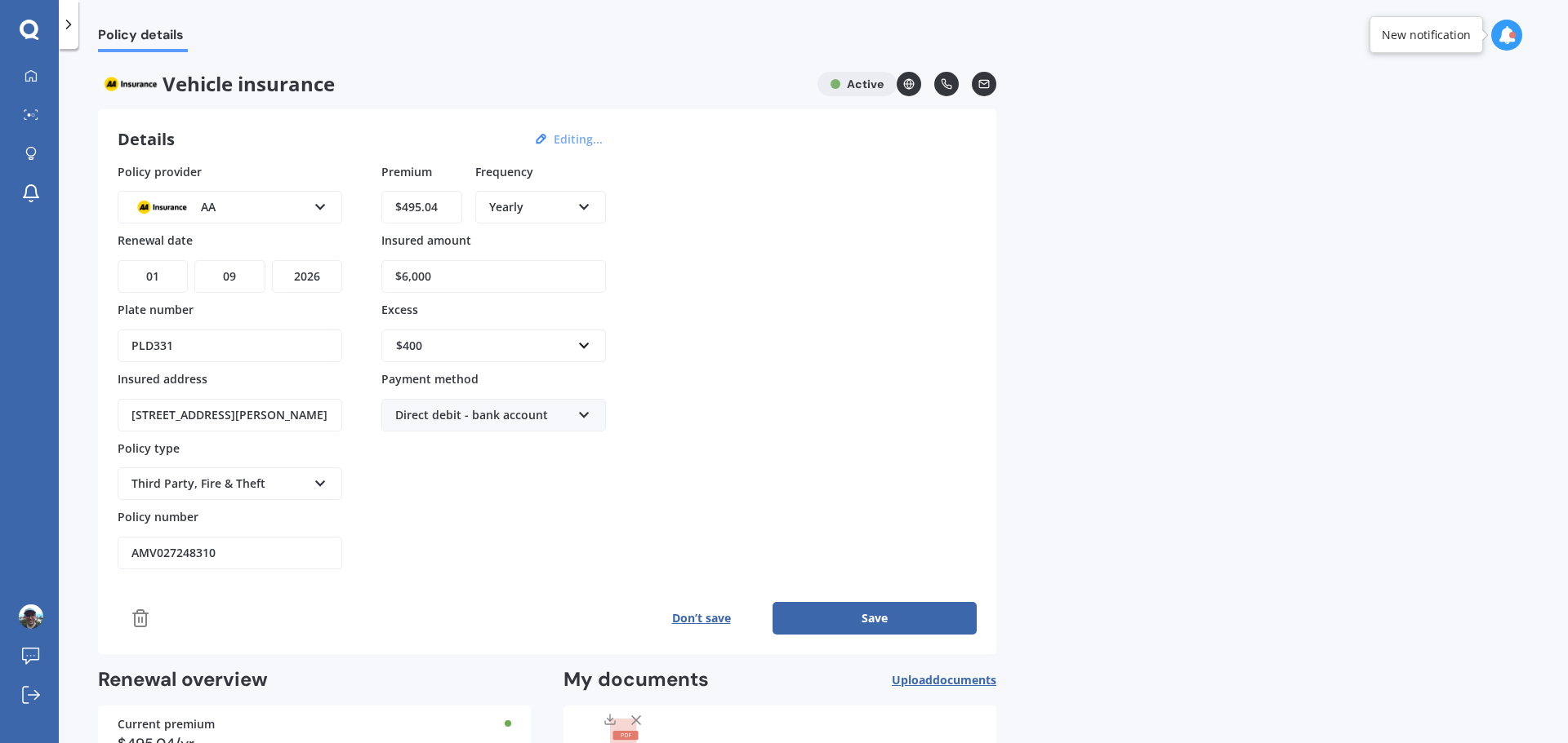
click at [879, 618] on button "Save" at bounding box center [874, 618] width 205 height 32
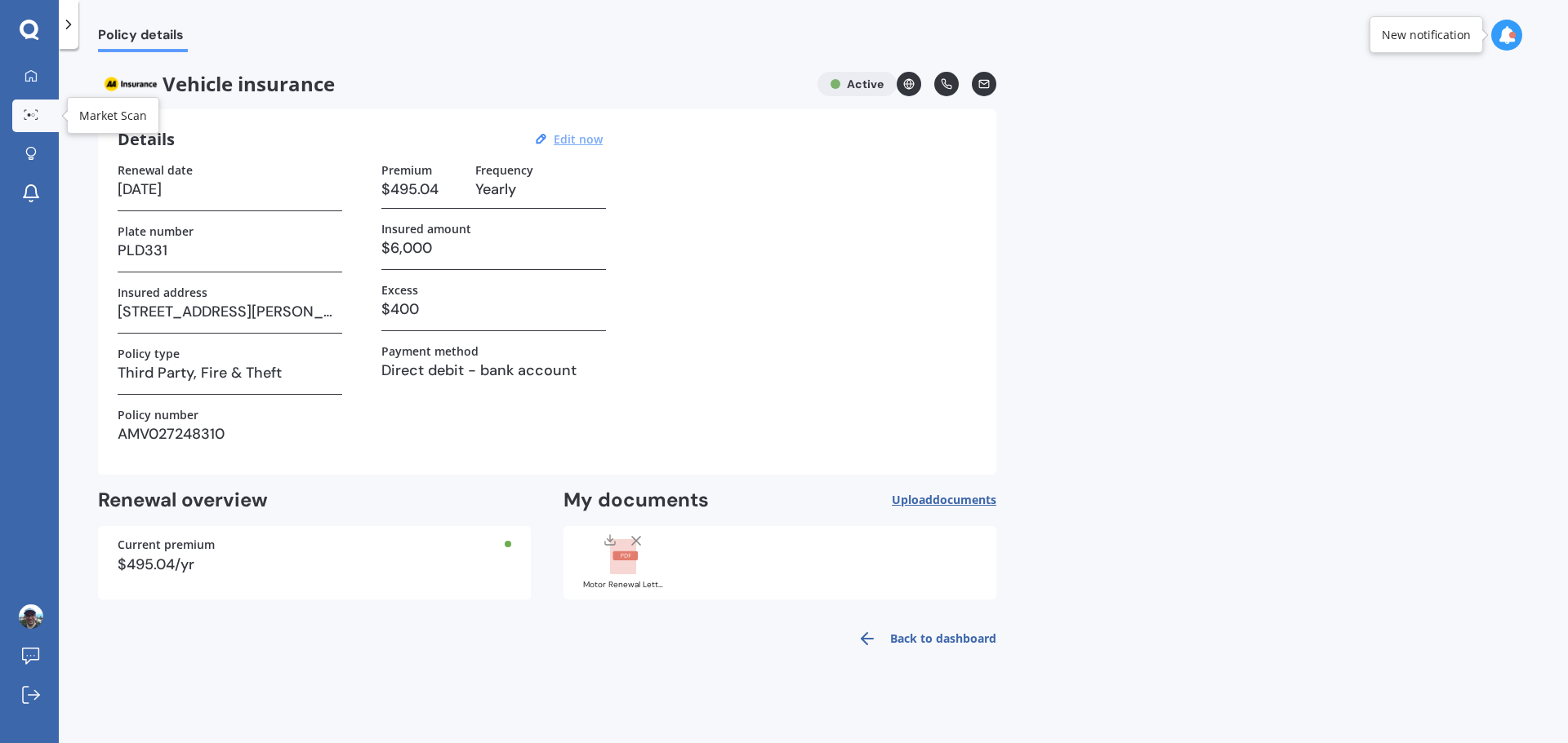
click at [35, 116] on icon at bounding box center [31, 115] width 15 height 11
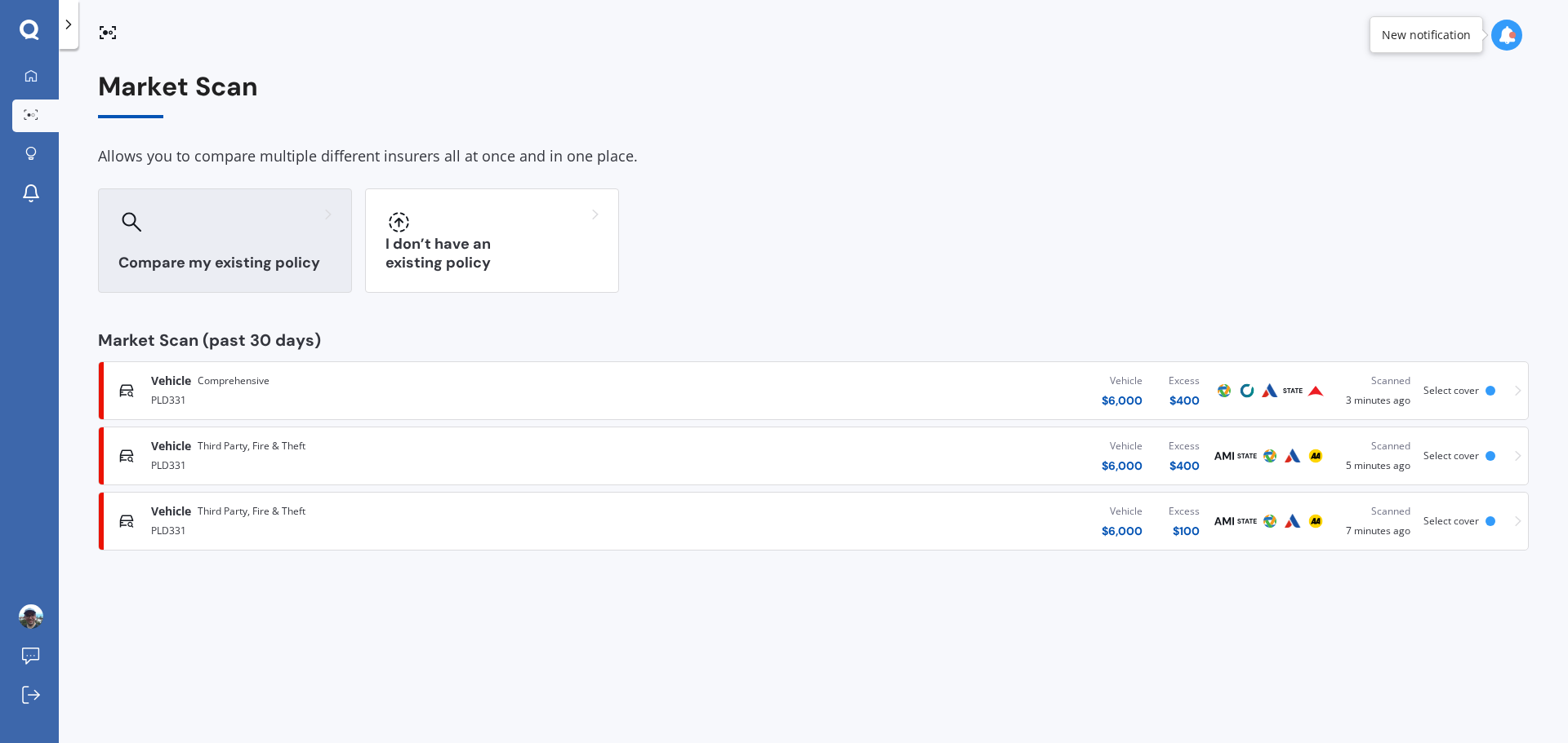
click at [237, 236] on div "Compare my existing policy" at bounding box center [225, 240] width 254 height 104
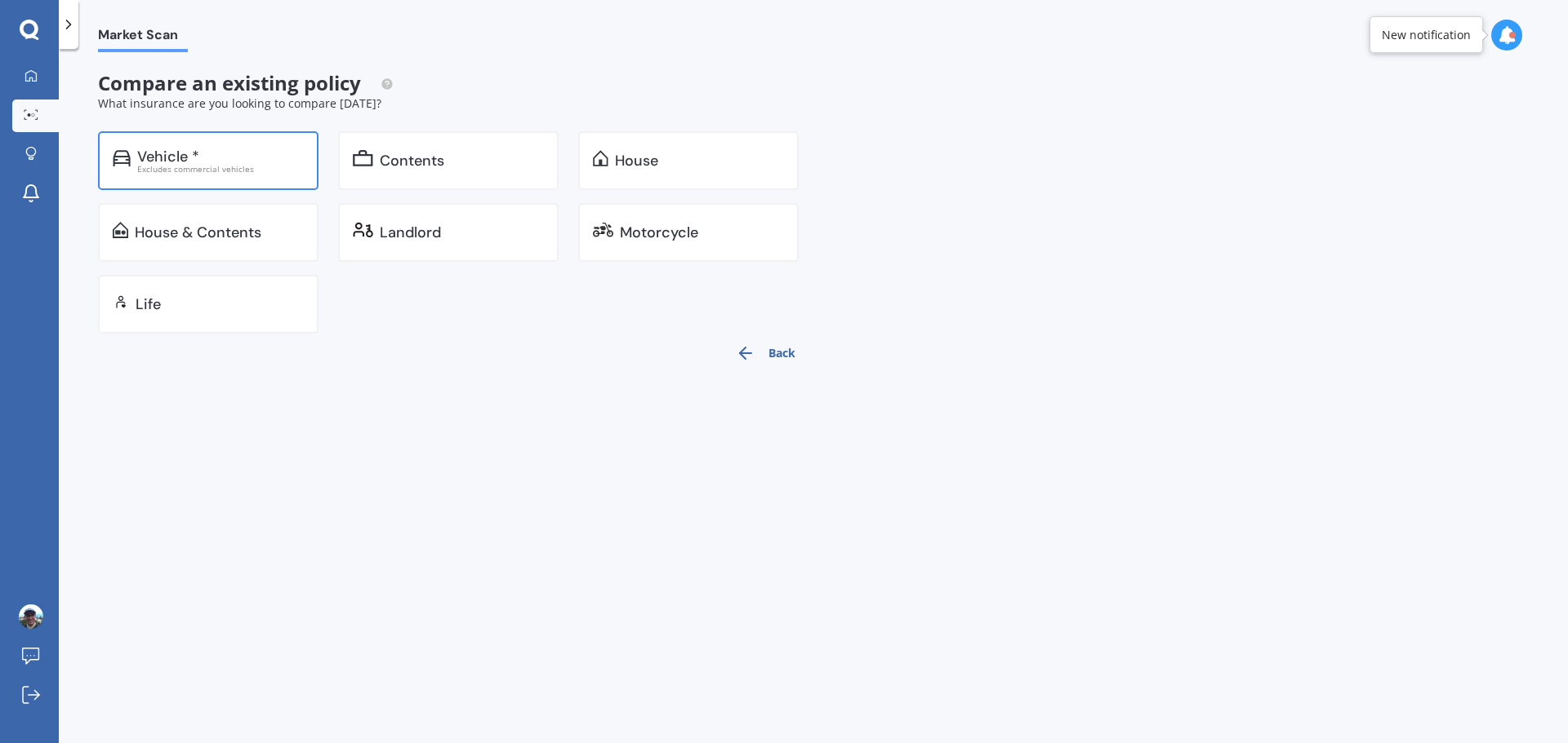
click at [221, 173] on div "Excludes commercial vehicles" at bounding box center [220, 168] width 167 height 8
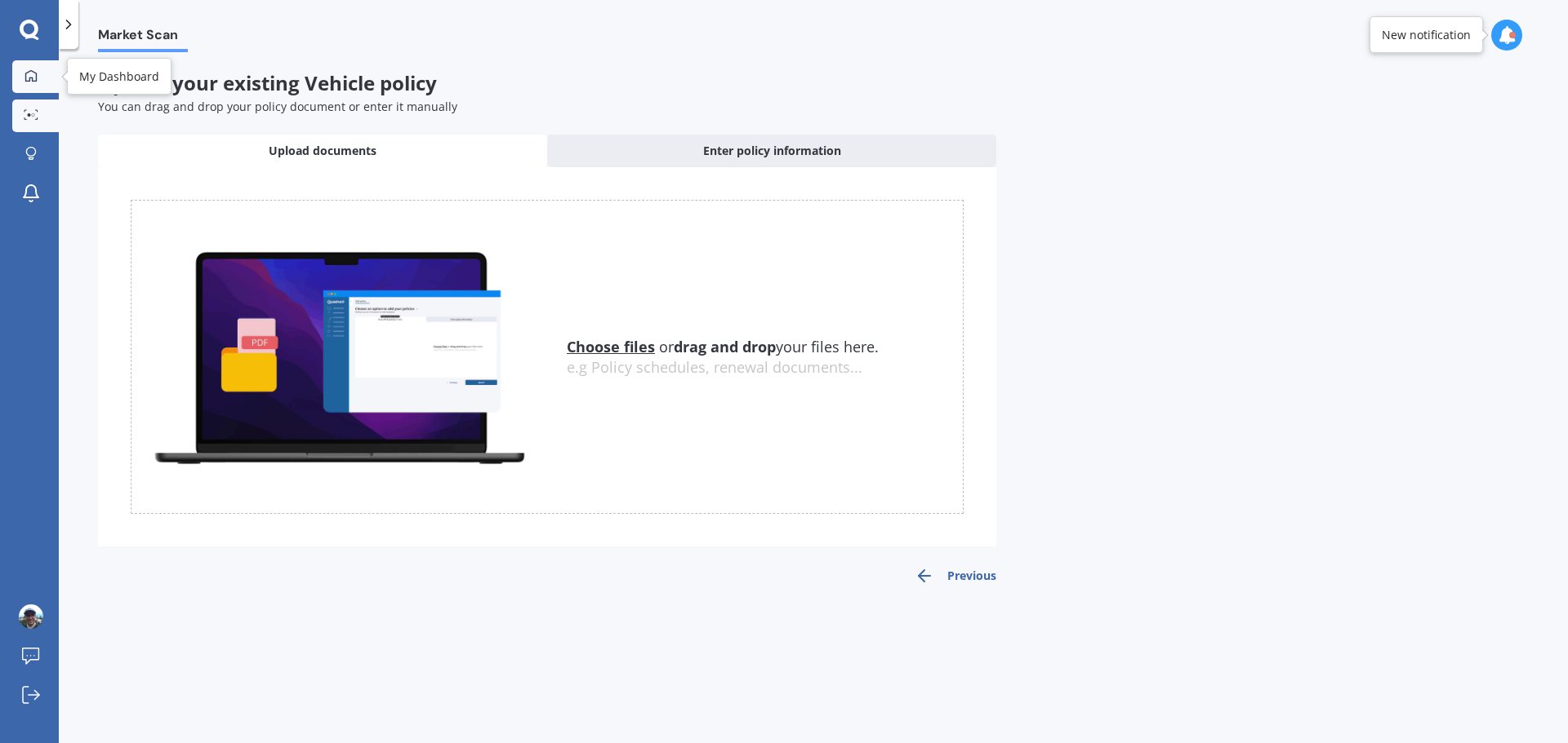
click at [47, 85] on link "My Dashboard" at bounding box center [35, 76] width 47 height 32
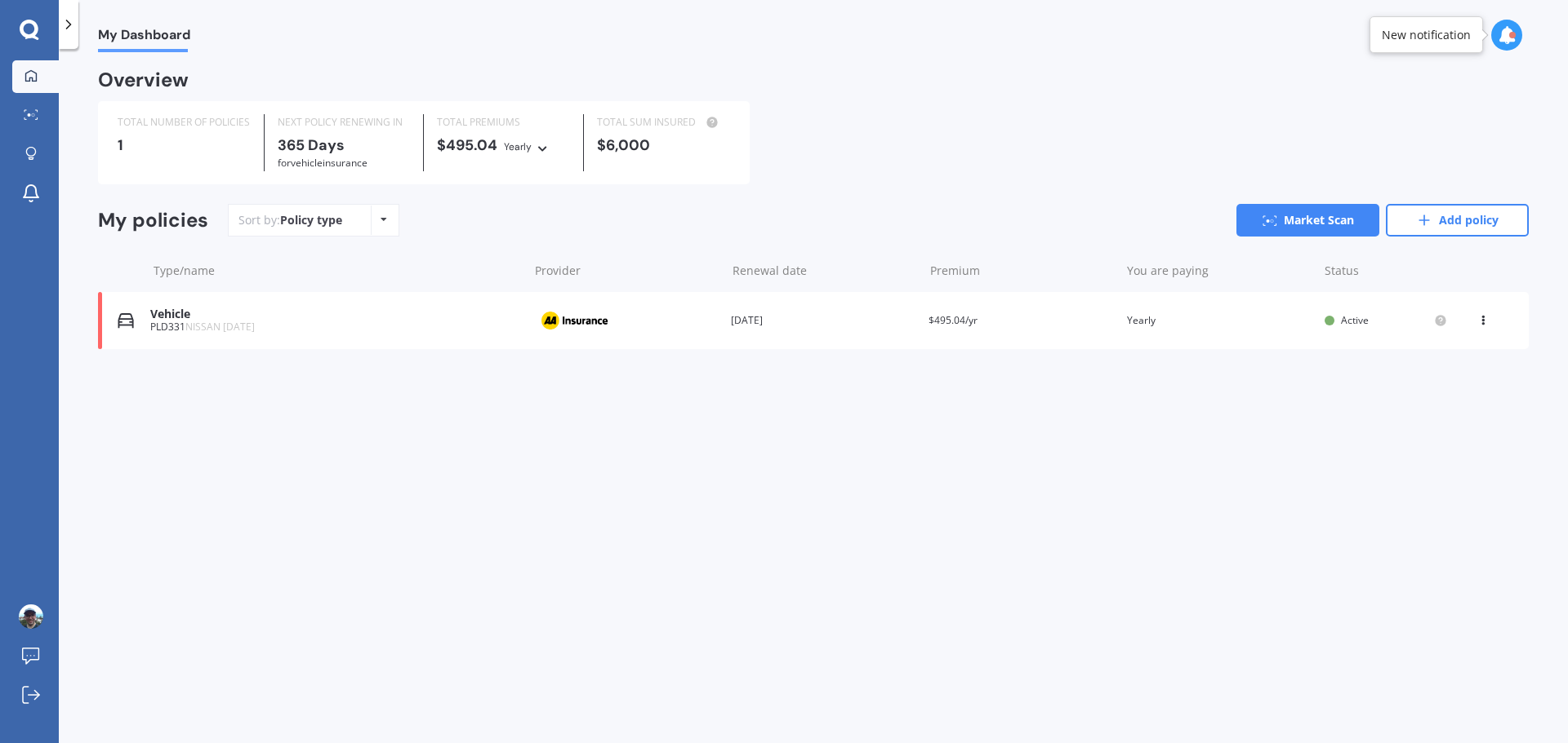
click at [300, 327] on div "PLD331 NISSAN MARCH 2016" at bounding box center [334, 327] width 369 height 11
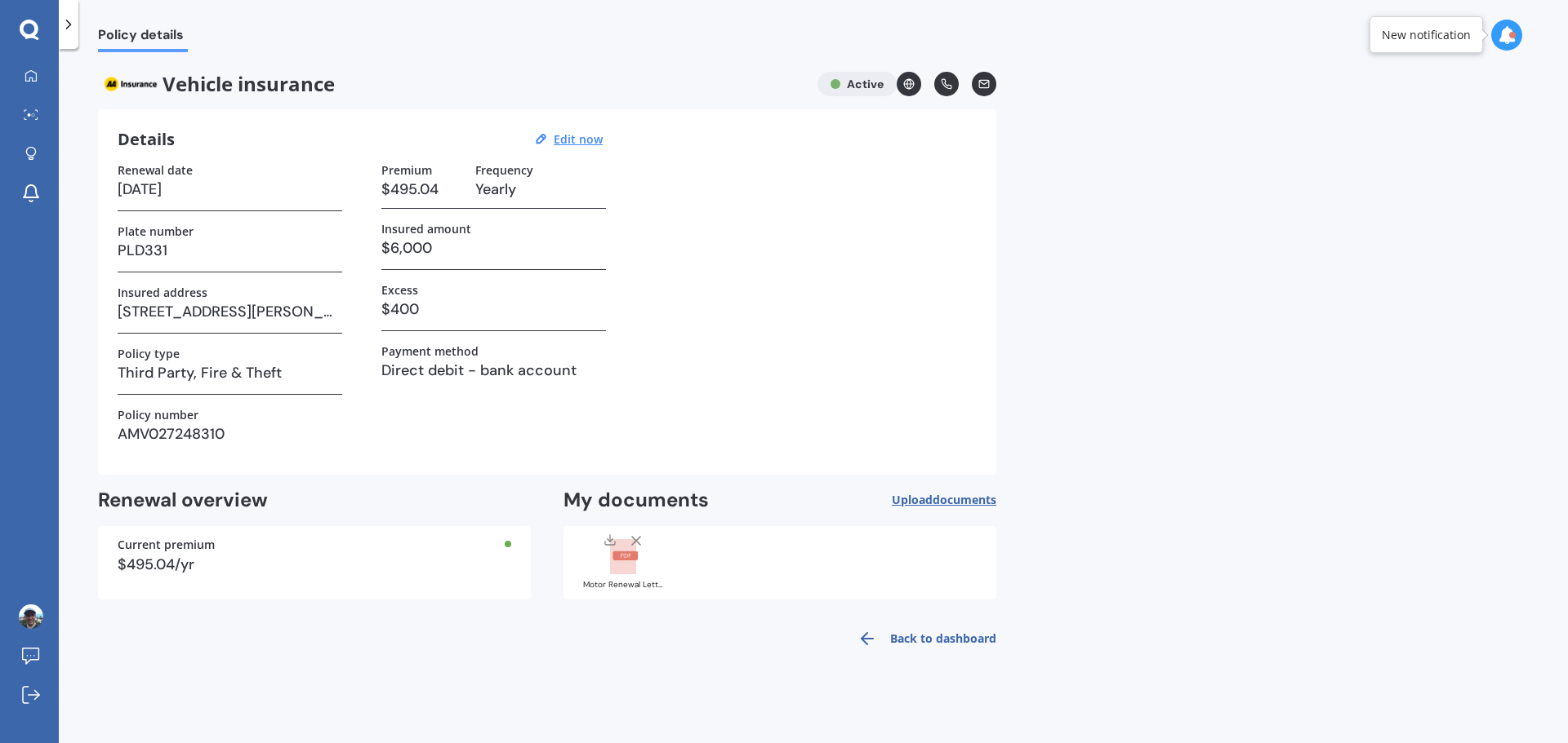
click at [956, 638] on link "Back to dashboard" at bounding box center [921, 639] width 148 height 40
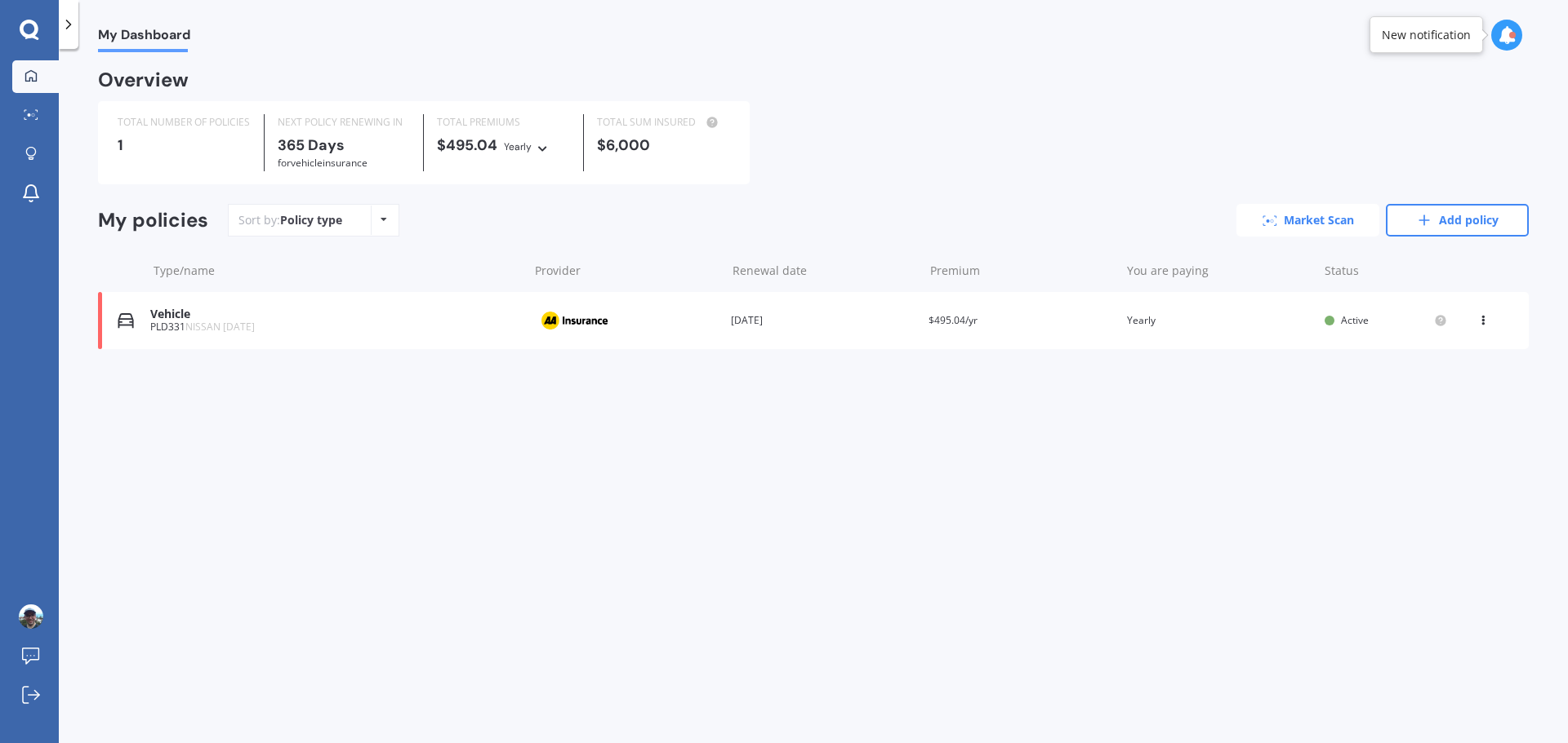
click at [1317, 224] on link "Market Scan" at bounding box center [1307, 220] width 143 height 32
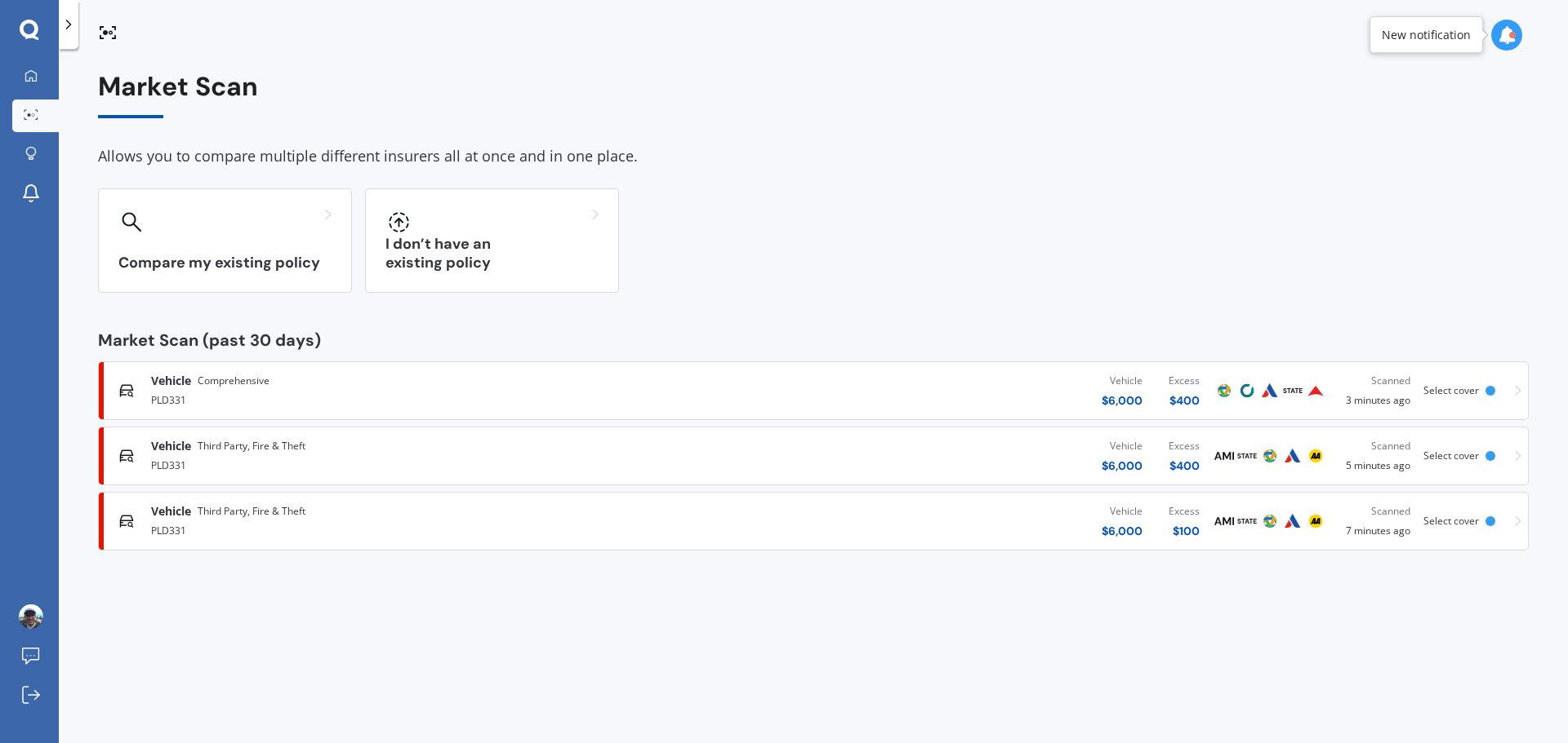
click at [287, 459] on div "PLD331" at bounding box center [408, 464] width 514 height 19
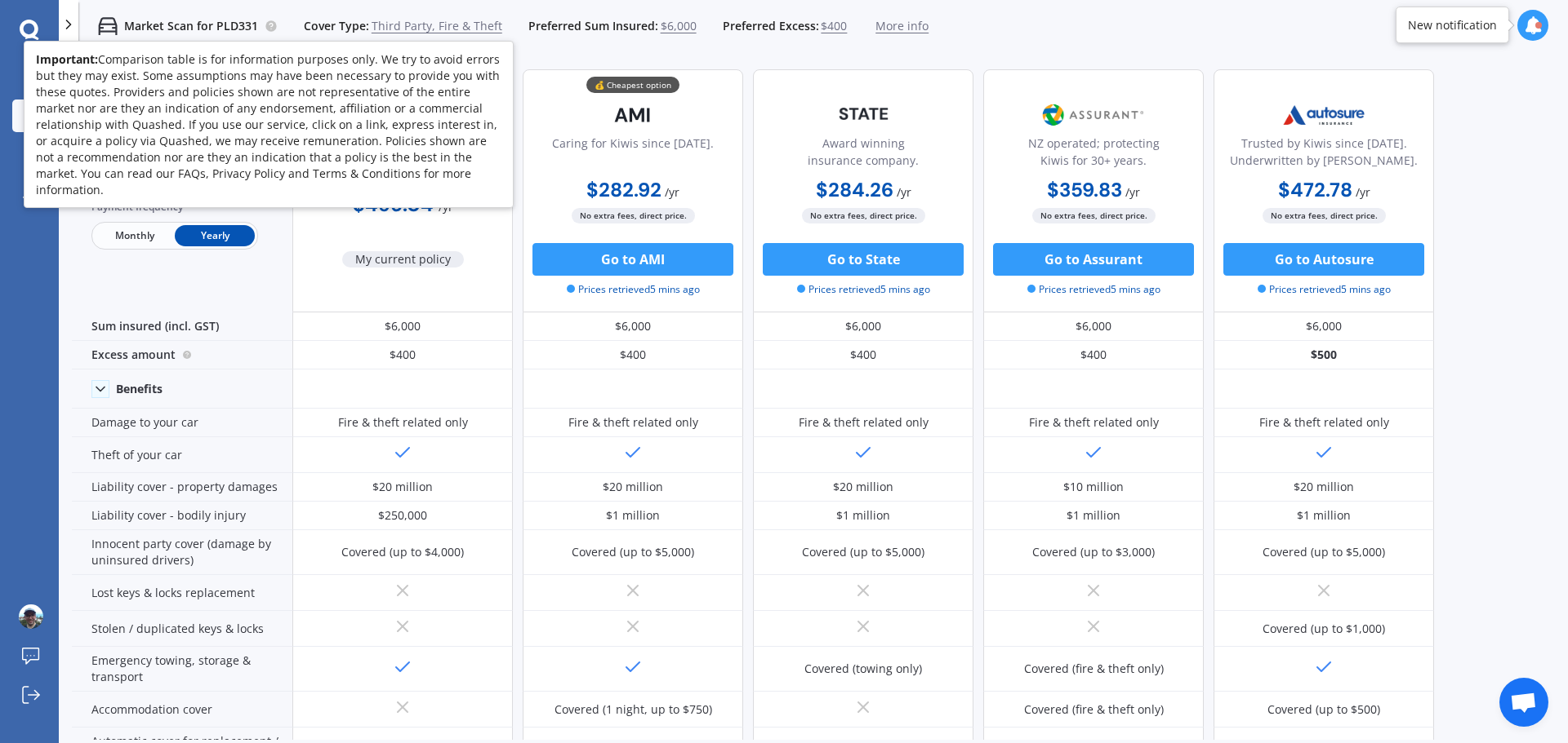
click at [269, 27] on icon at bounding box center [271, 26] width 4 height 4
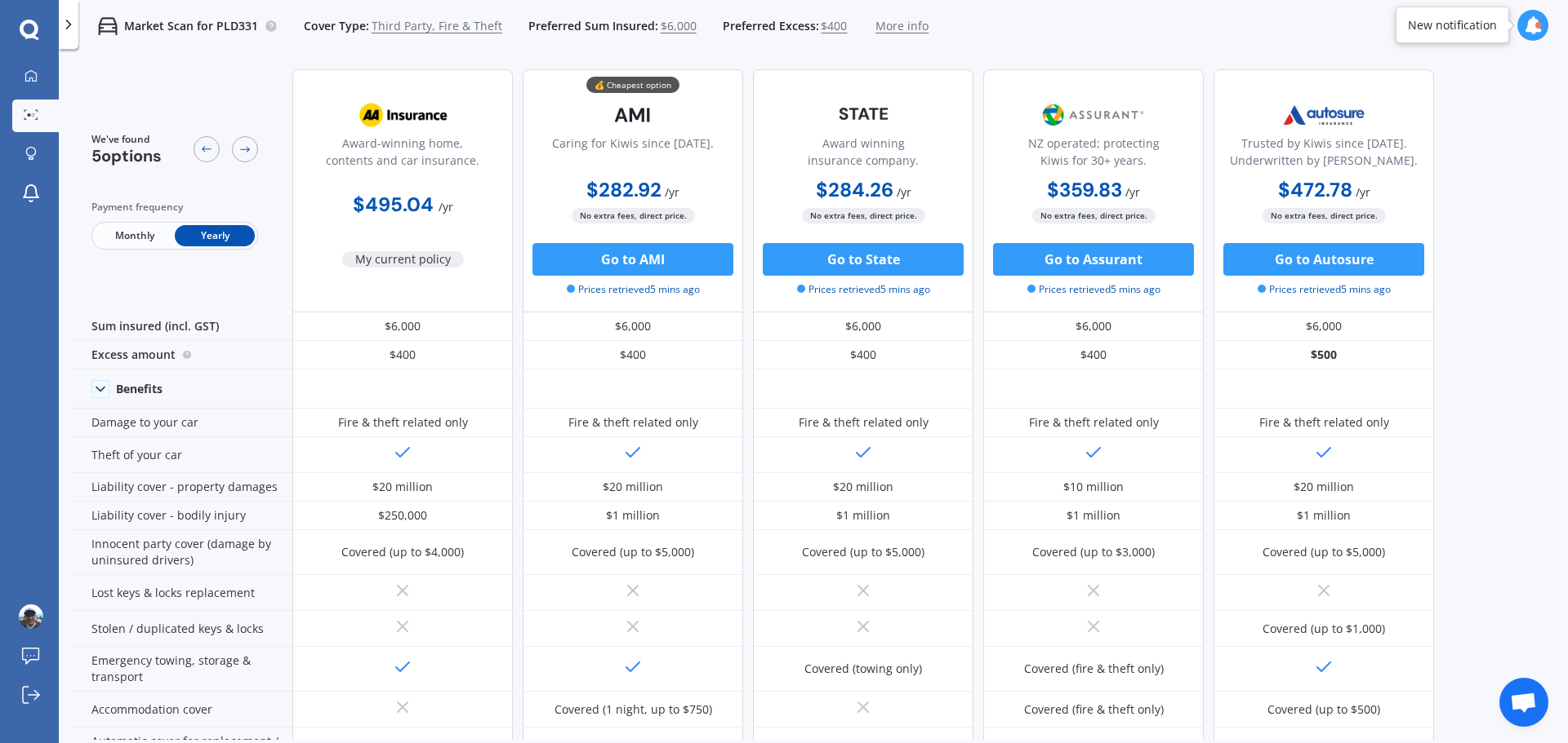
click at [877, 22] on span "More info" at bounding box center [902, 26] width 53 height 17
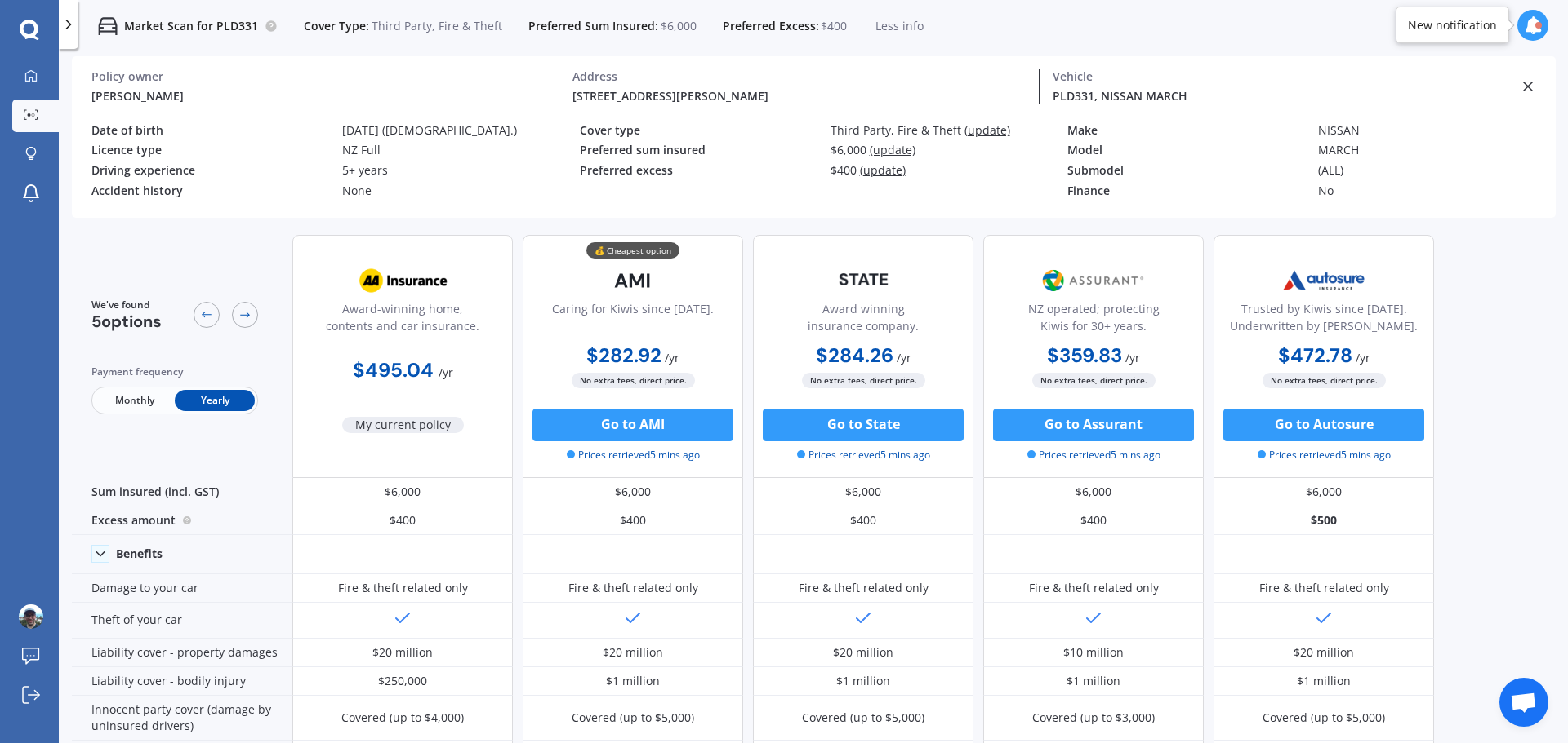
click at [786, 97] on div "7/14 MacDonald Crescent, Te Aro, Wellington 6011" at bounding box center [799, 96] width 454 height 17
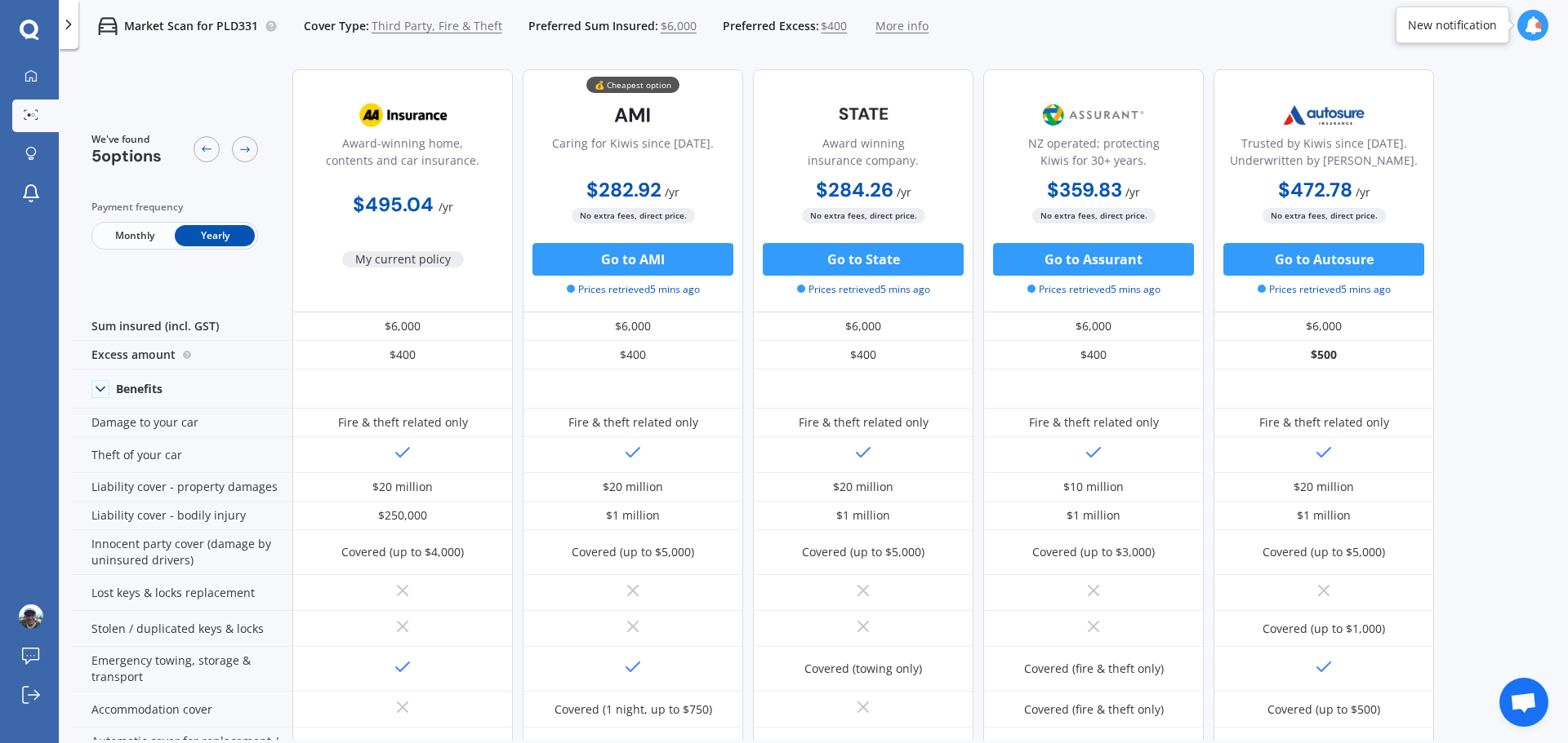
click at [883, 24] on span "More info" at bounding box center [902, 26] width 53 height 17
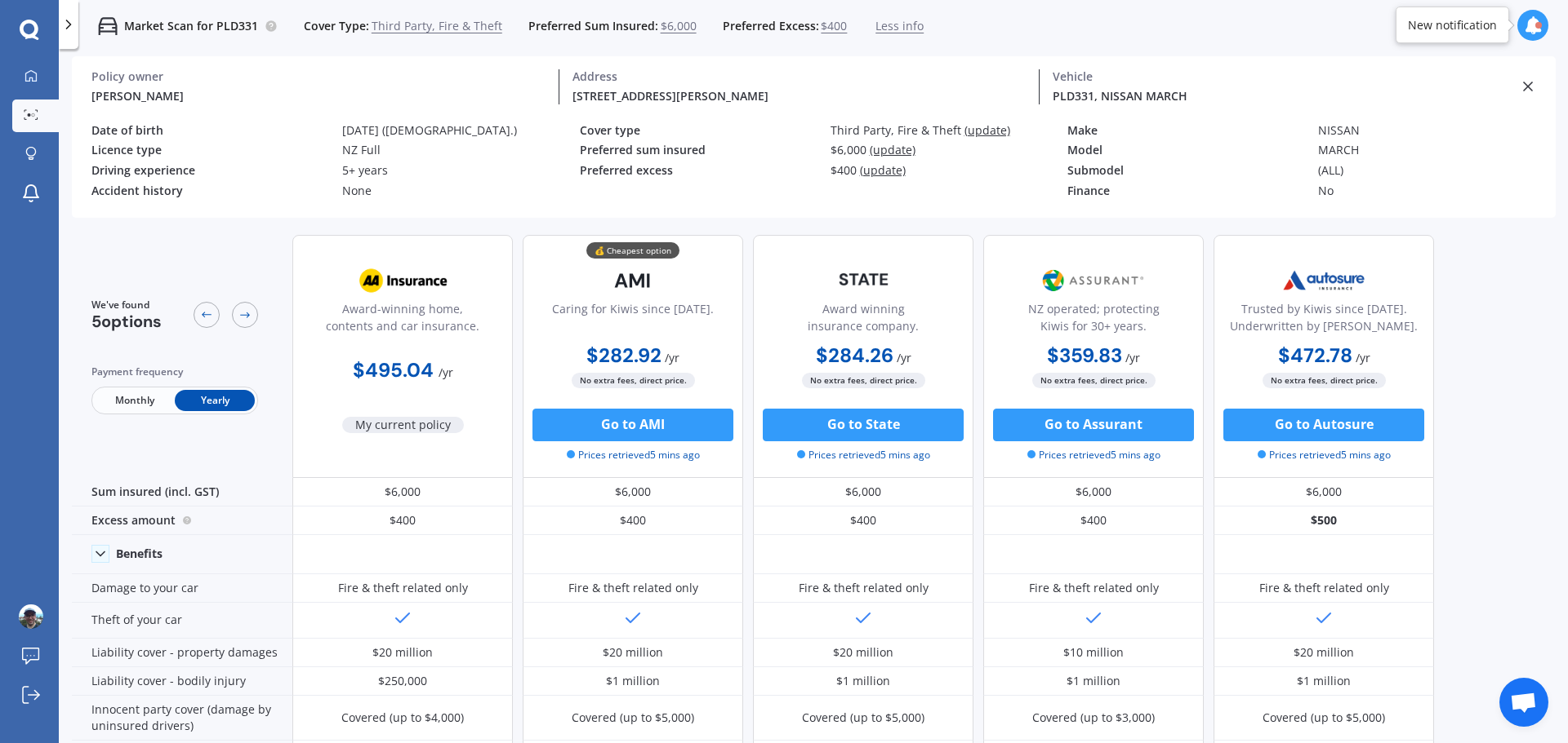
click at [70, 33] on div at bounding box center [68, 24] width 19 height 49
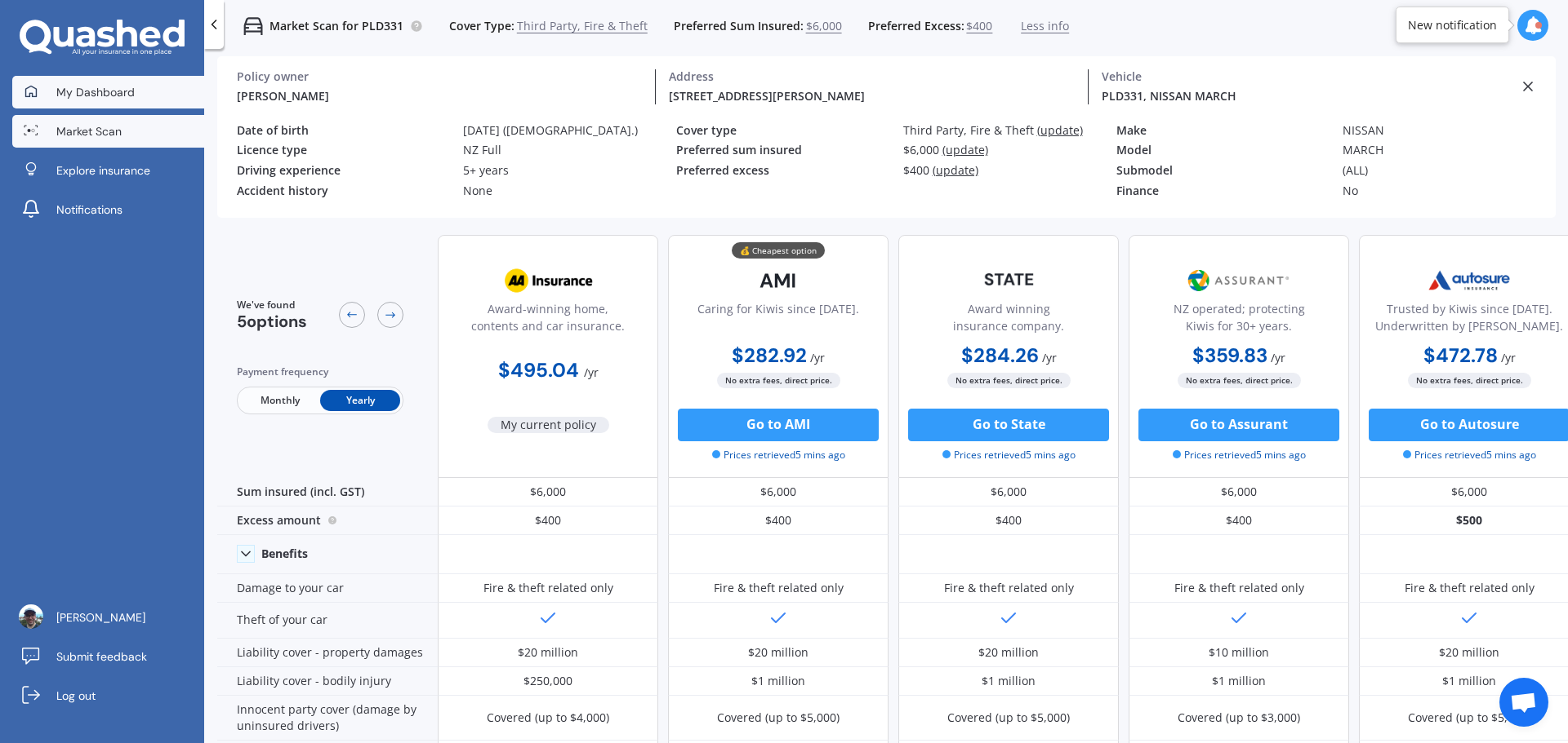
click at [111, 97] on span "My Dashboard" at bounding box center [95, 92] width 78 height 17
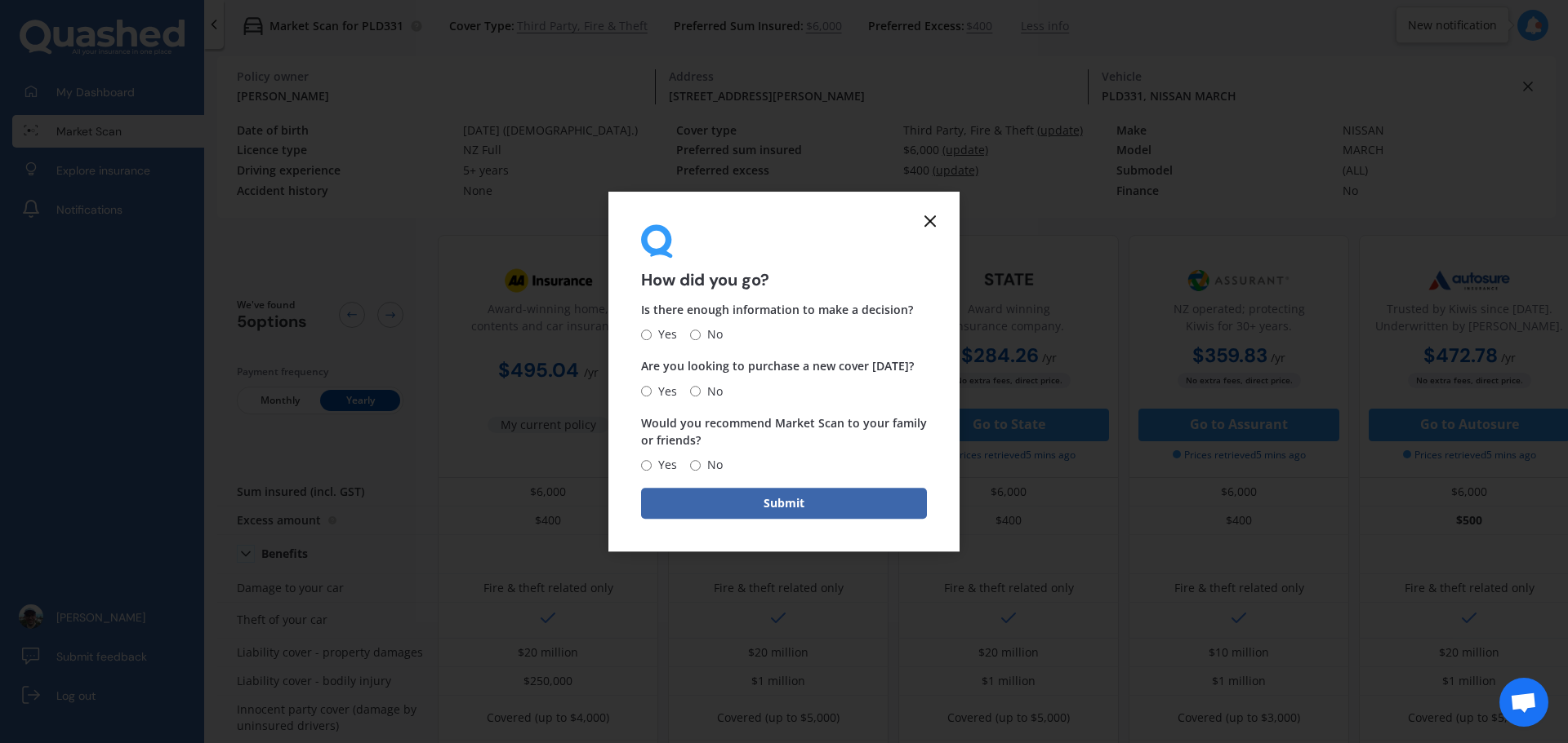
click at [924, 222] on icon at bounding box center [930, 221] width 19 height 19
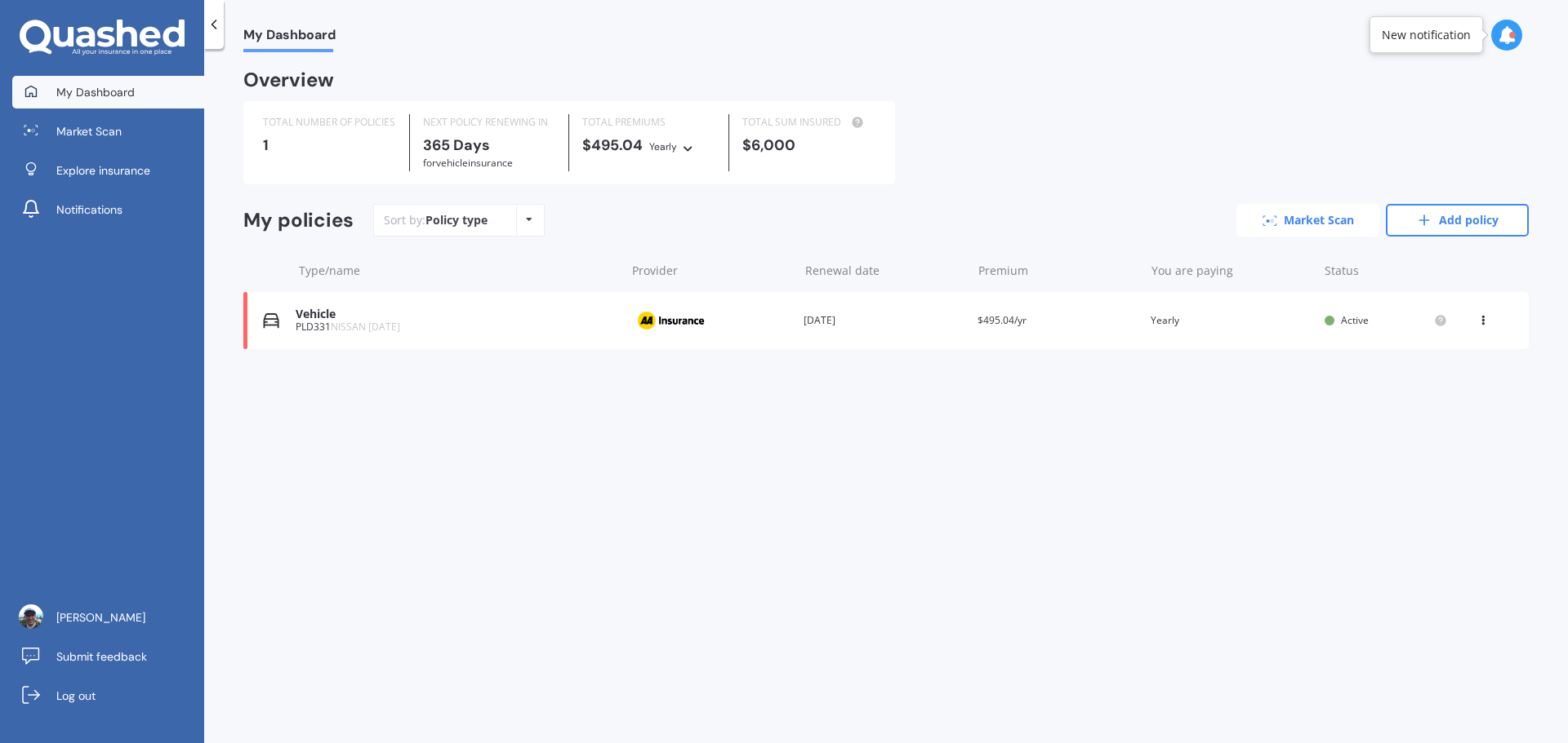
click at [1326, 232] on link "Market Scan" at bounding box center [1307, 220] width 143 height 32
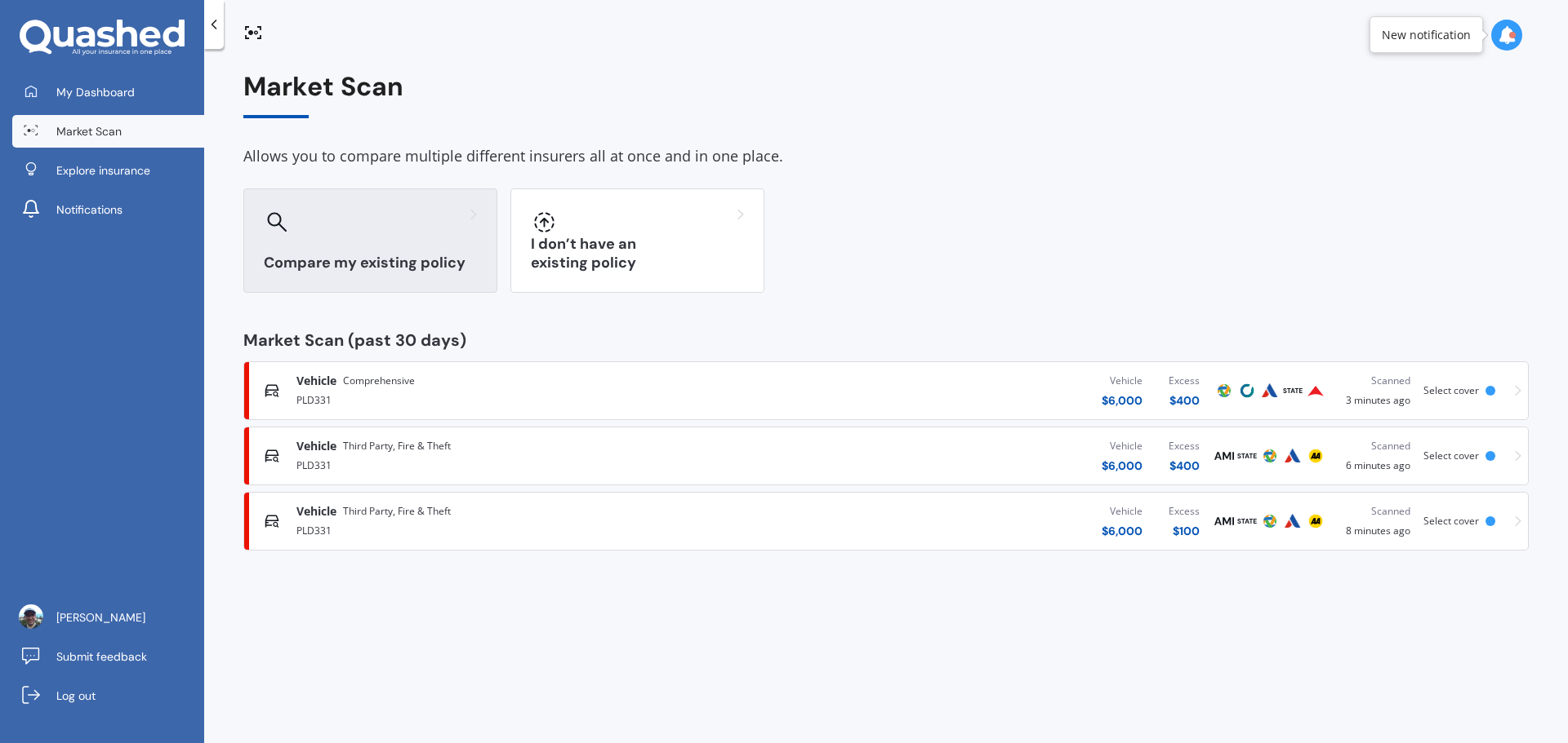
click at [404, 242] on div "Compare my existing policy" at bounding box center [370, 240] width 254 height 104
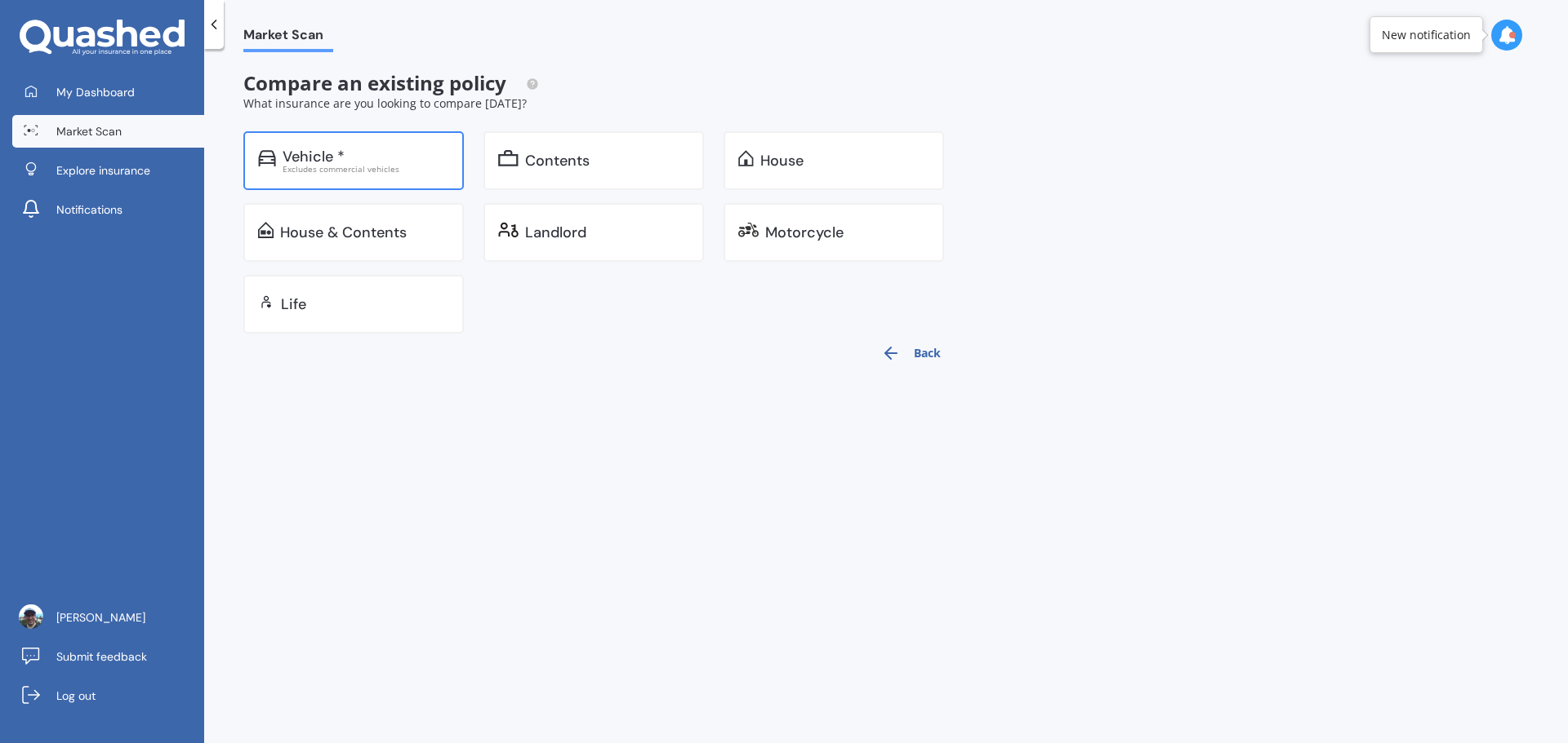
click at [343, 166] on div "Excludes commercial vehicles" at bounding box center [366, 168] width 167 height 8
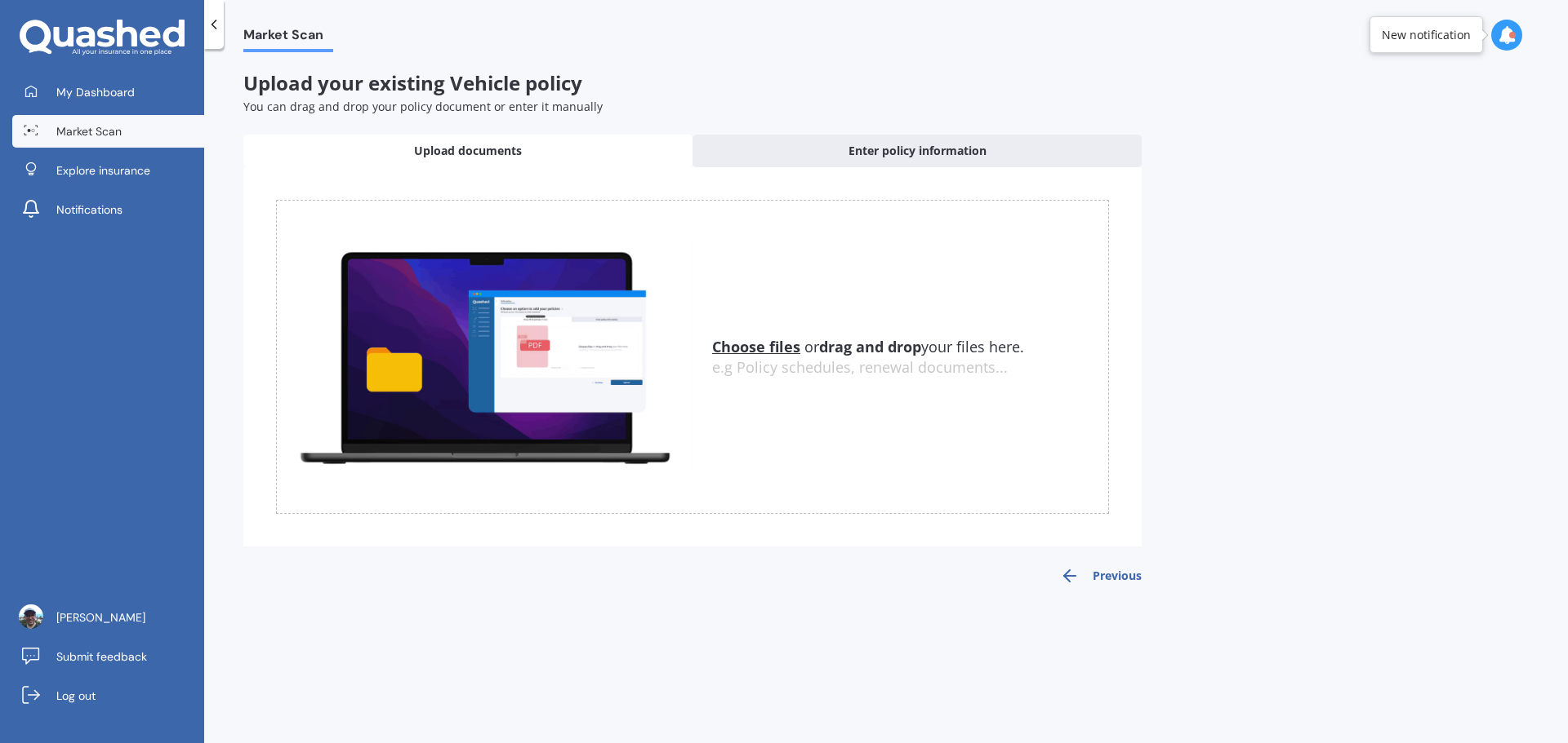
click at [782, 353] on u "Choose files" at bounding box center [756, 346] width 88 height 19
